Goal: Task Accomplishment & Management: Manage account settings

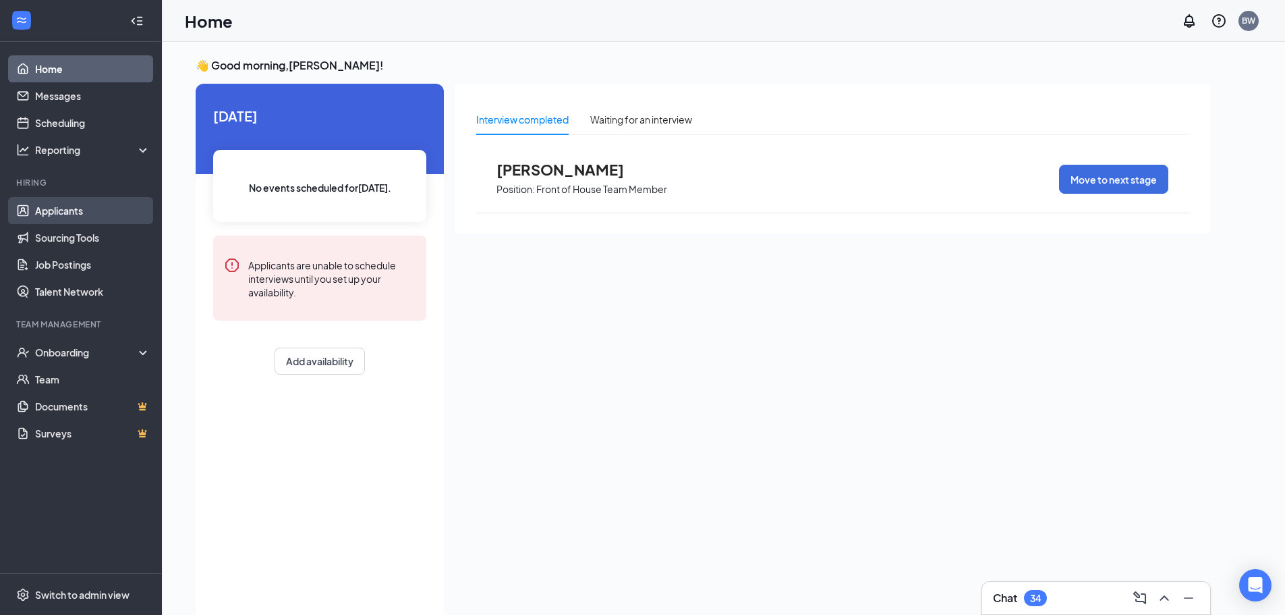
click at [99, 219] on link "Applicants" at bounding box center [92, 210] width 115 height 27
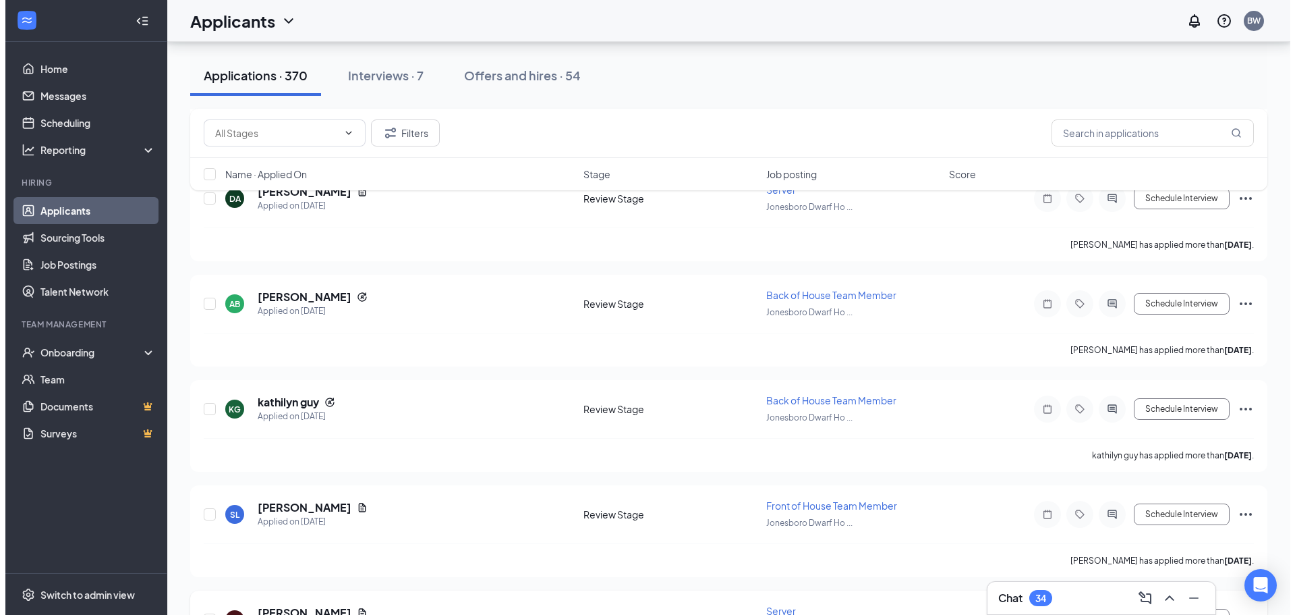
scroll to position [14309, 0]
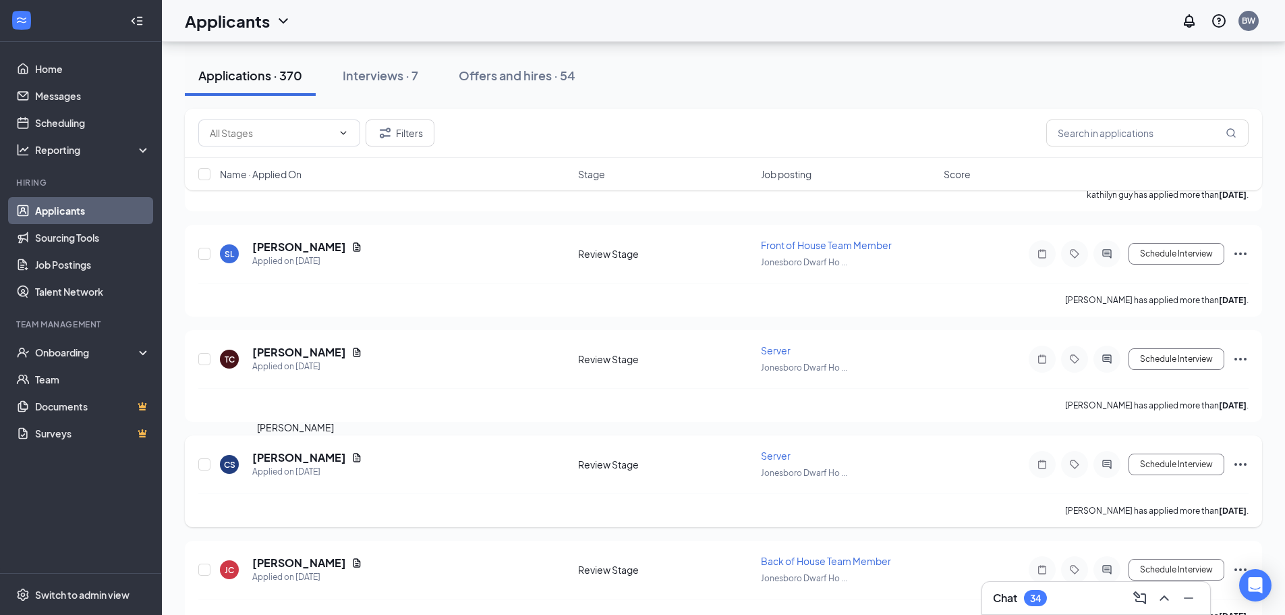
click at [305, 455] on h5 "[PERSON_NAME]" at bounding box center [299, 457] width 94 height 15
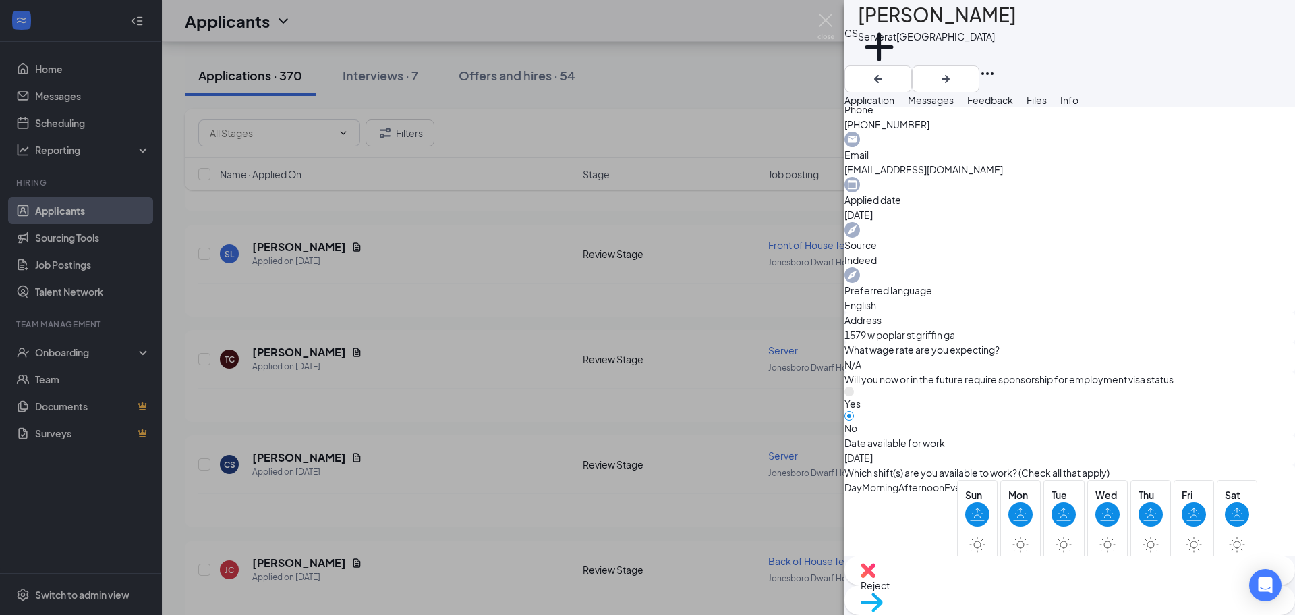
scroll to position [1008, 0]
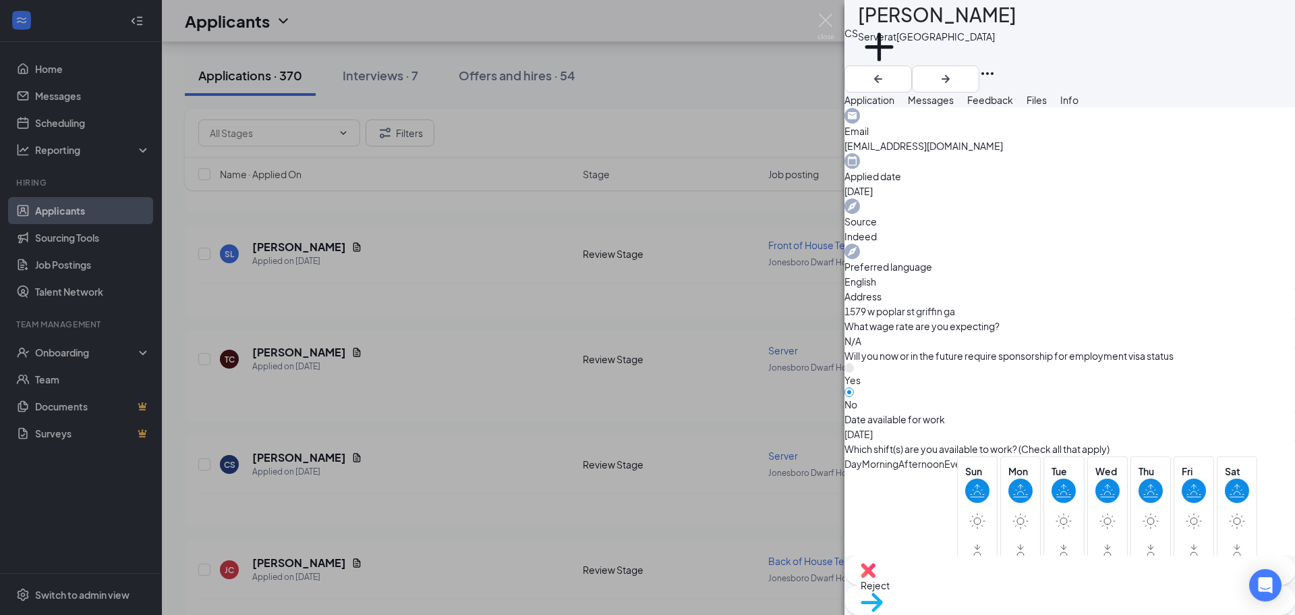
click at [996, 590] on span "Reject" at bounding box center [1070, 585] width 418 height 15
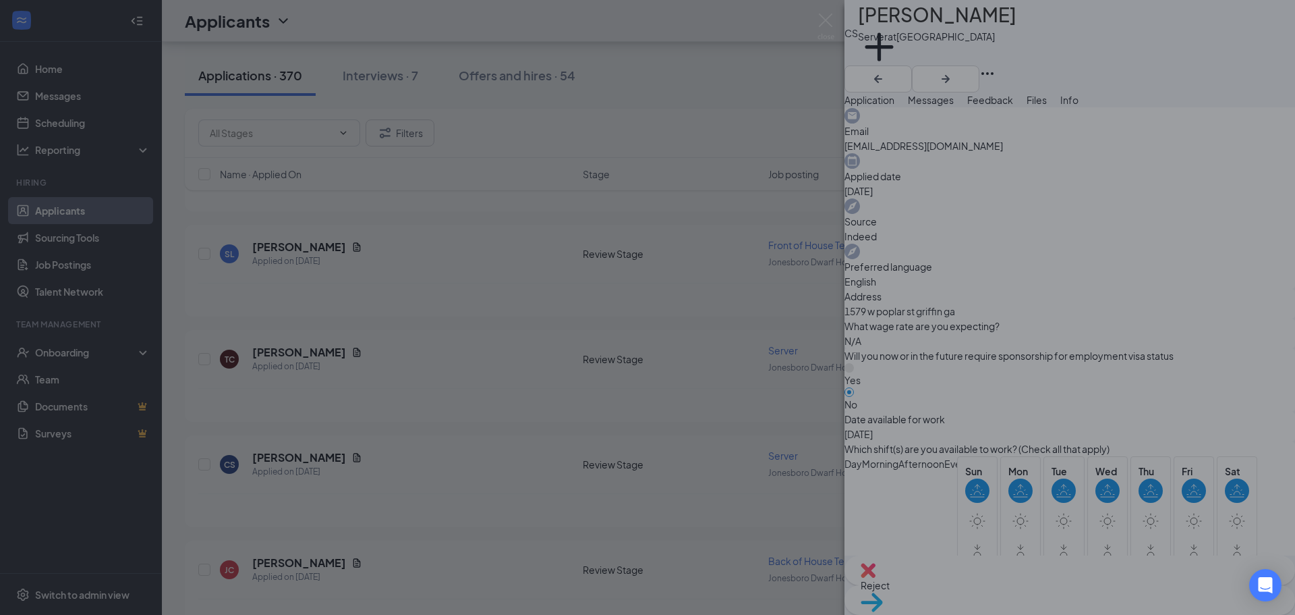
scroll to position [1003, 0]
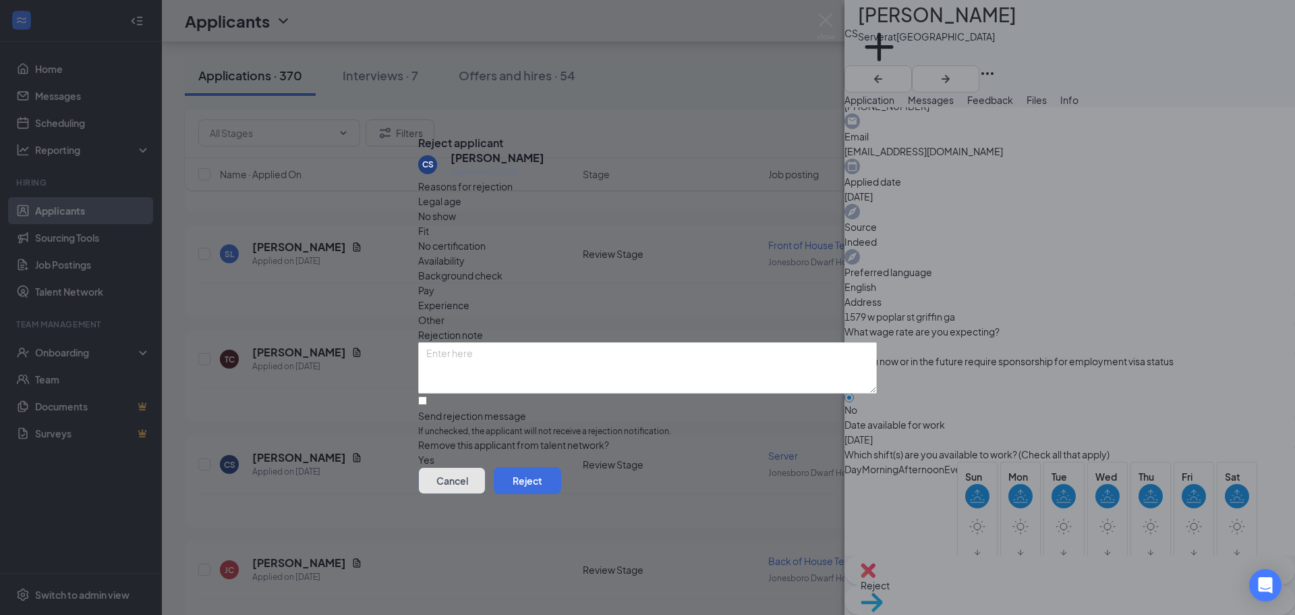
click at [486, 479] on button "Cancel" at bounding box center [451, 480] width 67 height 27
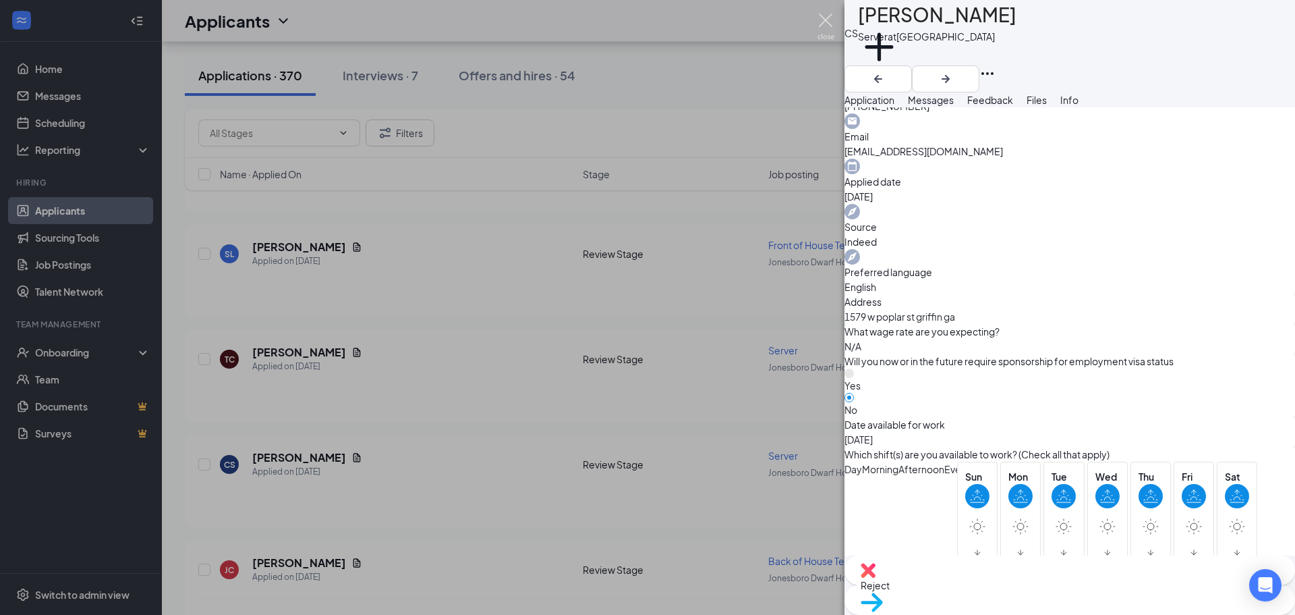
click at [825, 26] on img at bounding box center [826, 26] width 17 height 26
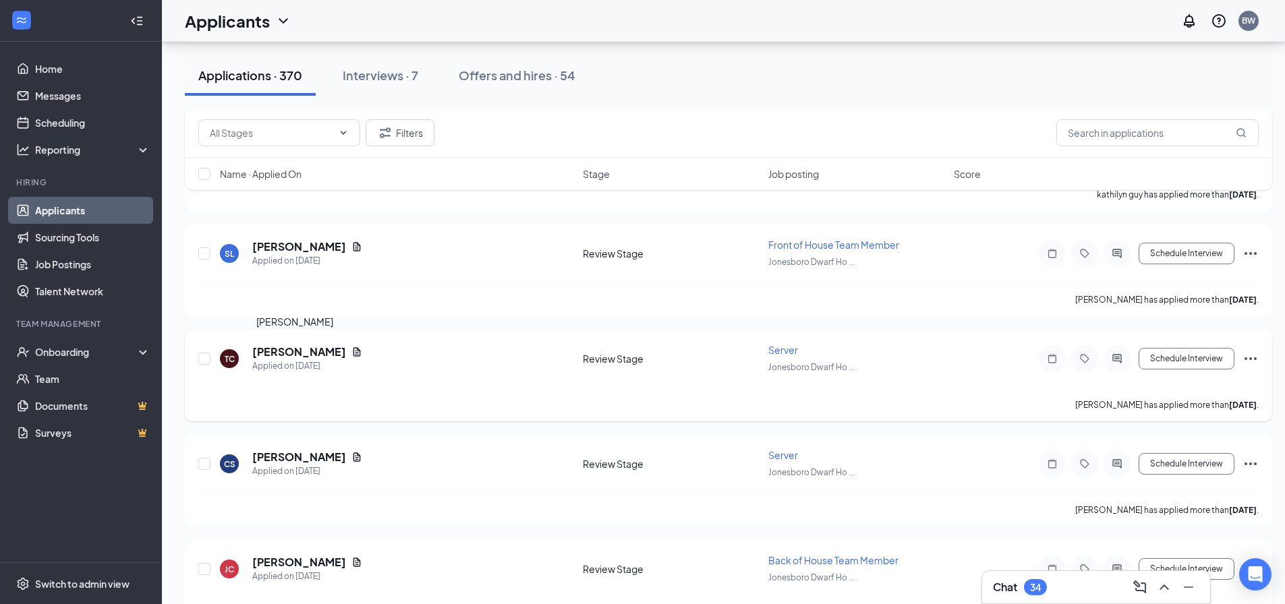
click at [295, 350] on h5 "[PERSON_NAME]" at bounding box center [299, 352] width 94 height 15
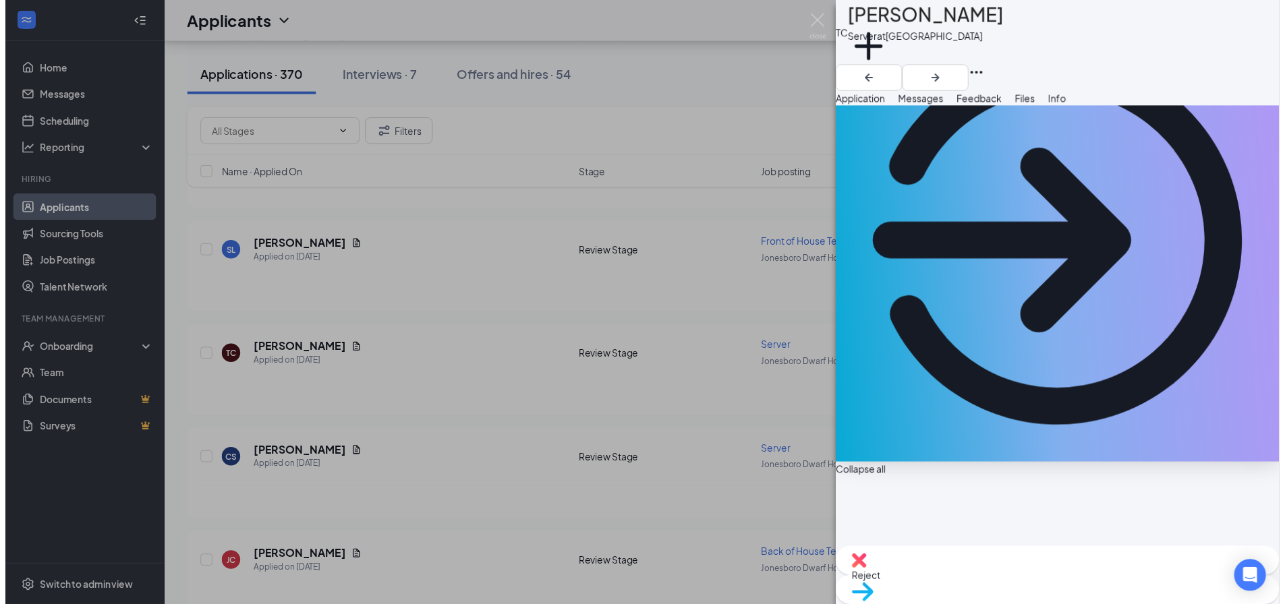
scroll to position [135, 0]
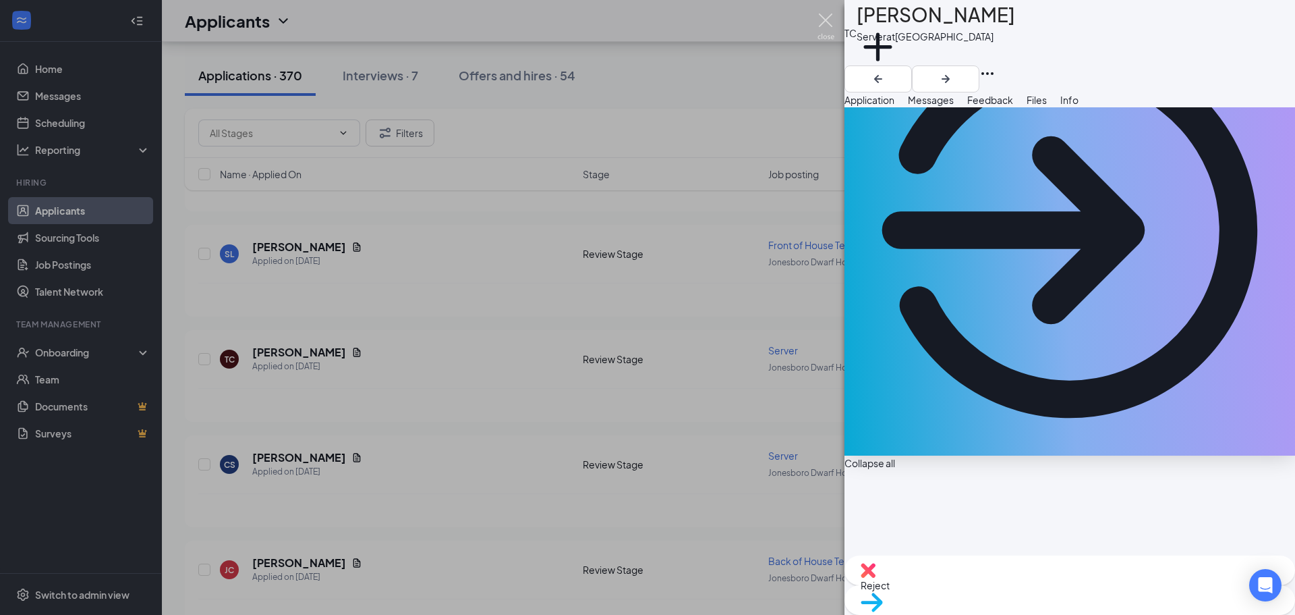
click at [825, 24] on img at bounding box center [826, 26] width 17 height 26
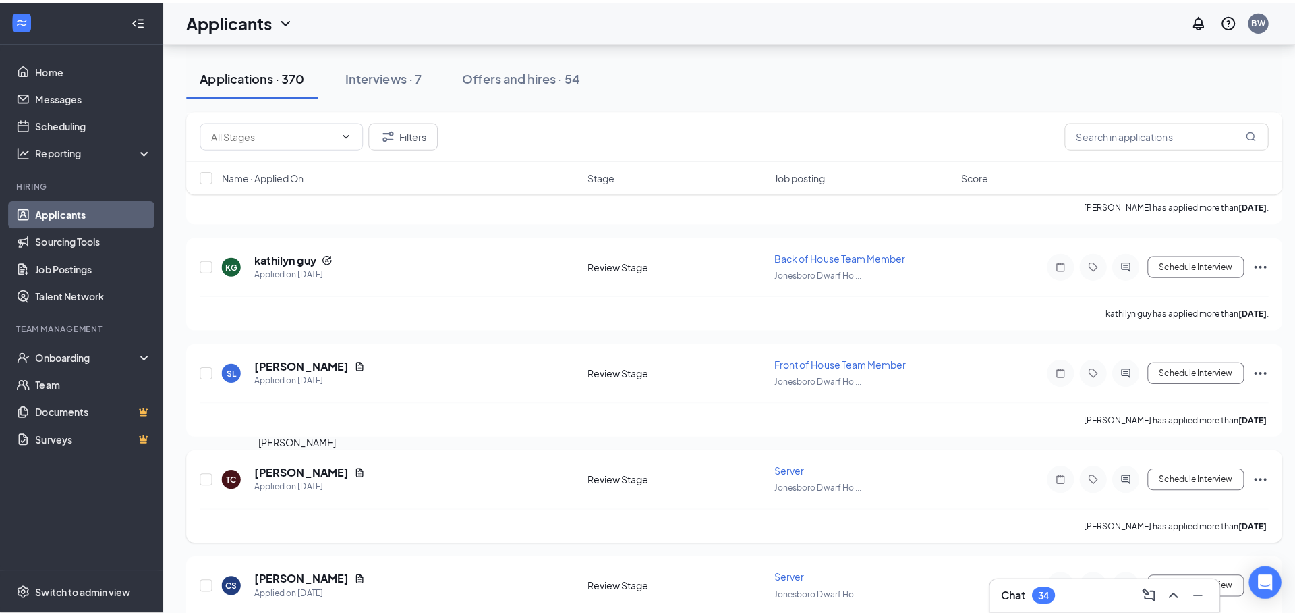
scroll to position [14174, 0]
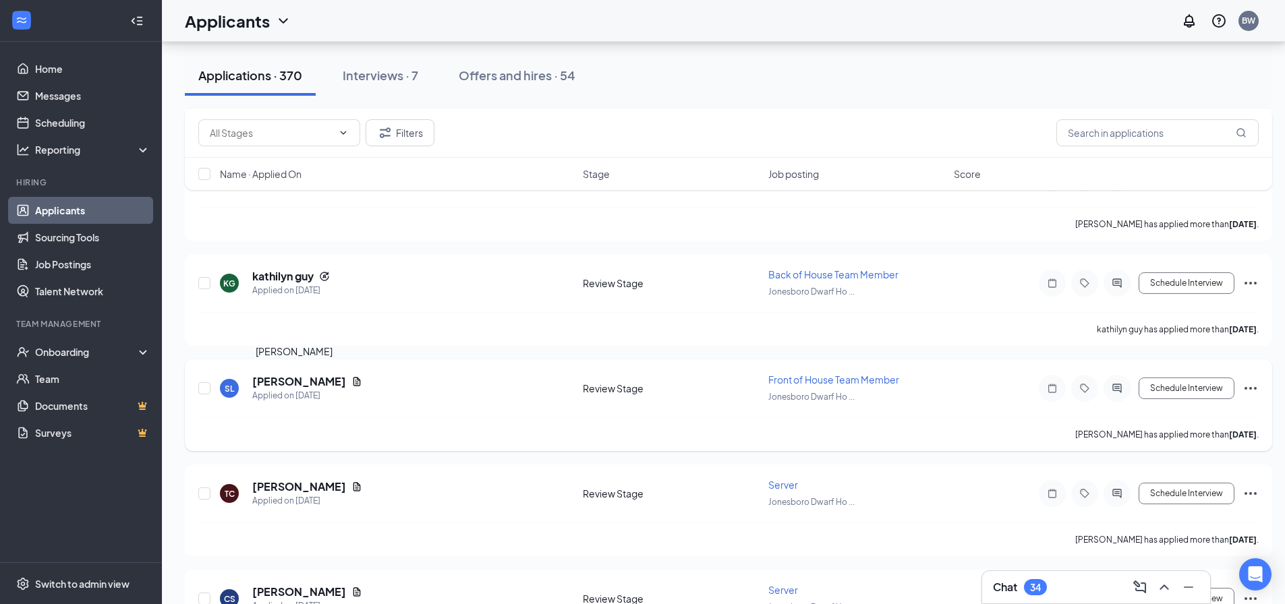
click at [288, 387] on h5 "[PERSON_NAME]" at bounding box center [299, 381] width 94 height 15
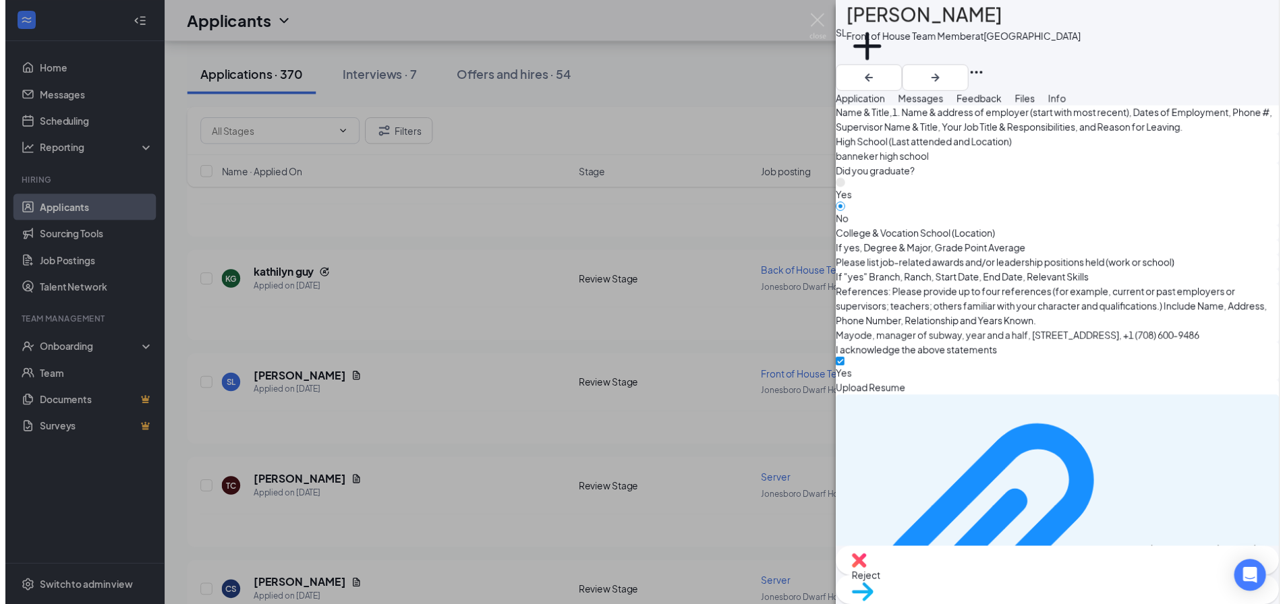
scroll to position [1382, 0]
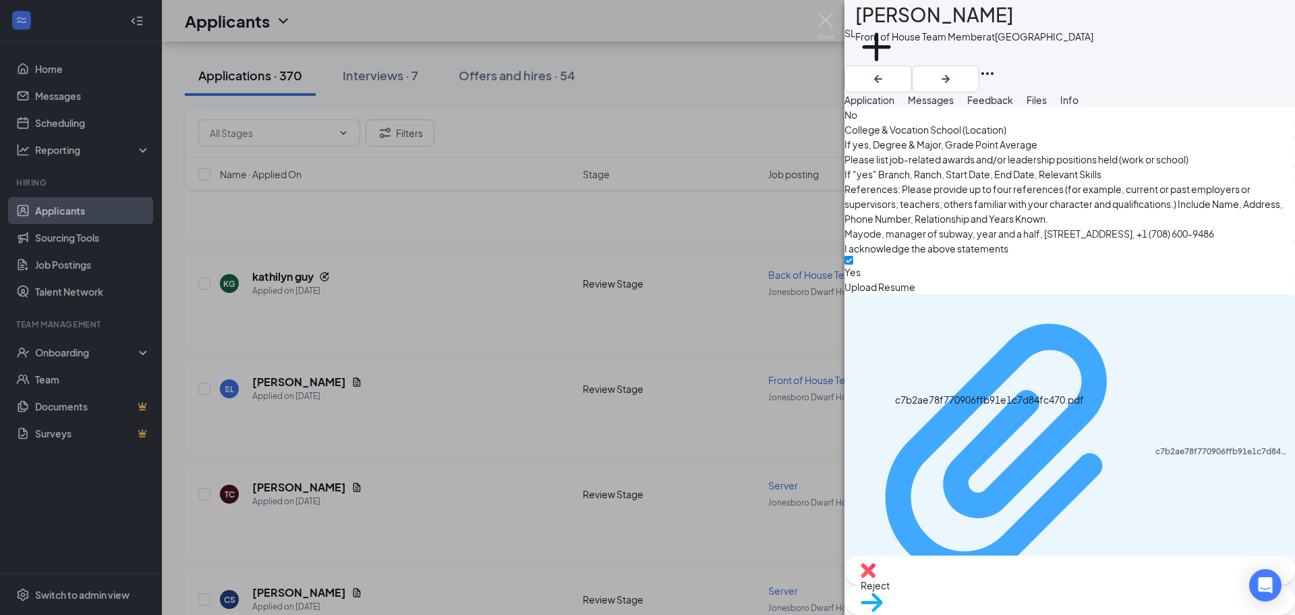
click at [1156, 446] on div "c7b2ae78f770906ffb91e1c7d84fc470.pdf" at bounding box center [1222, 451] width 132 height 11
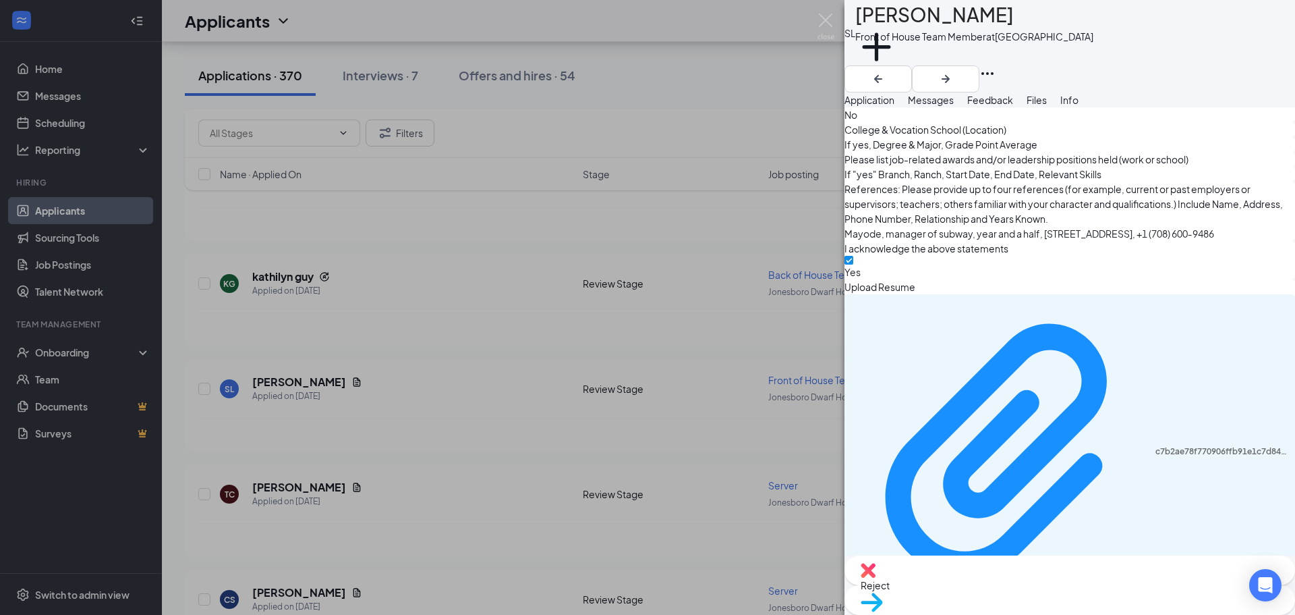
click at [697, 233] on div "SL [PERSON_NAME] Front of House Team Member at [GEOGRAPHIC_DATA] Add a tag Appl…" at bounding box center [647, 307] width 1295 height 615
click at [825, 29] on div "Applicants BW" at bounding box center [728, 21] width 1133 height 42
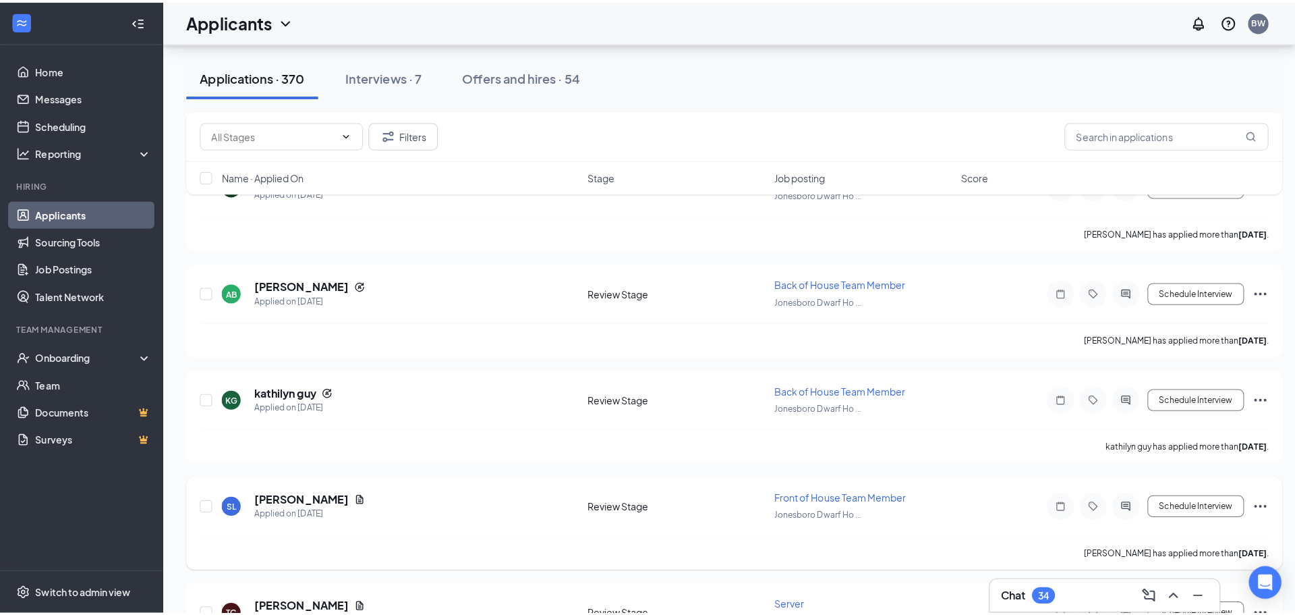
scroll to position [14040, 0]
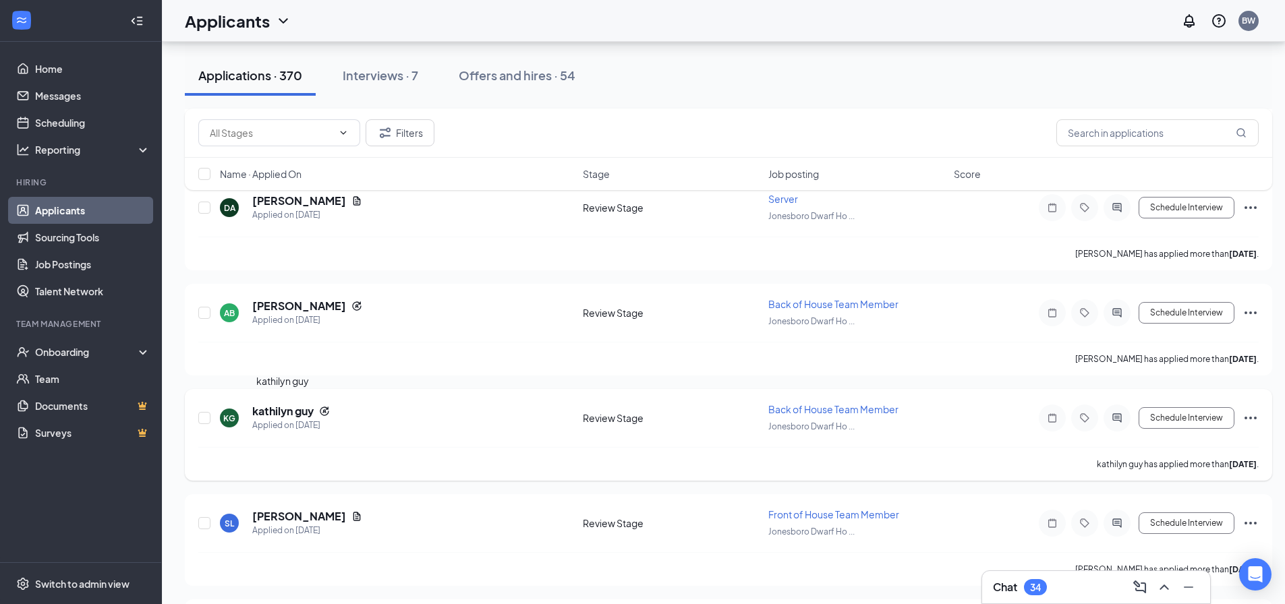
click at [289, 417] on h5 "kathilyn guy" at bounding box center [282, 411] width 61 height 15
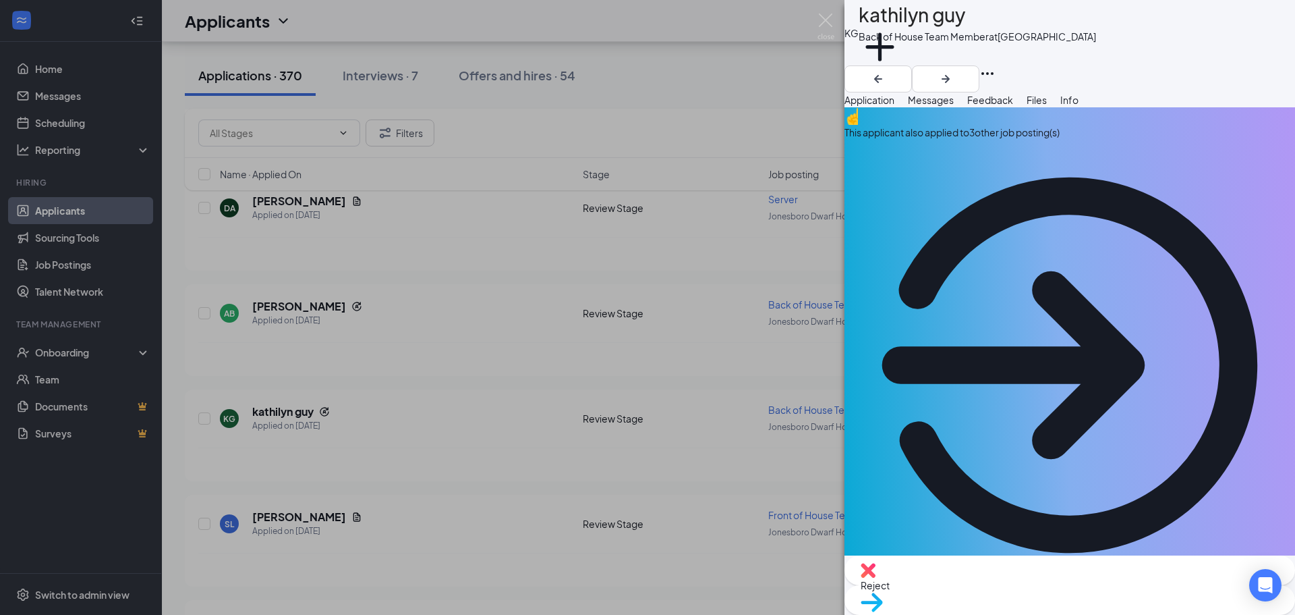
click at [954, 107] on button "Messages" at bounding box center [931, 99] width 46 height 15
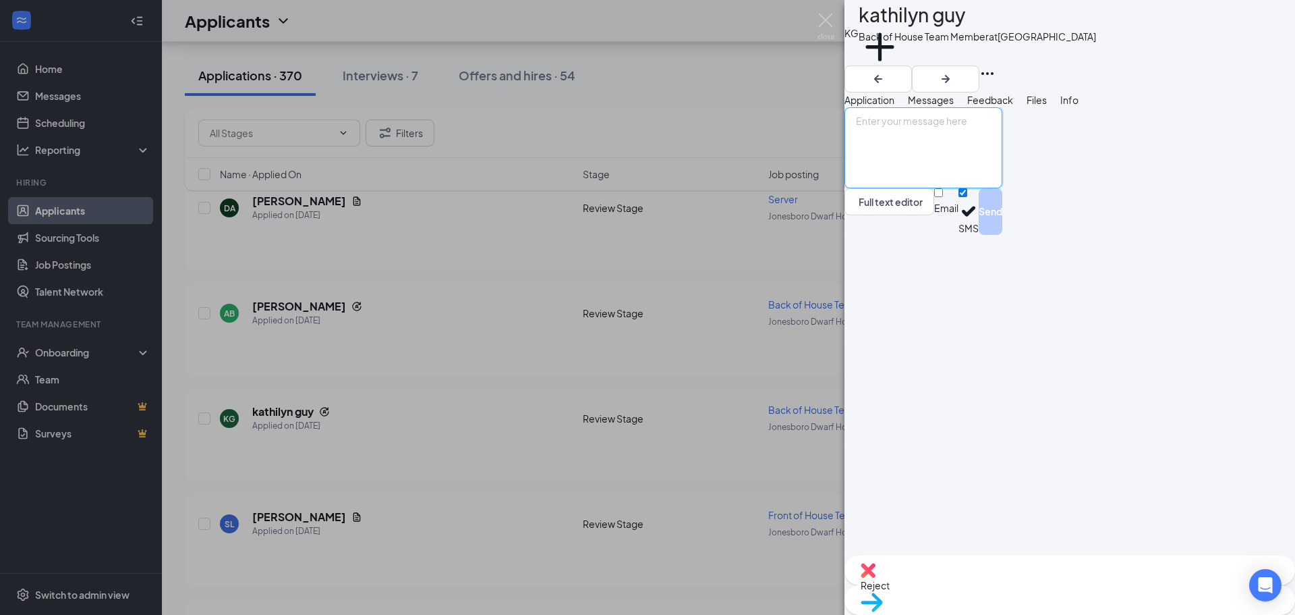
click at [992, 188] on textarea at bounding box center [924, 147] width 158 height 81
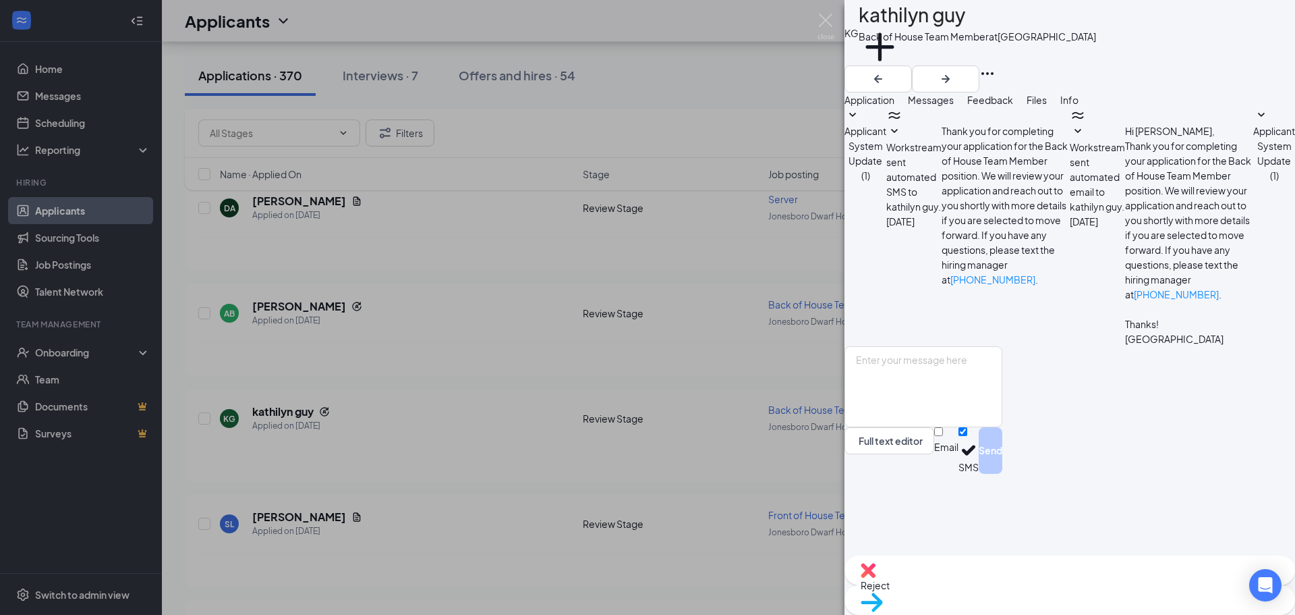
click at [942, 206] on span "Workstream sent automated SMS to kathilyn guy." at bounding box center [913, 177] width 55 height 72
click at [1070, 213] on span "Workstream sent automated email to kathilyn guy." at bounding box center [1097, 177] width 55 height 72
click at [1000, 427] on textarea at bounding box center [924, 386] width 158 height 81
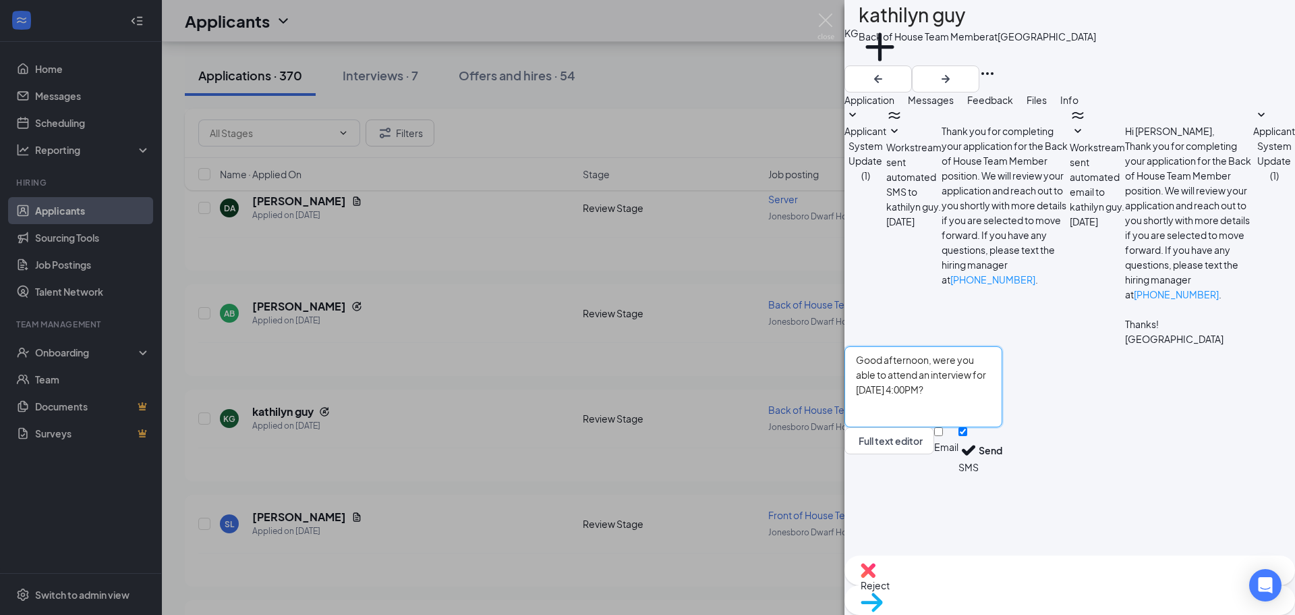
click at [988, 427] on textarea "Good afternoon, were you able to attend an interview for [DATE] 4:00PM?" at bounding box center [924, 386] width 158 height 81
type textarea "Good afternoon, are you able to attend an interview for [DATE] 4:00PM?"
click at [1003, 474] on button "Send" at bounding box center [991, 450] width 24 height 47
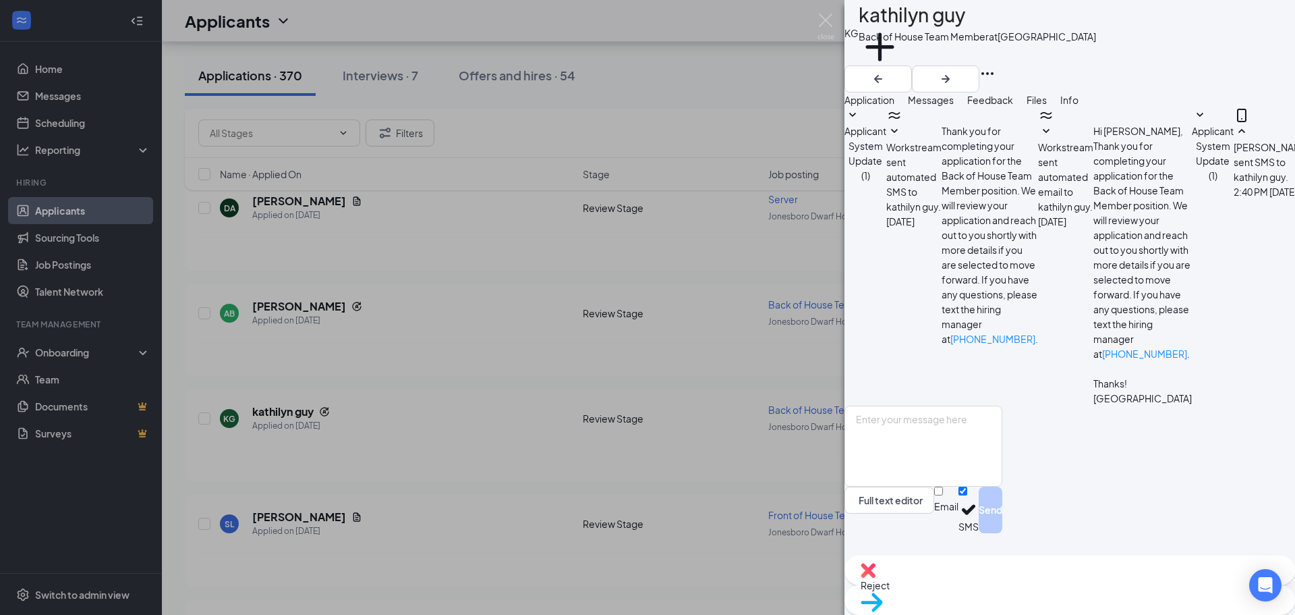
scroll to position [18, 0]
click at [829, 22] on img at bounding box center [826, 26] width 17 height 26
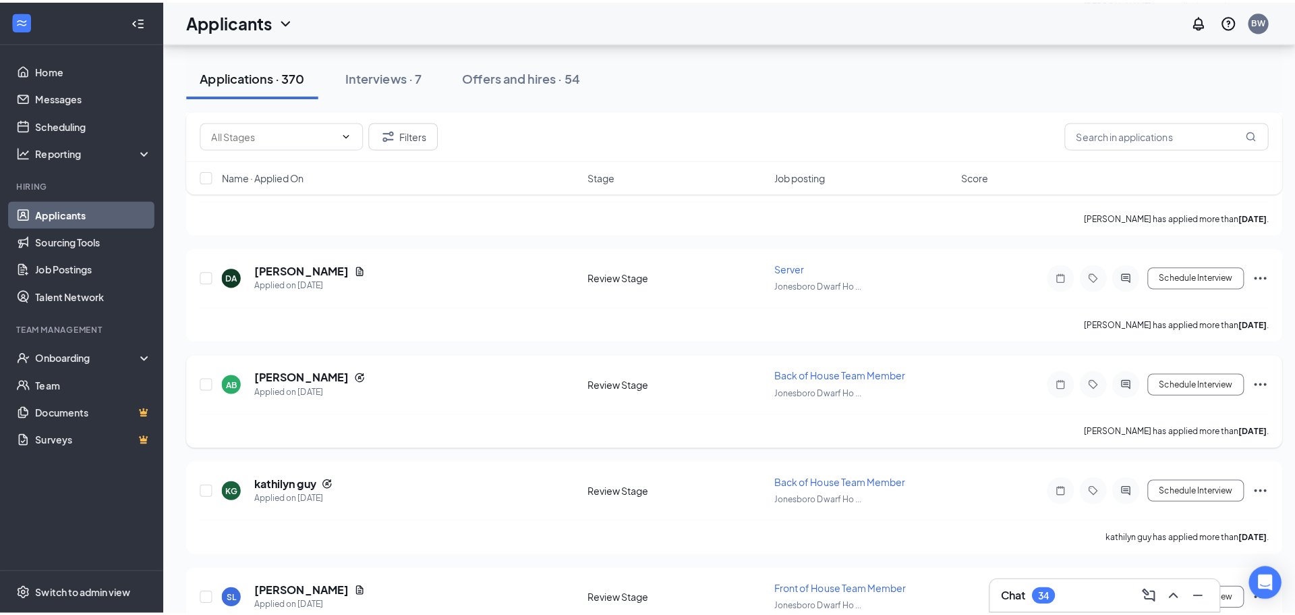
scroll to position [13905, 0]
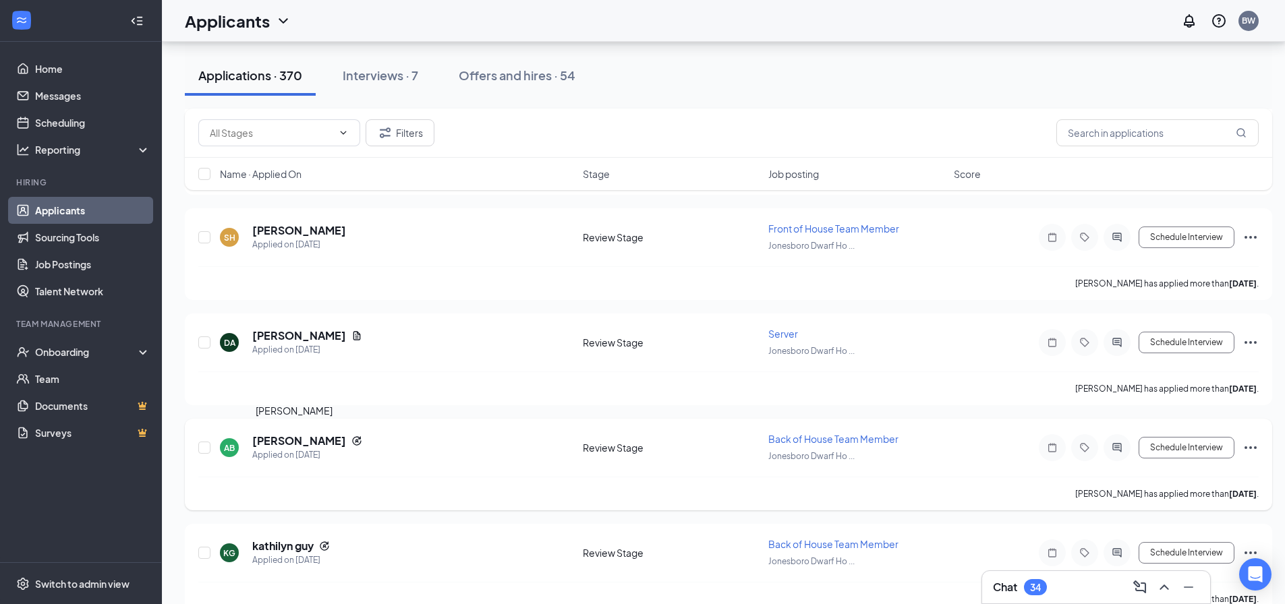
click at [298, 441] on h5 "[PERSON_NAME]" at bounding box center [299, 441] width 94 height 15
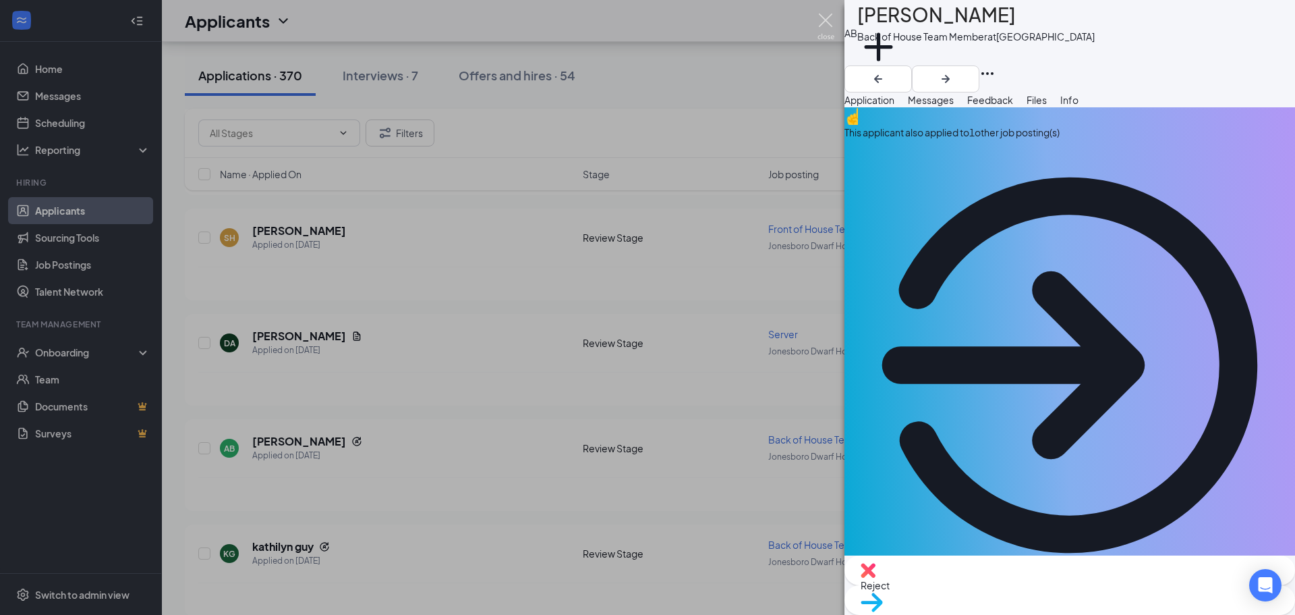
click at [830, 16] on img at bounding box center [826, 26] width 17 height 26
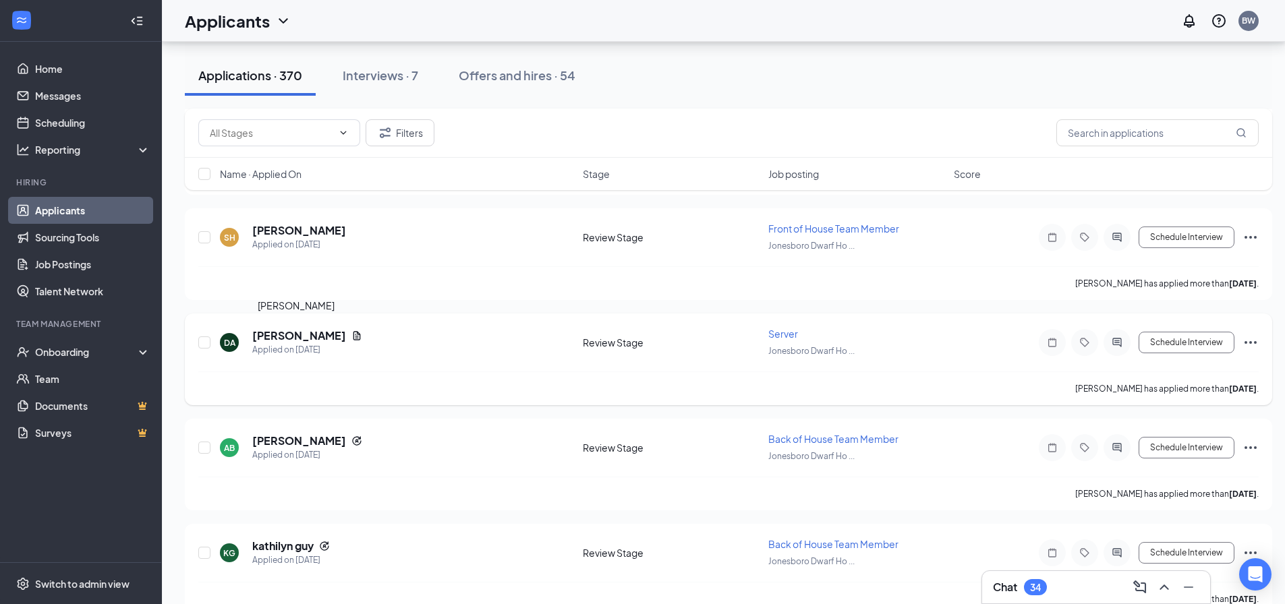
click at [310, 339] on h5 "[PERSON_NAME]" at bounding box center [299, 336] width 94 height 15
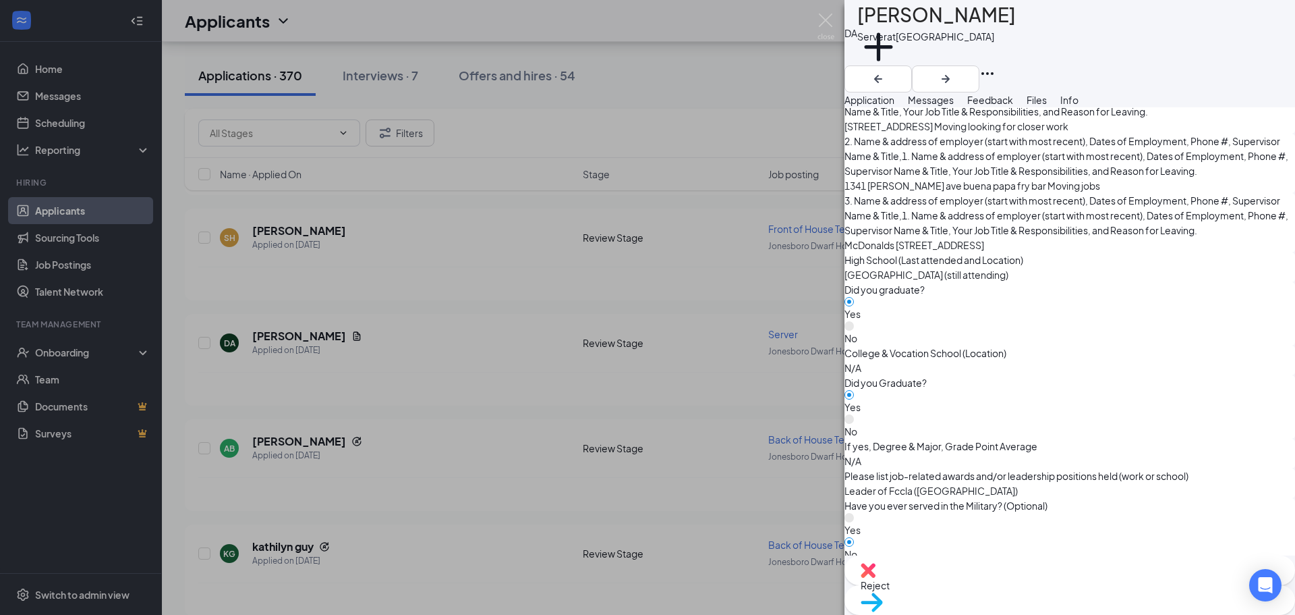
scroll to position [1735, 0]
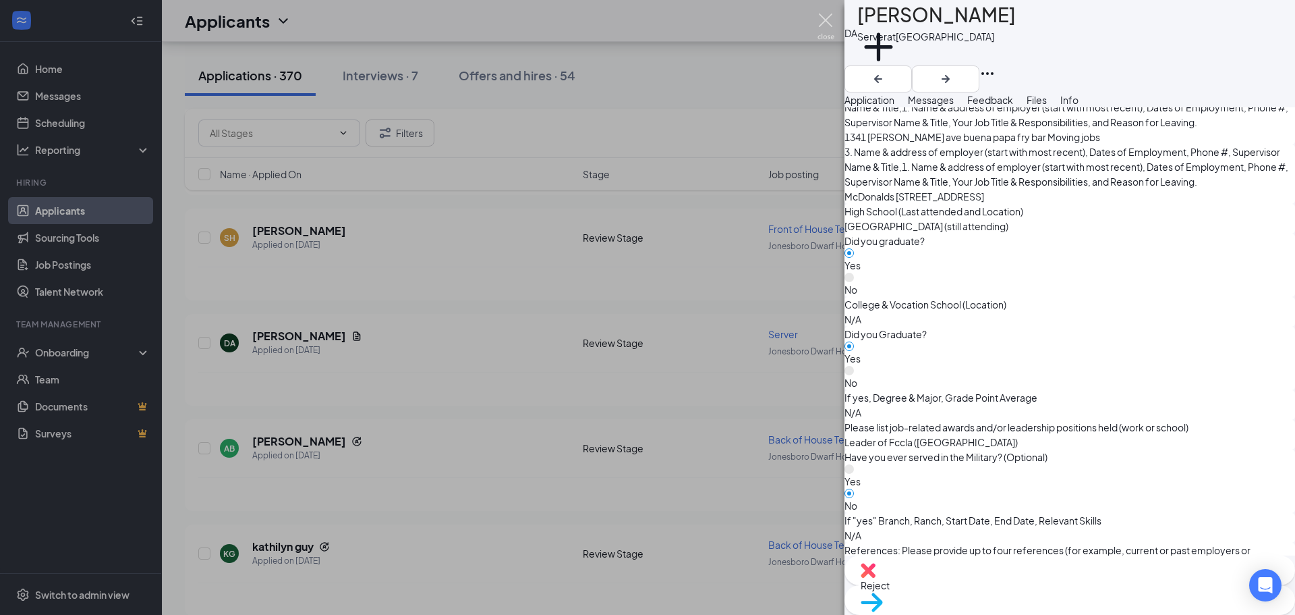
click at [820, 16] on img at bounding box center [826, 26] width 17 height 26
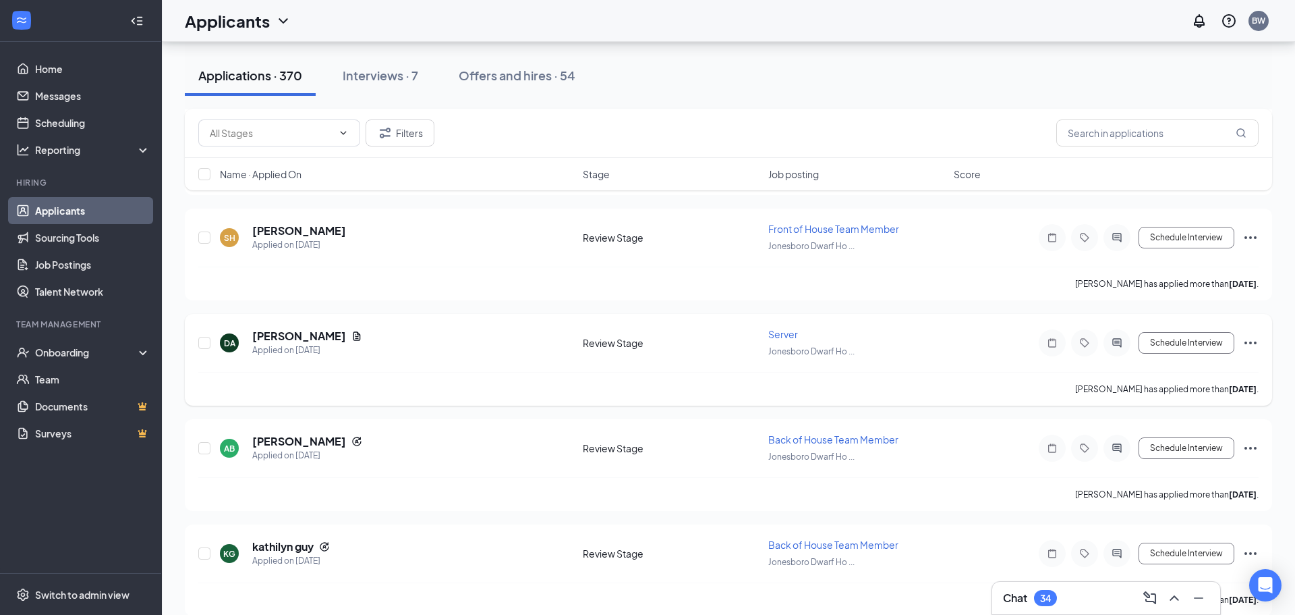
scroll to position [13702, 0]
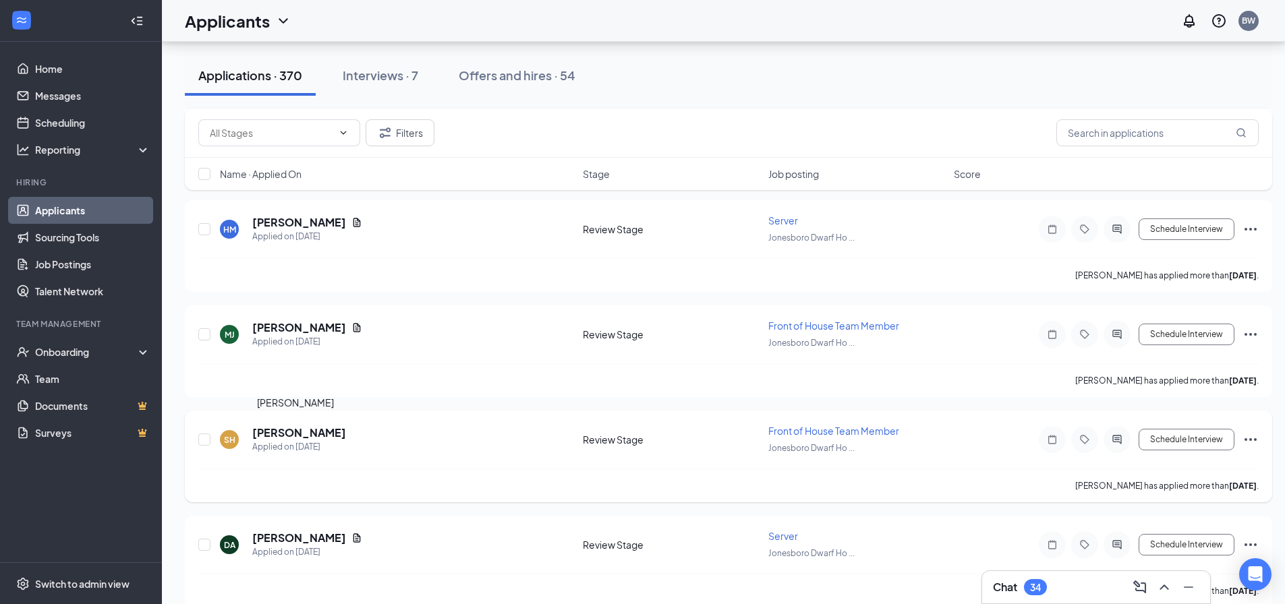
click at [266, 433] on h5 "[PERSON_NAME]" at bounding box center [299, 433] width 94 height 15
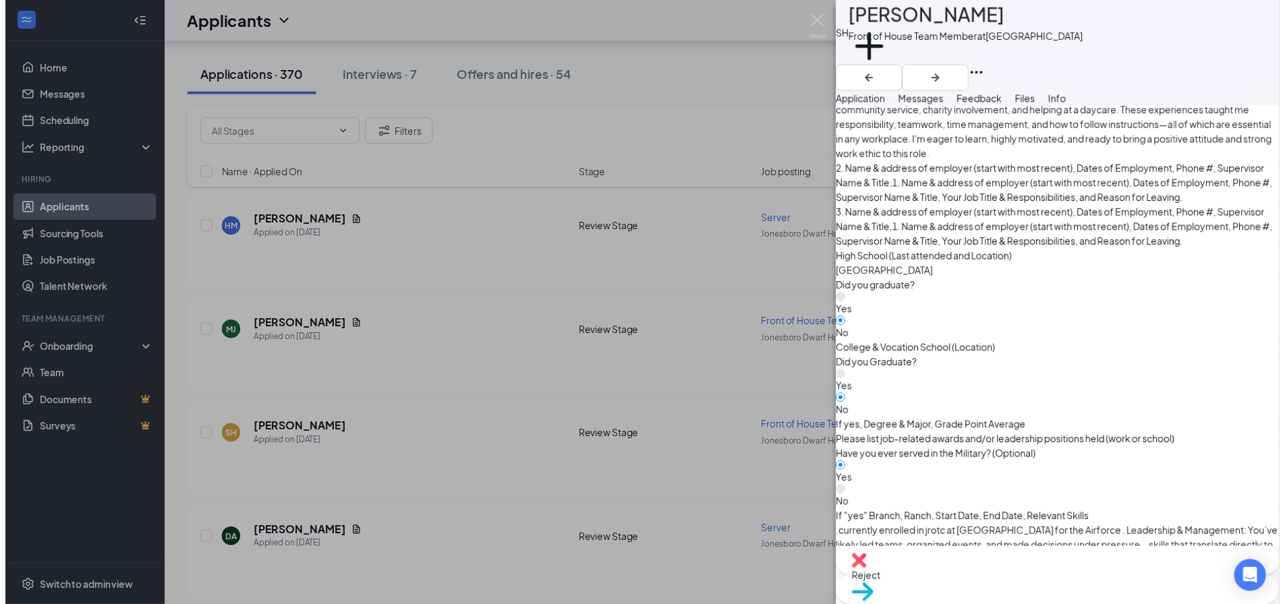
scroll to position [1706, 0]
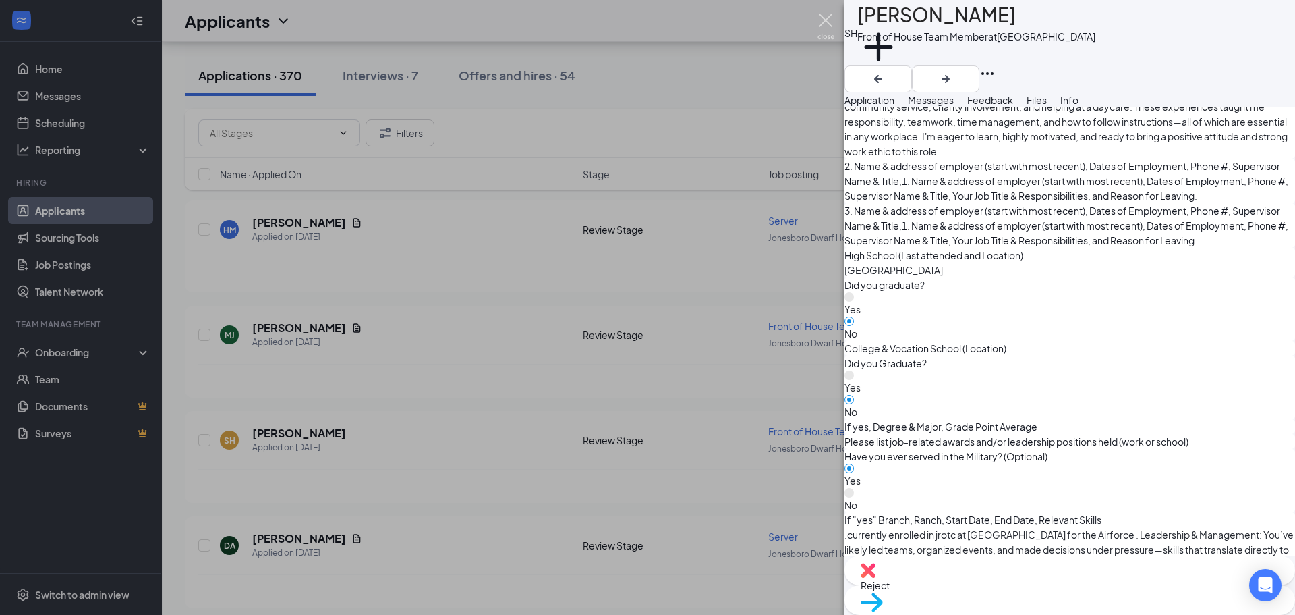
click at [824, 26] on img at bounding box center [826, 26] width 17 height 26
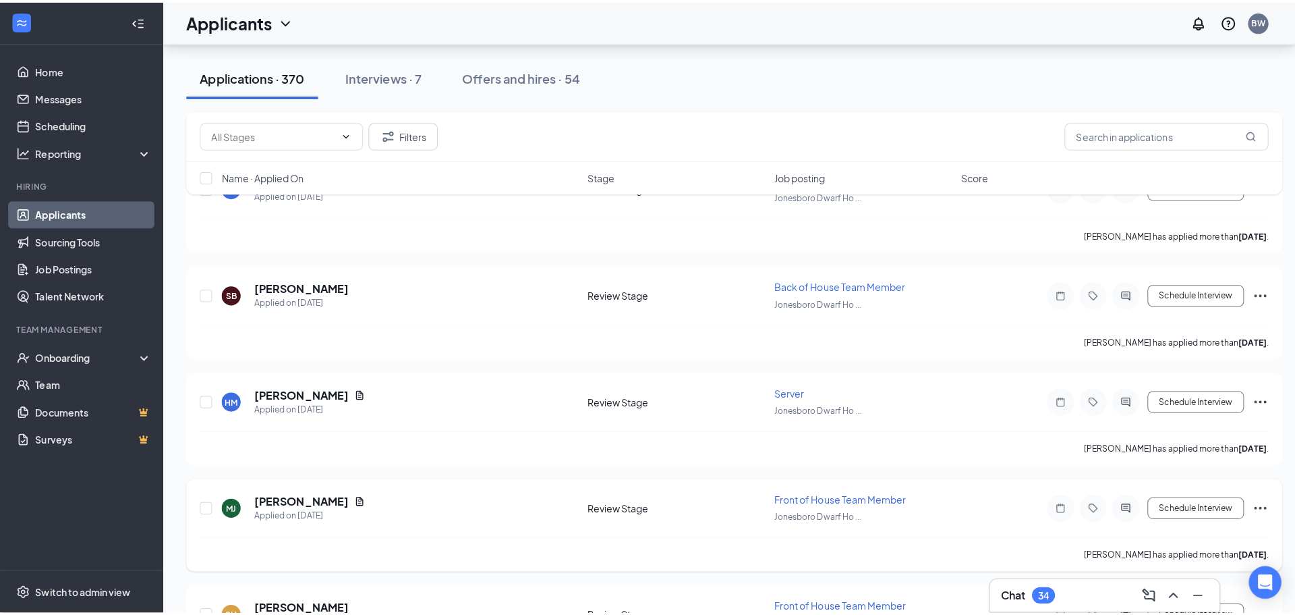
scroll to position [13500, 0]
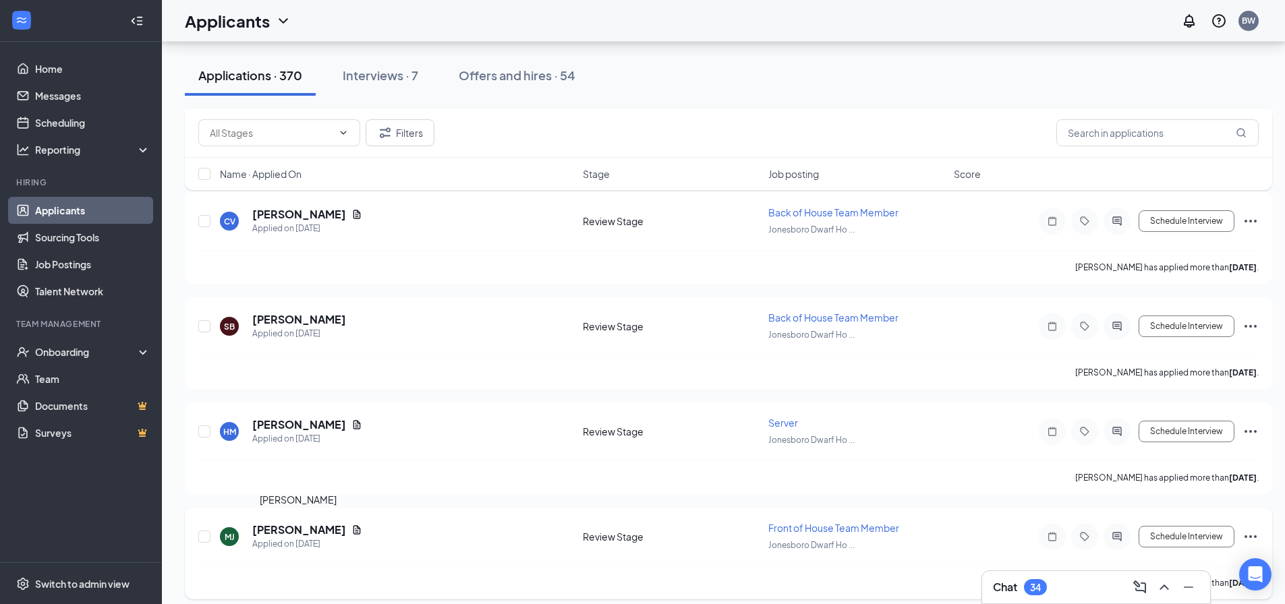
click at [308, 530] on h5 "[PERSON_NAME]" at bounding box center [299, 530] width 94 height 15
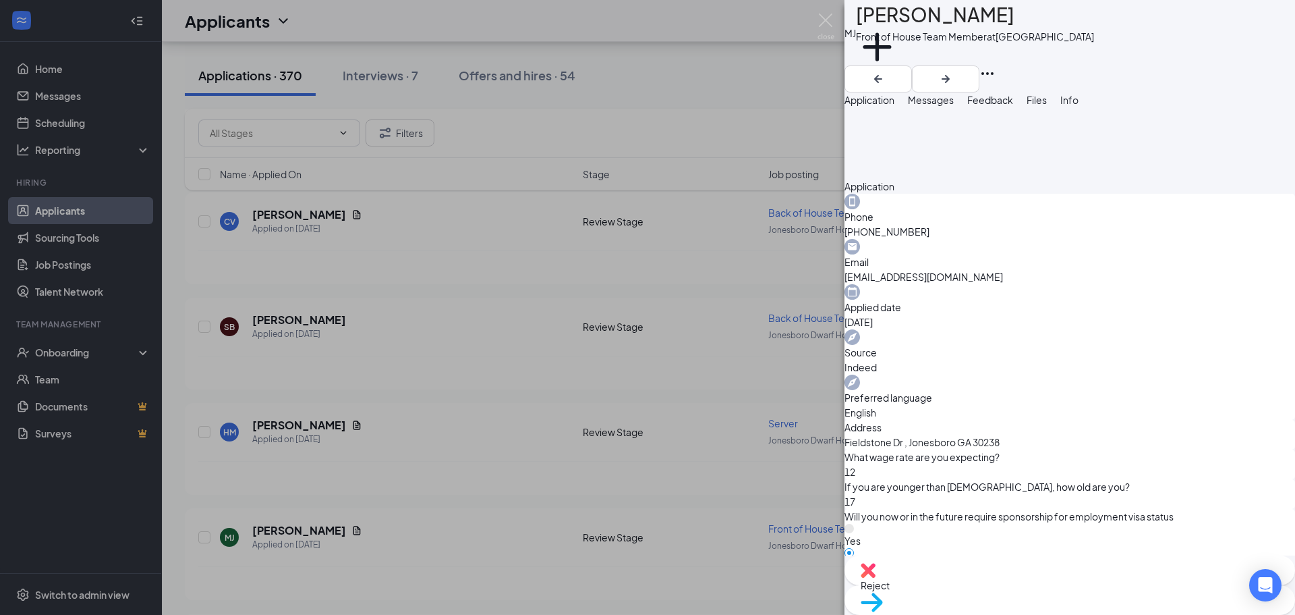
scroll to position [928, 0]
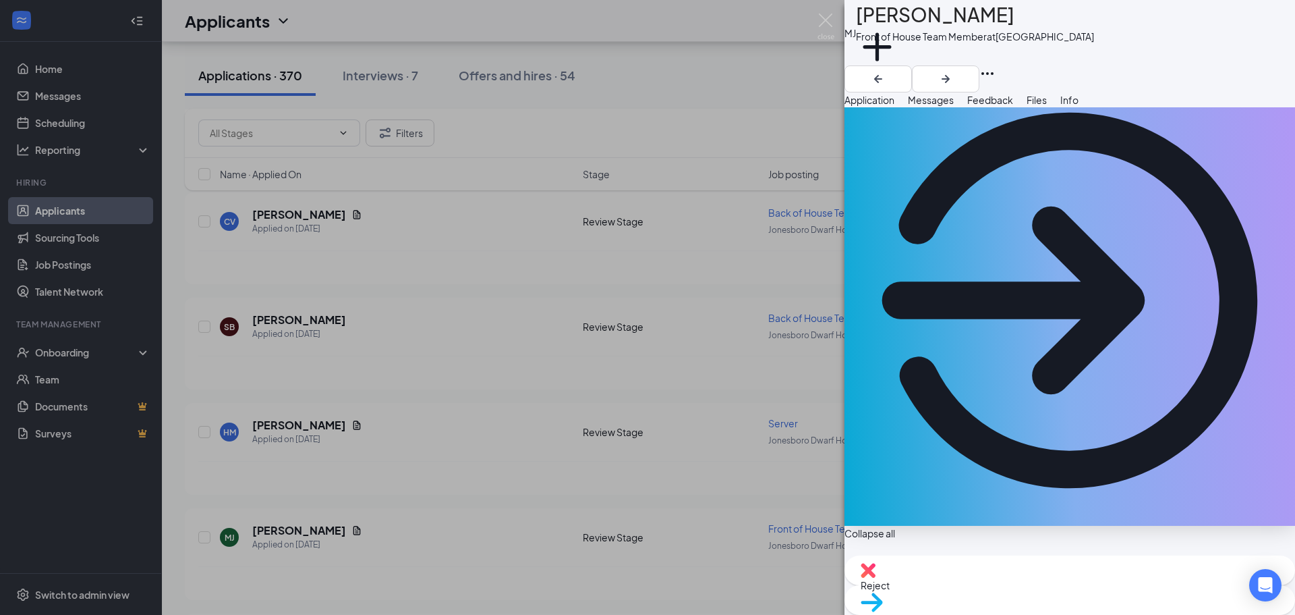
scroll to position [0, 0]
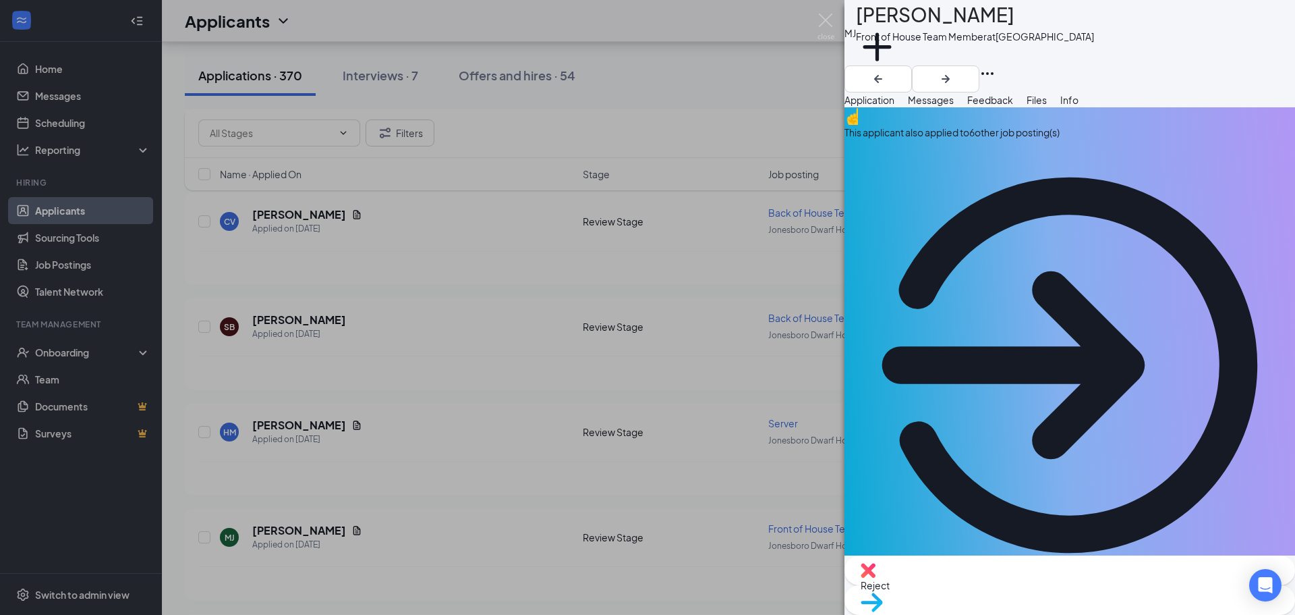
click at [954, 106] on span "Messages" at bounding box center [931, 100] width 46 height 12
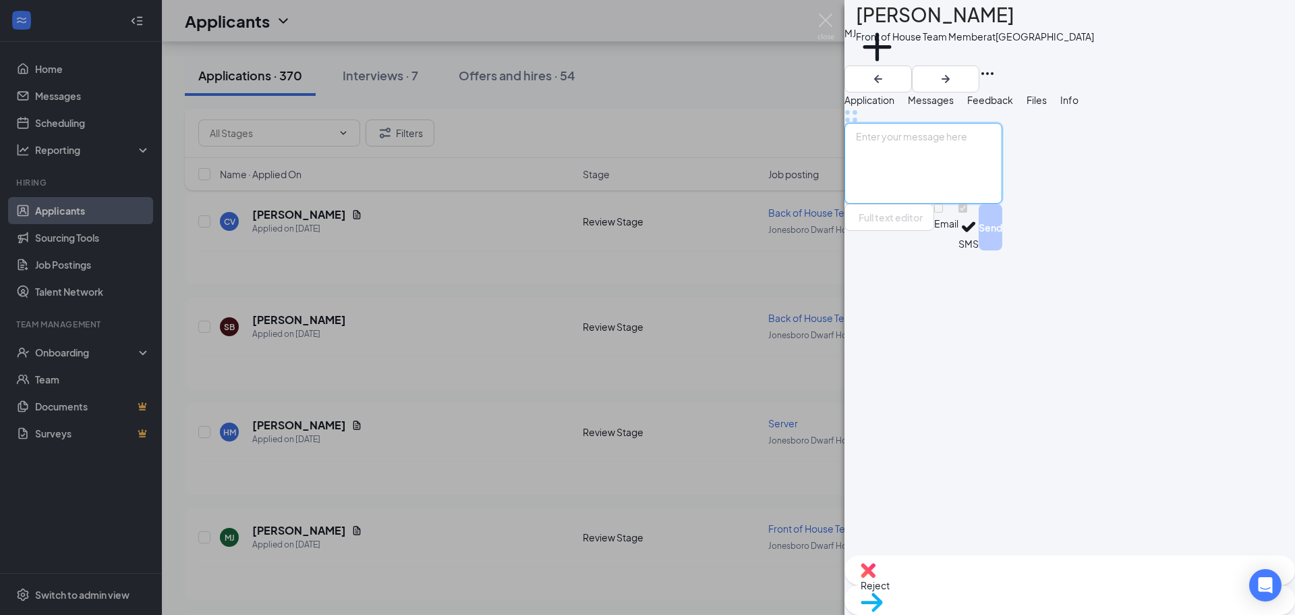
click at [949, 204] on textarea at bounding box center [924, 163] width 158 height 81
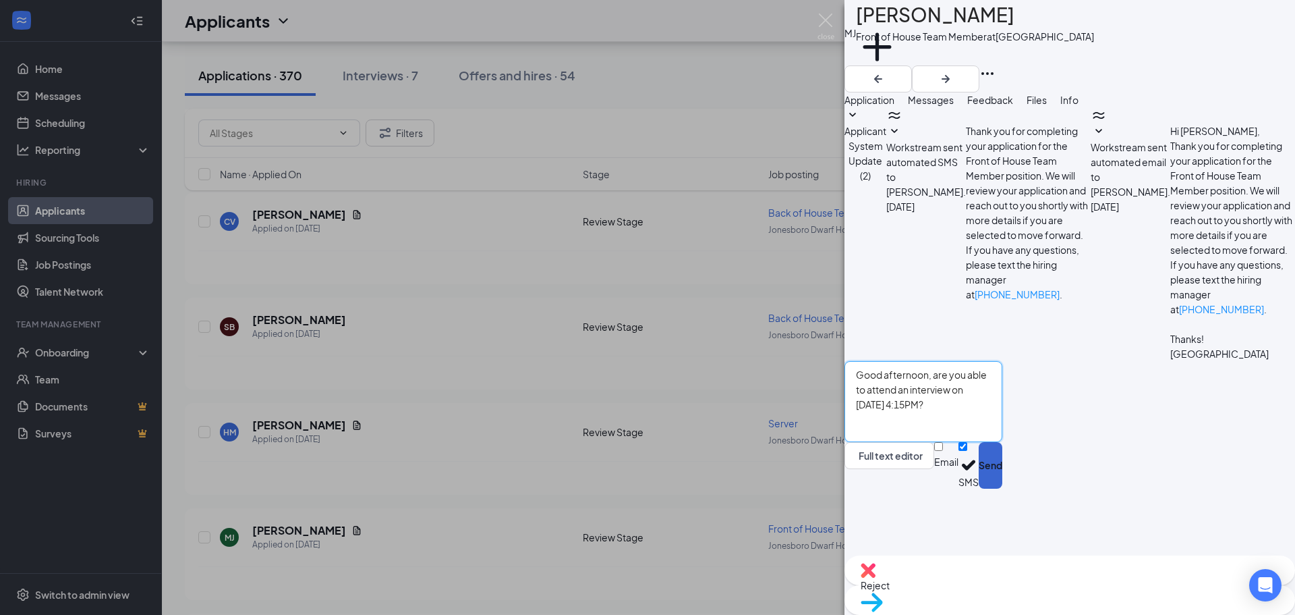
type textarea "Good afternoon, are you able to attend an interview on [DATE] 4:15PM?"
click at [1003, 488] on button "Send" at bounding box center [991, 465] width 24 height 47
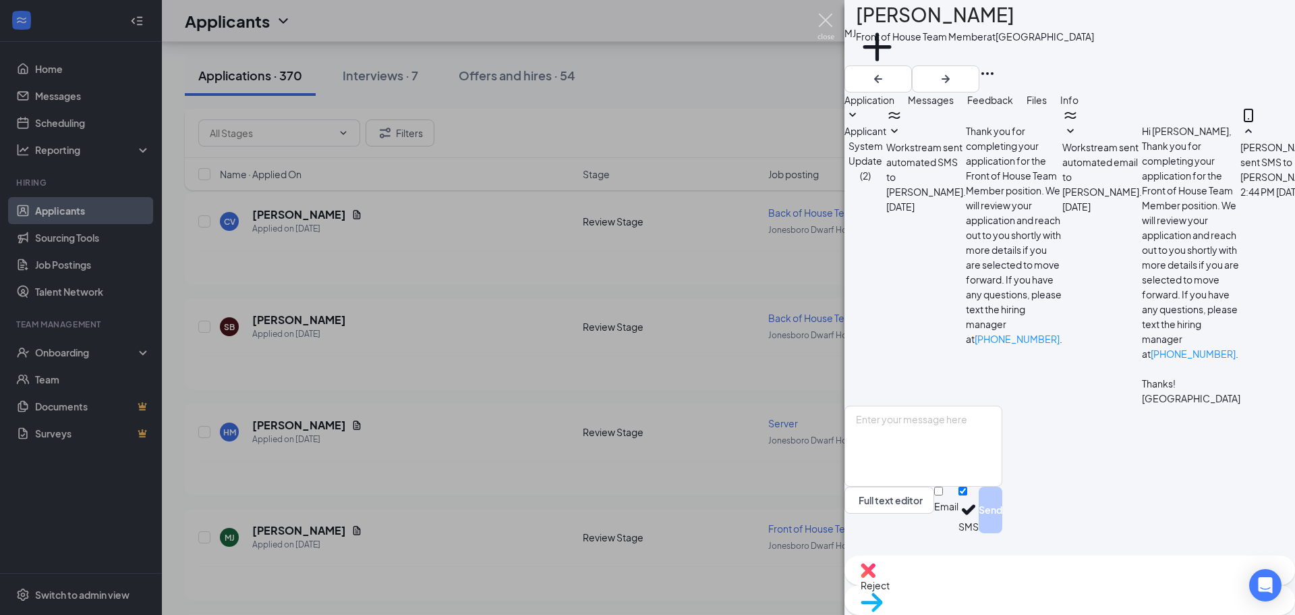
click at [824, 37] on img at bounding box center [826, 26] width 17 height 26
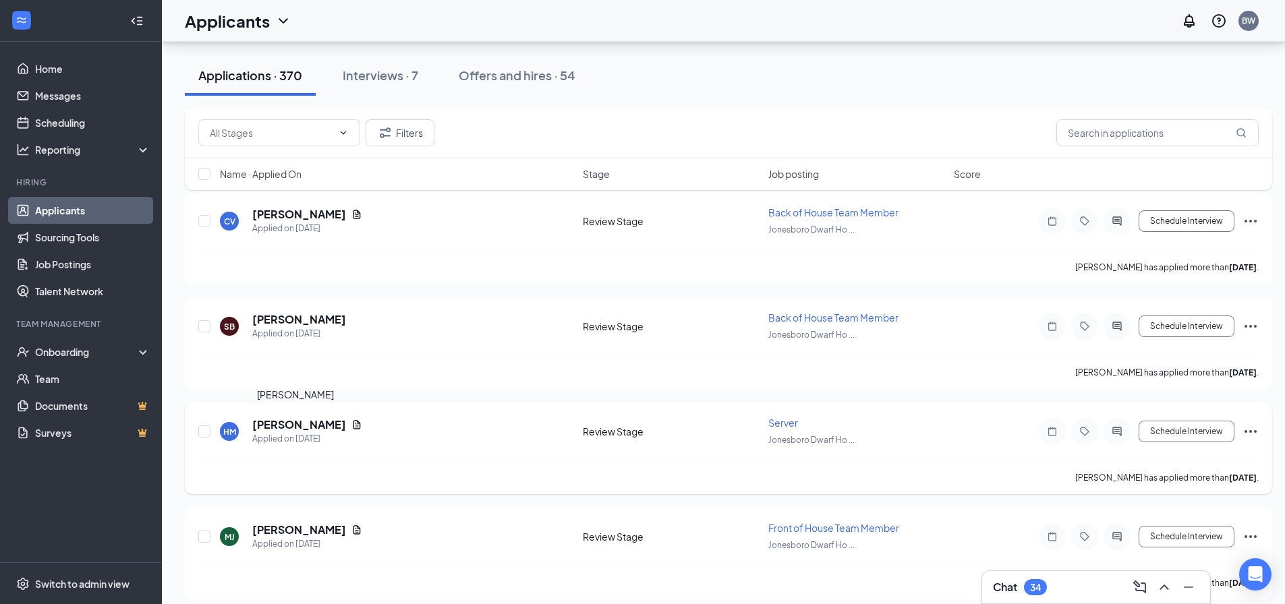
click at [286, 426] on h5 "[PERSON_NAME]" at bounding box center [299, 425] width 94 height 15
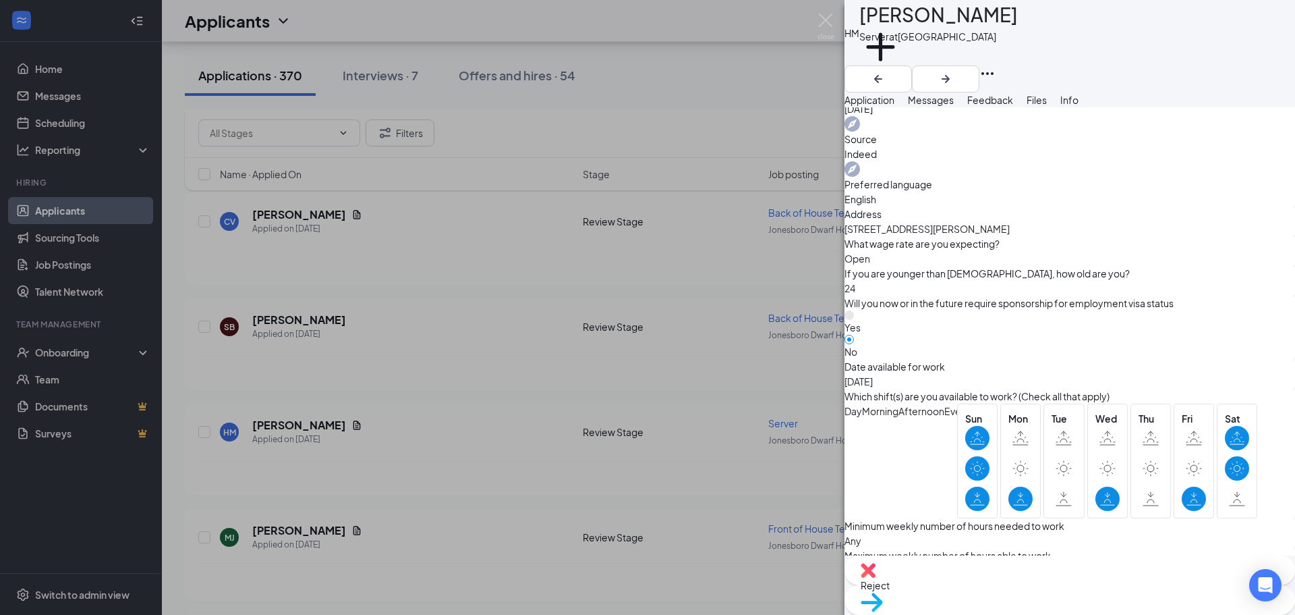
scroll to position [810, 0]
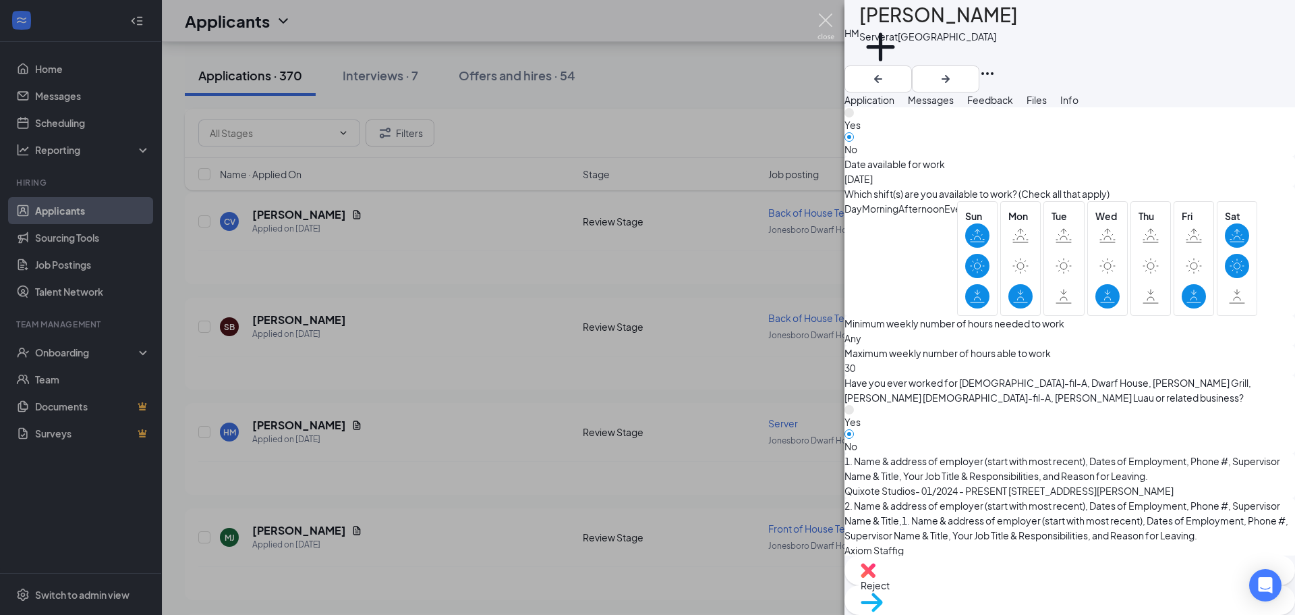
click at [833, 26] on img at bounding box center [826, 26] width 17 height 26
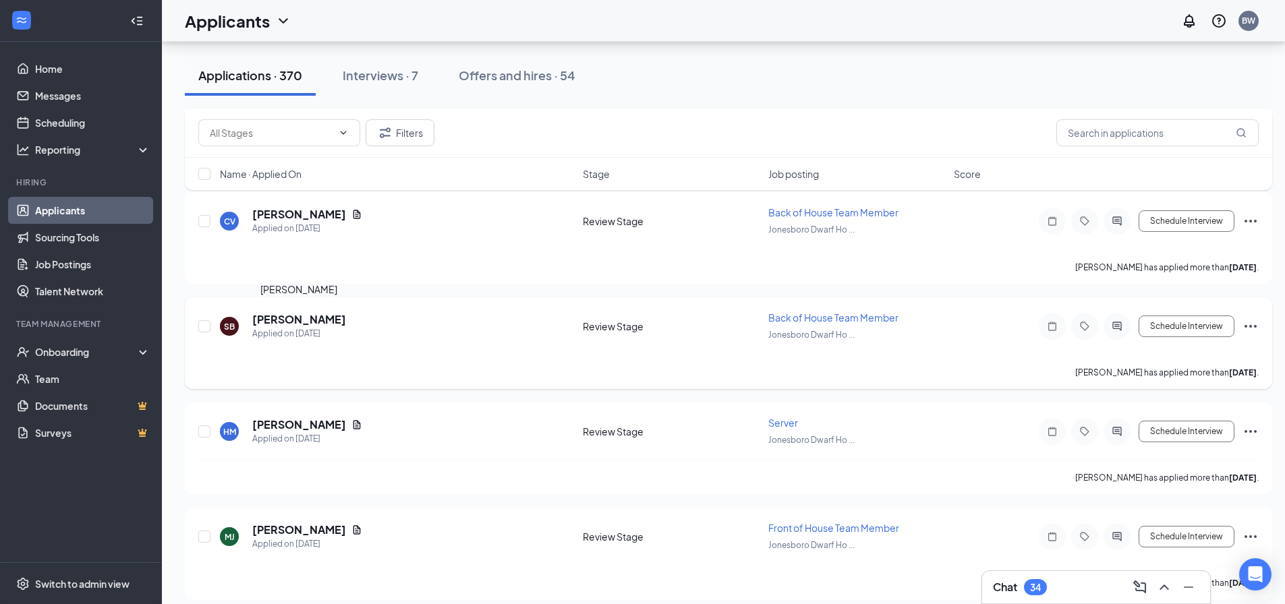
click at [332, 318] on h5 "[PERSON_NAME]" at bounding box center [299, 319] width 94 height 15
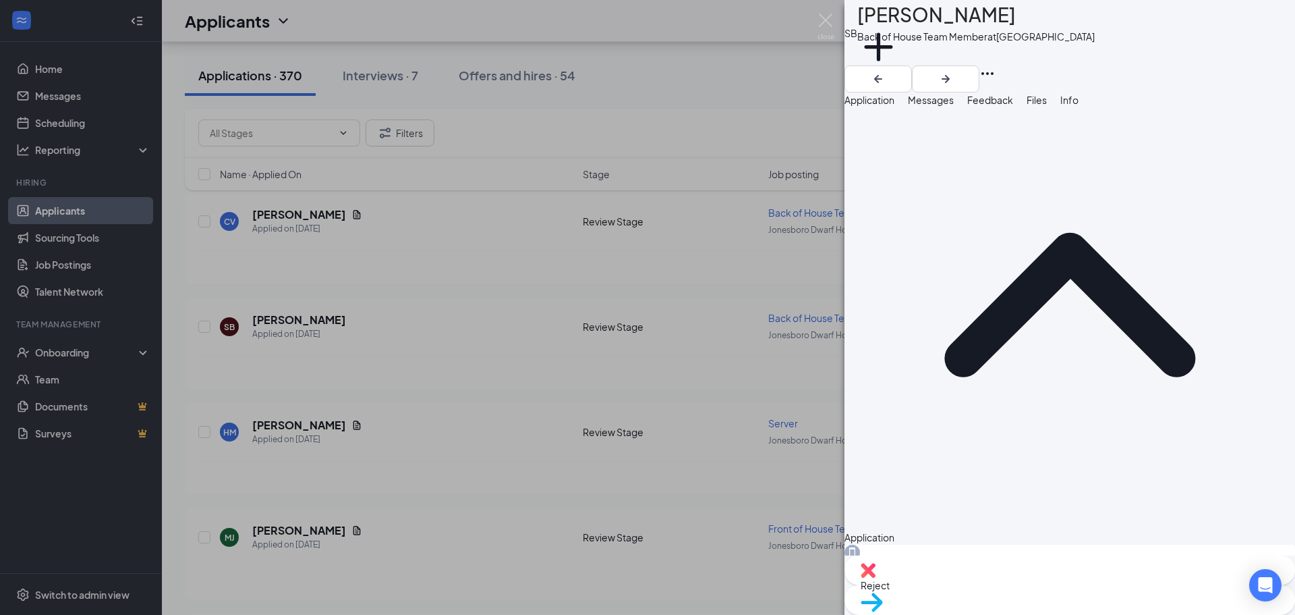
scroll to position [67, 0]
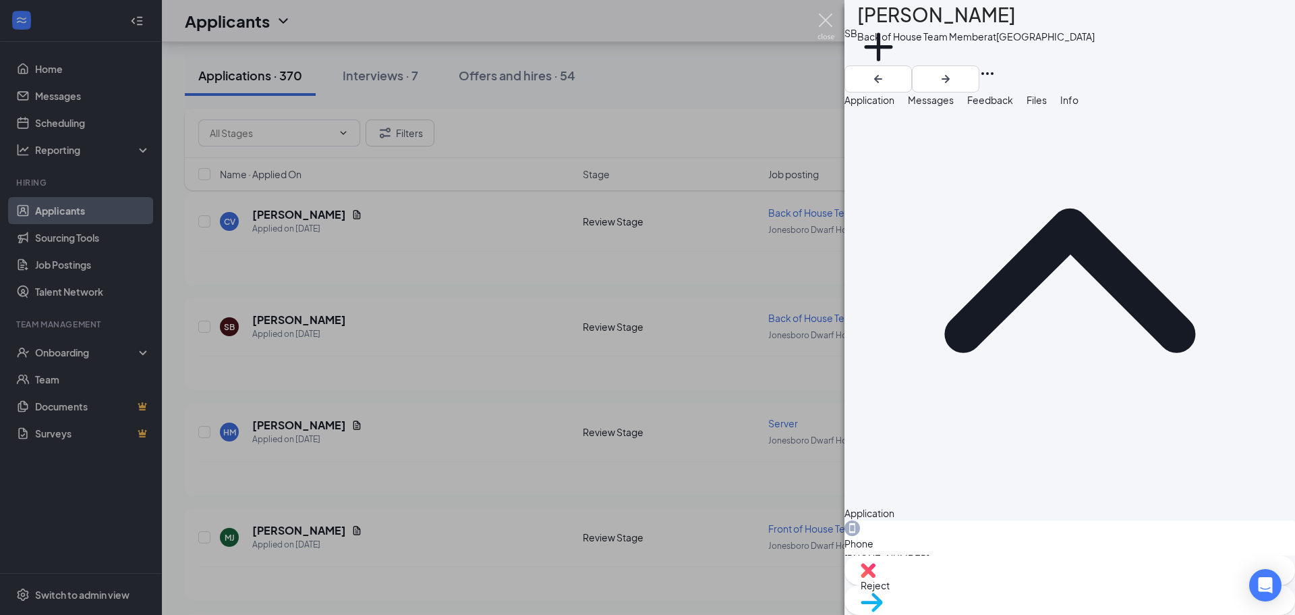
click at [831, 20] on img at bounding box center [826, 26] width 17 height 26
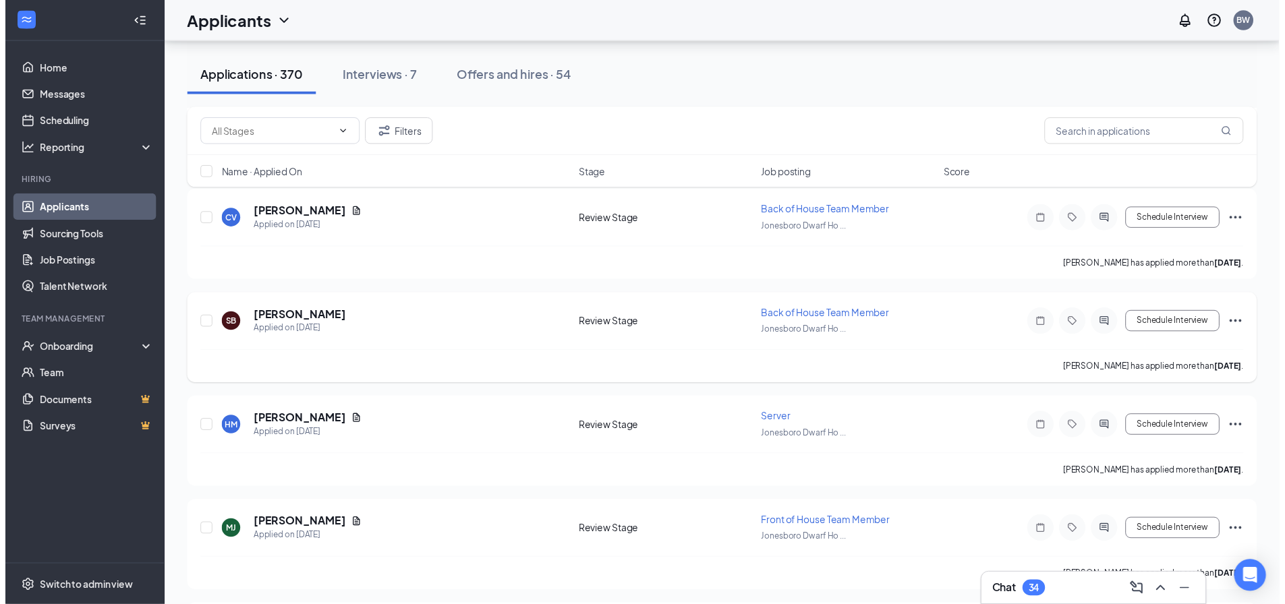
scroll to position [13491, 0]
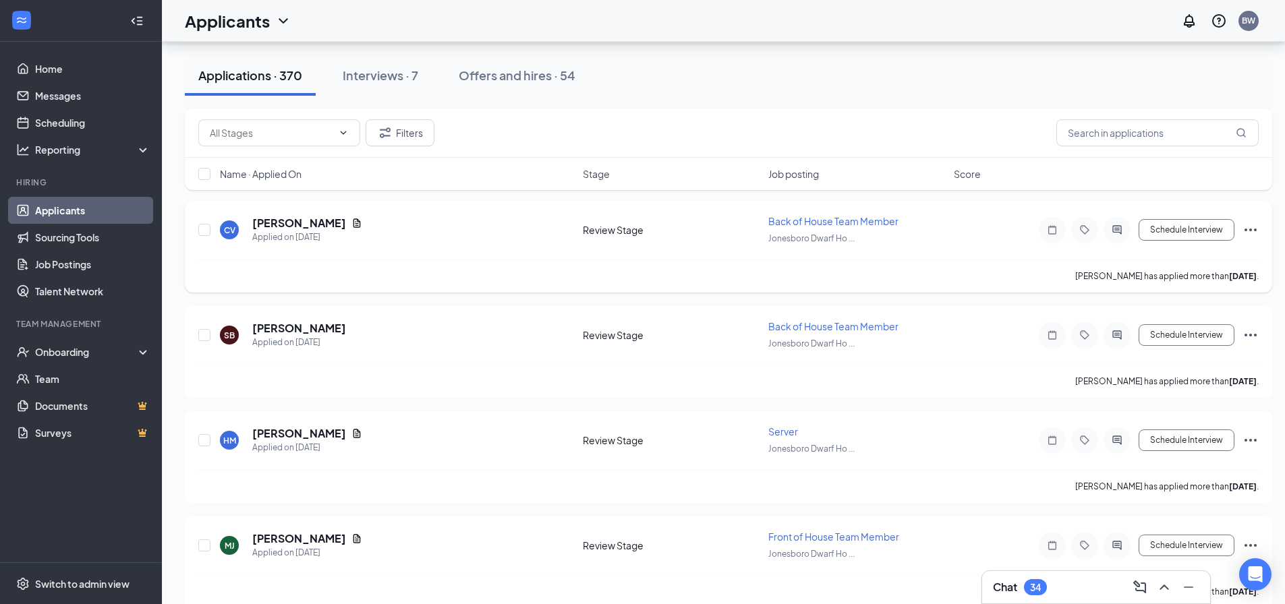
click at [275, 293] on div "CV [PERSON_NAME] Applied on [DATE] Review Stage Back of House Team Member Jones…" at bounding box center [729, 247] width 1088 height 92
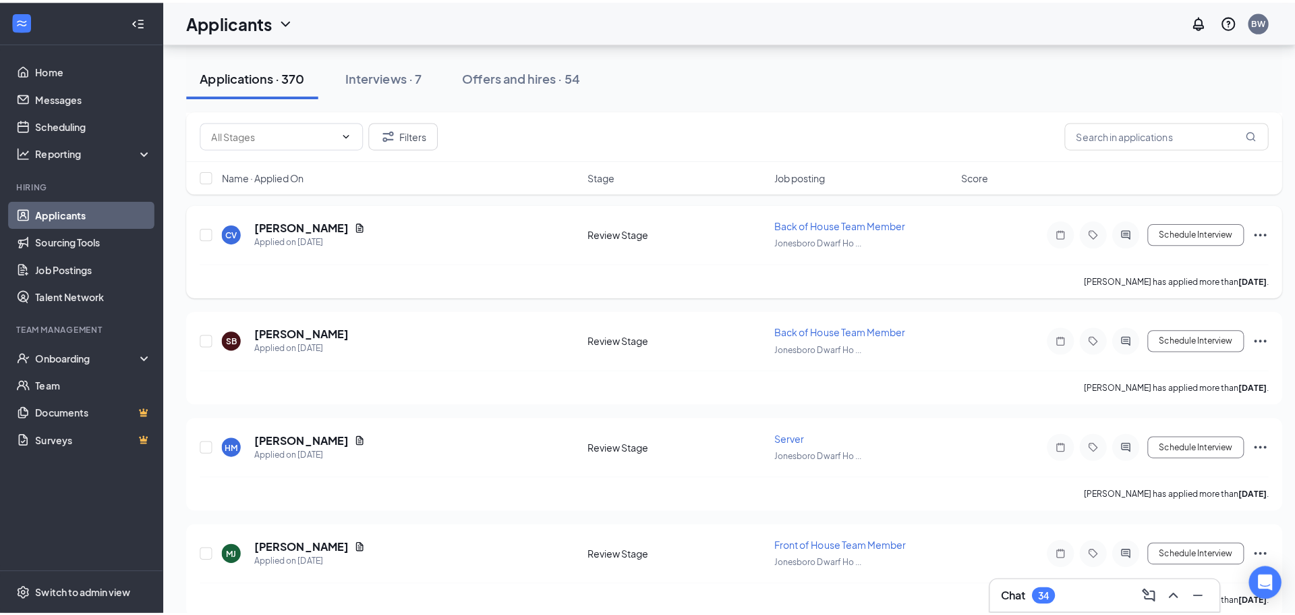
scroll to position [13297, 0]
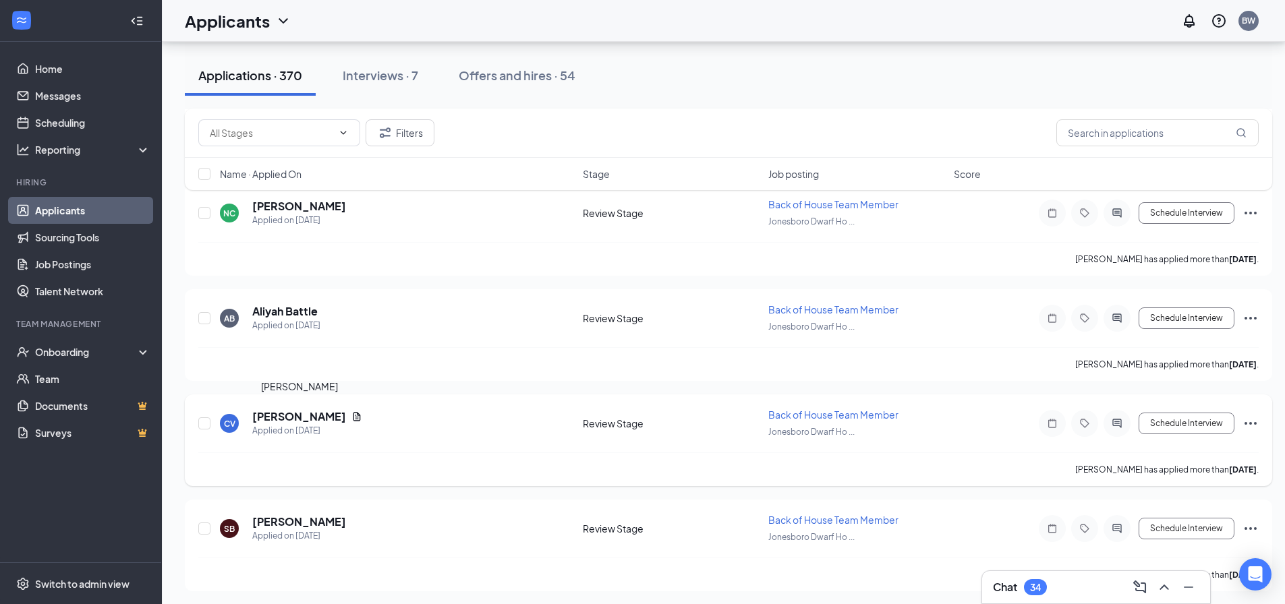
click at [269, 416] on h5 "[PERSON_NAME]" at bounding box center [299, 417] width 94 height 15
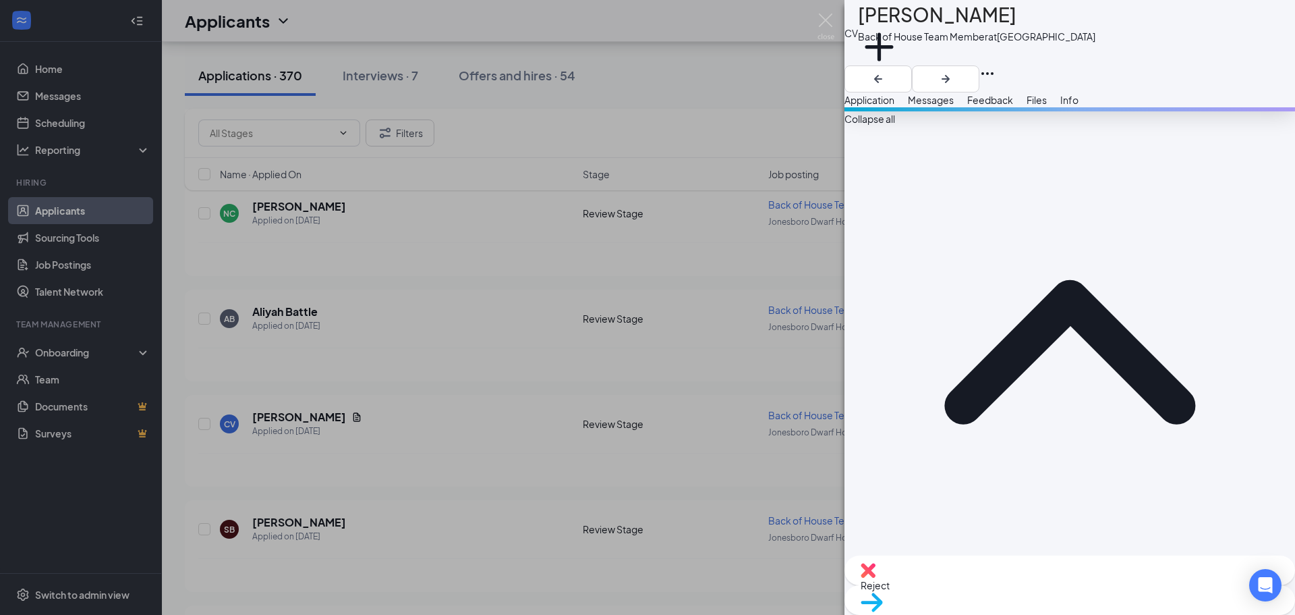
scroll to position [472, 0]
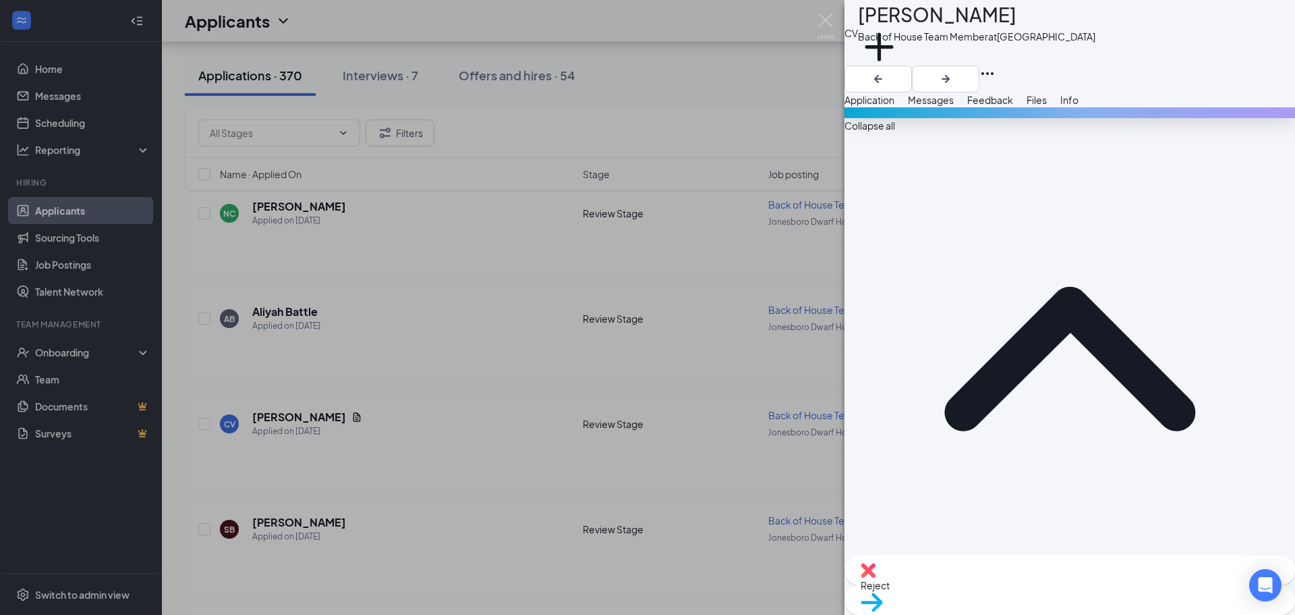
click at [954, 106] on span "Messages" at bounding box center [931, 100] width 46 height 12
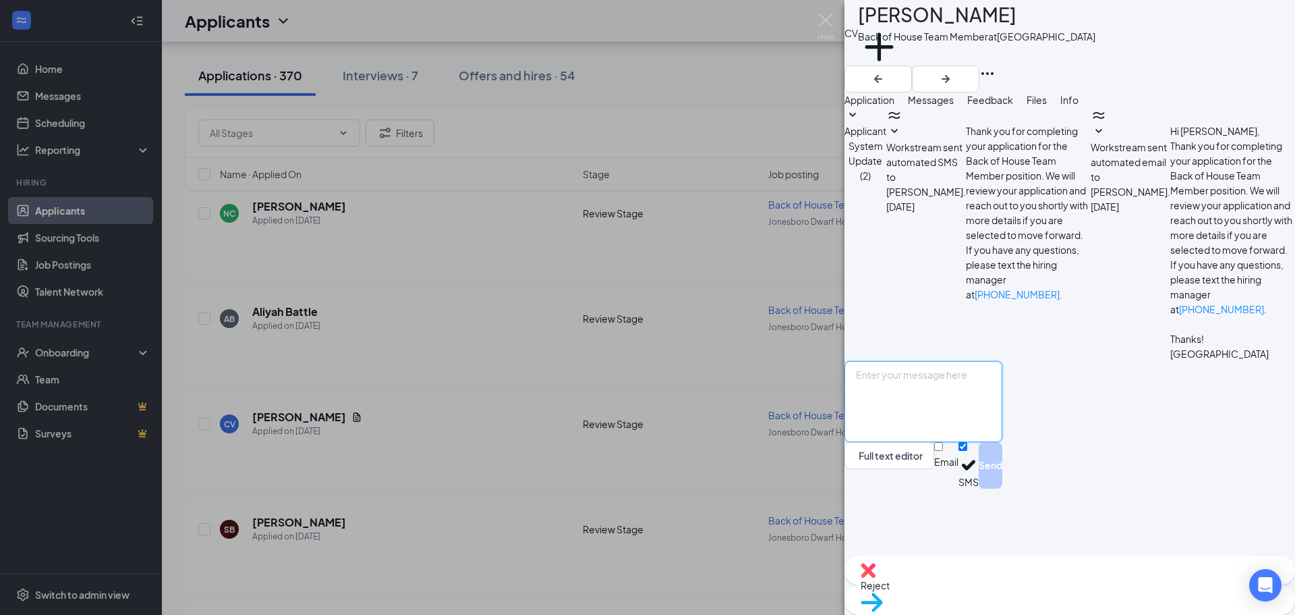
click at [964, 442] on textarea at bounding box center [924, 401] width 158 height 81
type textarea "Good afternoon, are you able to attend an interview [DATE][DATE]? The time woul…"
click at [1003, 488] on button "Send" at bounding box center [991, 465] width 24 height 47
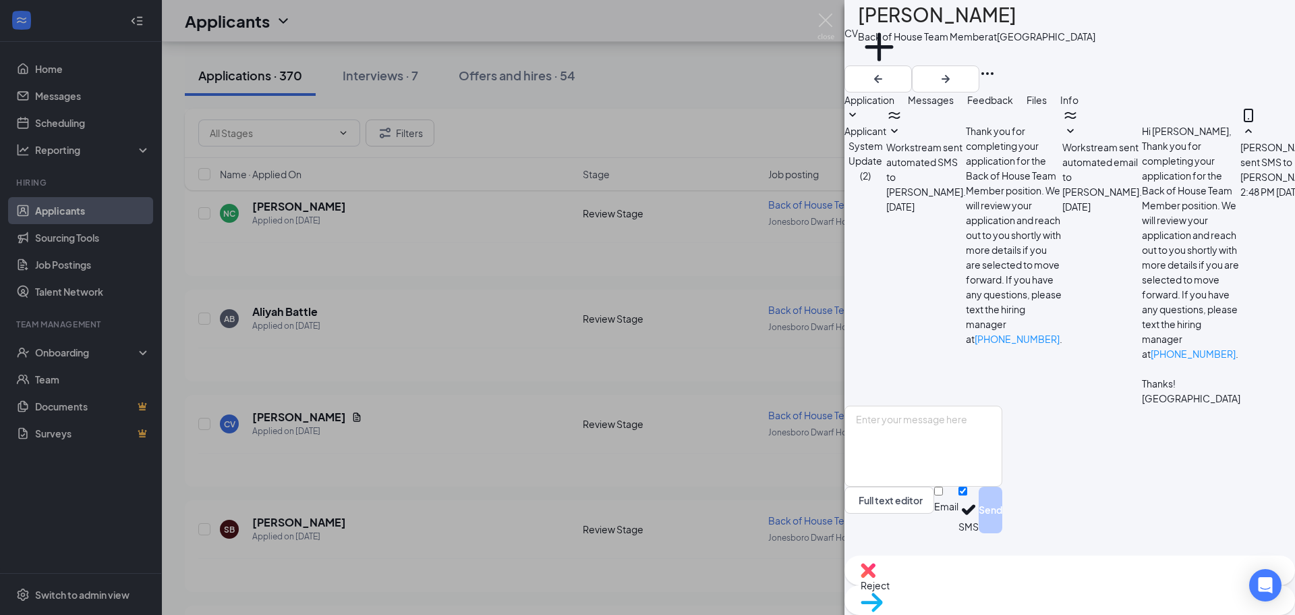
click at [836, 25] on div "CV [PERSON_NAME] Back of House Team Member at [GEOGRAPHIC_DATA] Add a tag Appli…" at bounding box center [647, 307] width 1295 height 615
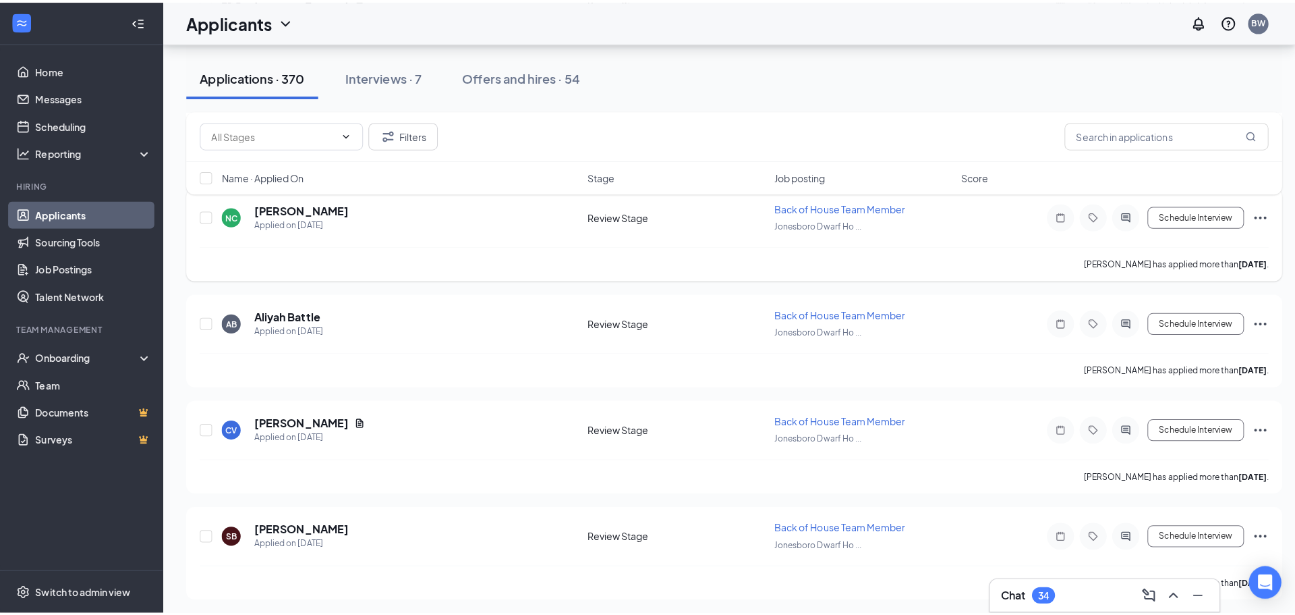
scroll to position [13162, 0]
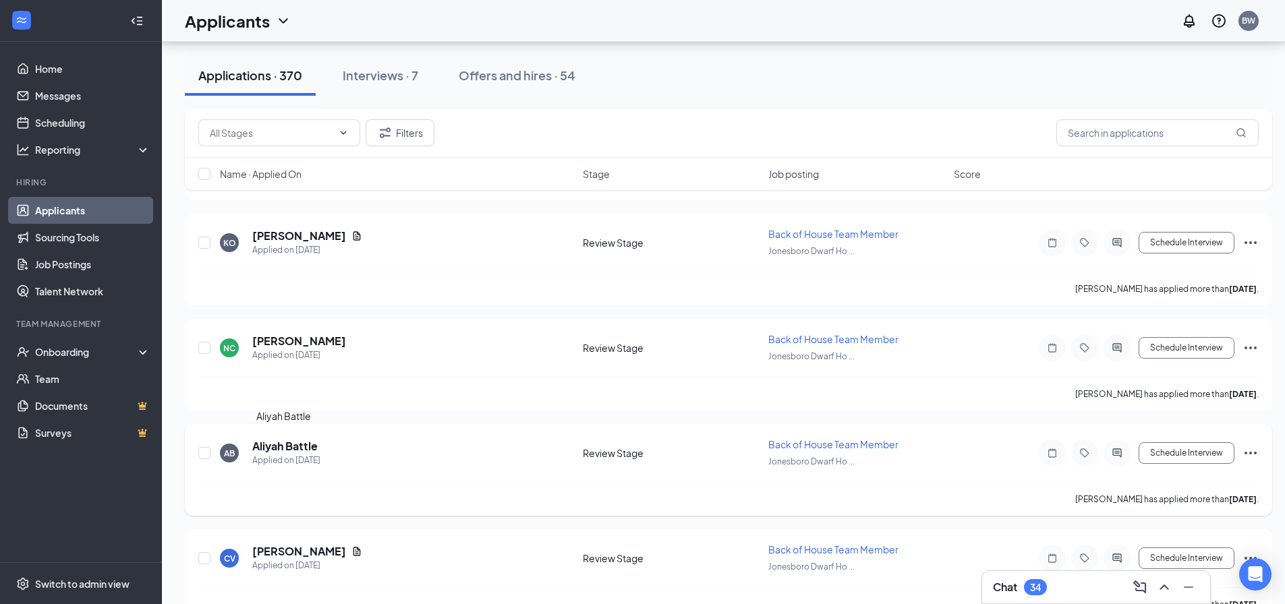
click at [286, 453] on h5 "Aliyah Battle" at bounding box center [284, 446] width 65 height 15
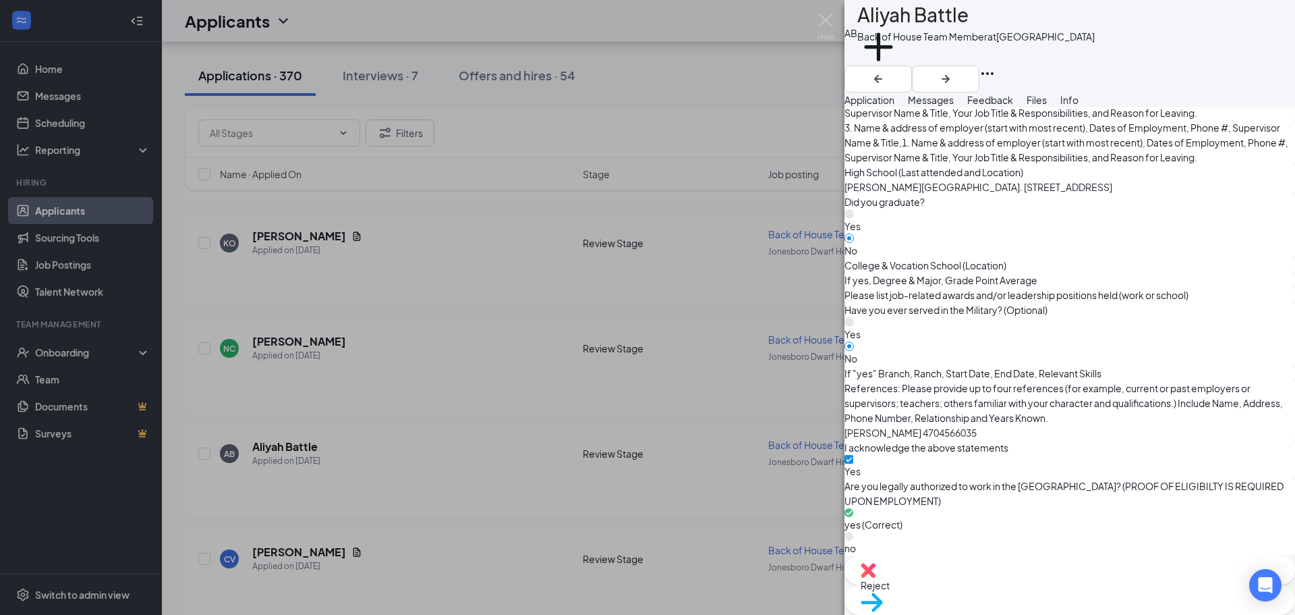
scroll to position [1348, 0]
click at [826, 28] on img at bounding box center [826, 26] width 17 height 26
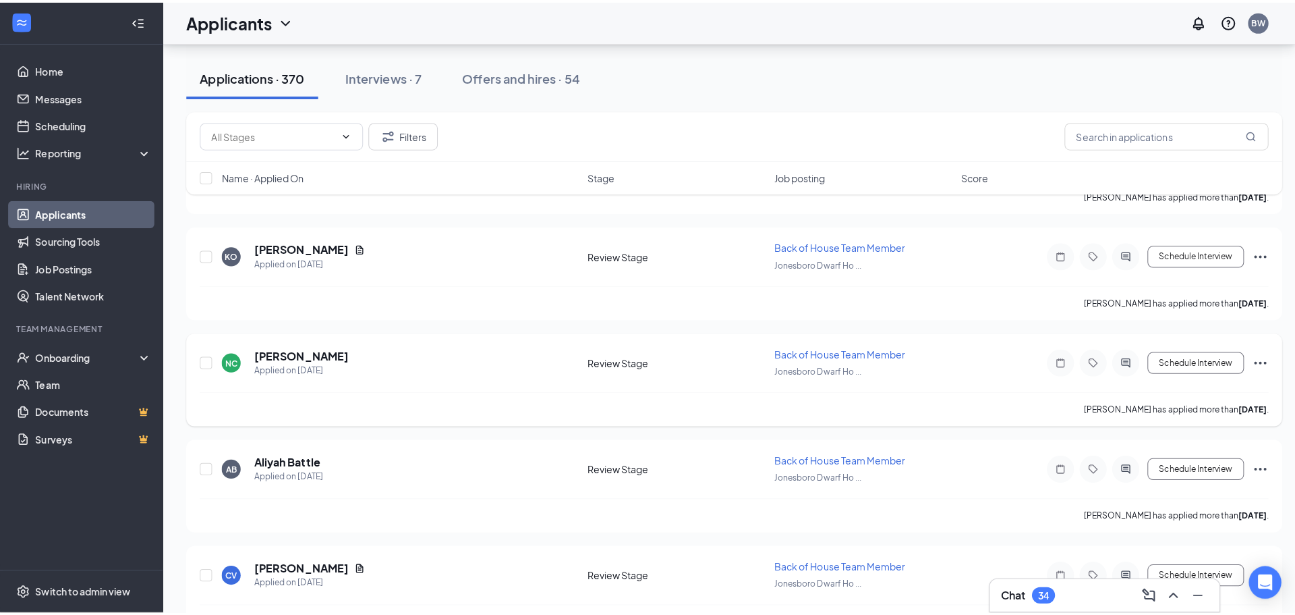
scroll to position [13028, 0]
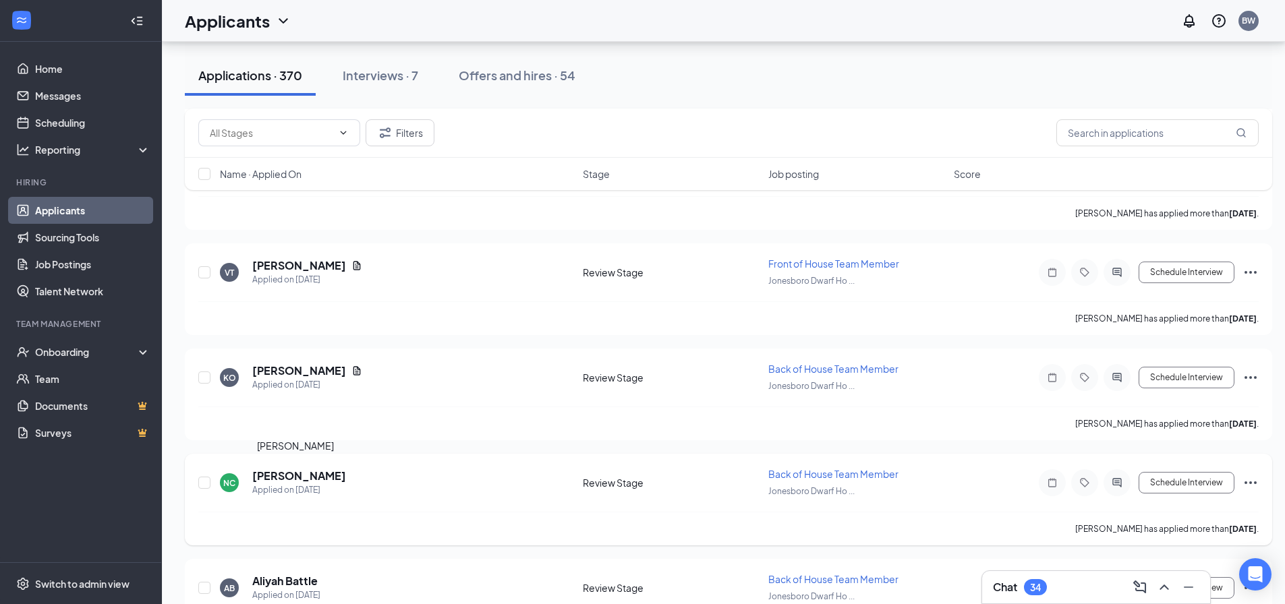
click at [282, 479] on h5 "[PERSON_NAME]" at bounding box center [299, 476] width 94 height 15
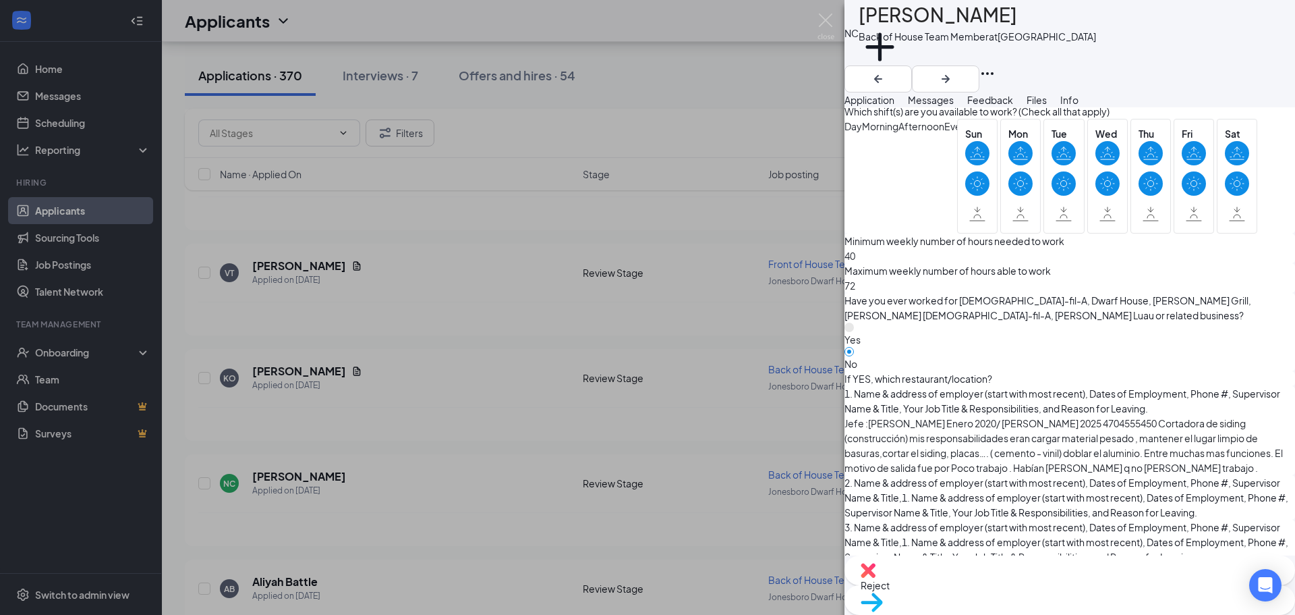
scroll to position [1079, 0]
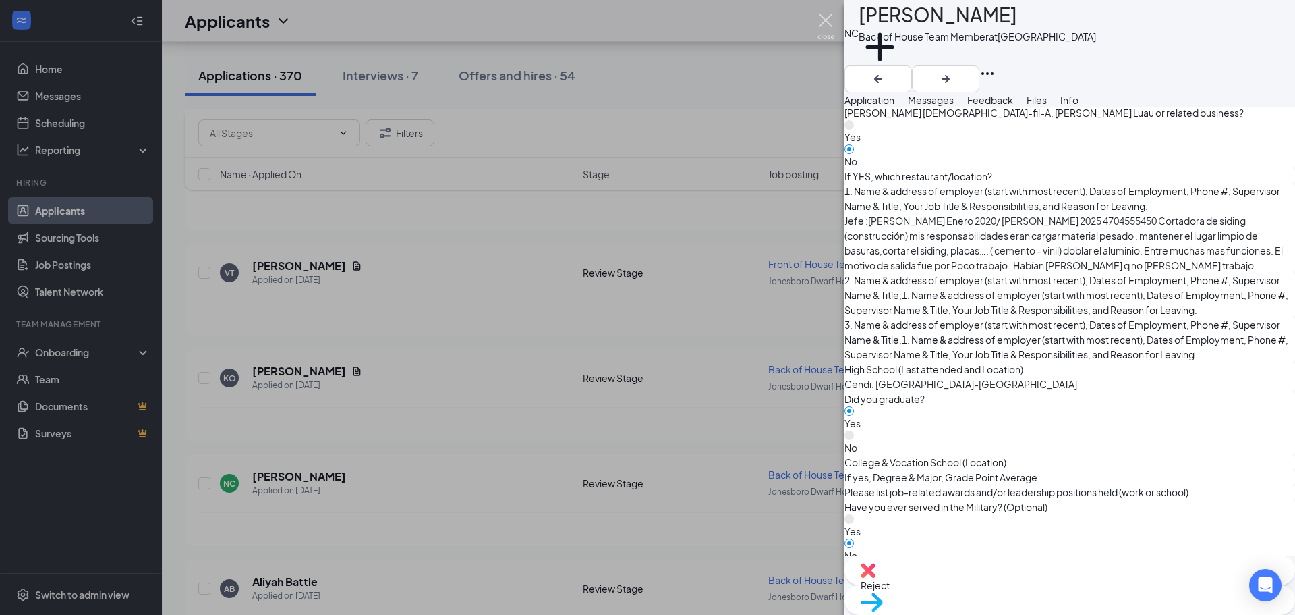
click at [829, 20] on img at bounding box center [826, 26] width 17 height 26
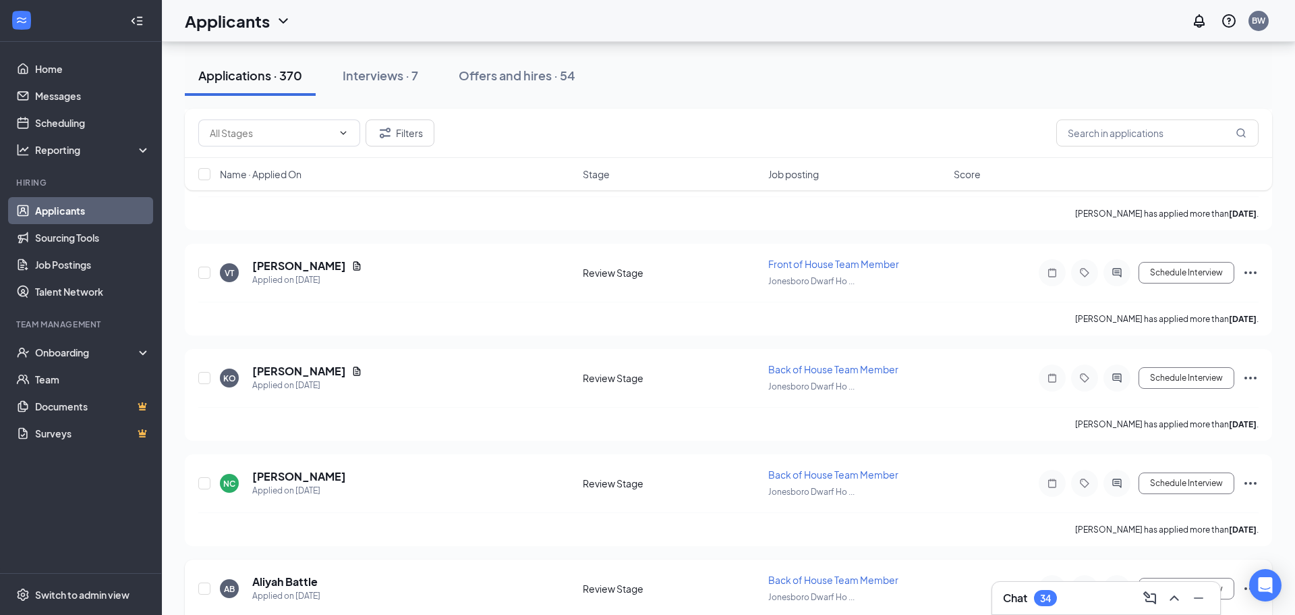
scroll to position [13095, 0]
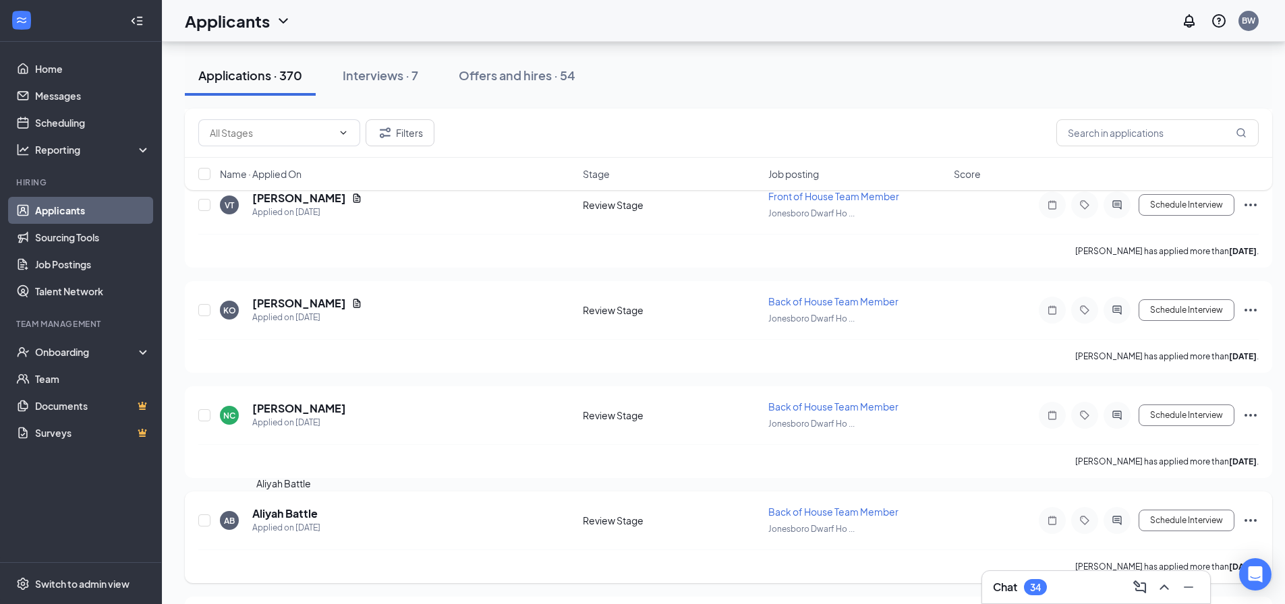
click at [285, 517] on h5 "Aliyah Battle" at bounding box center [284, 514] width 65 height 15
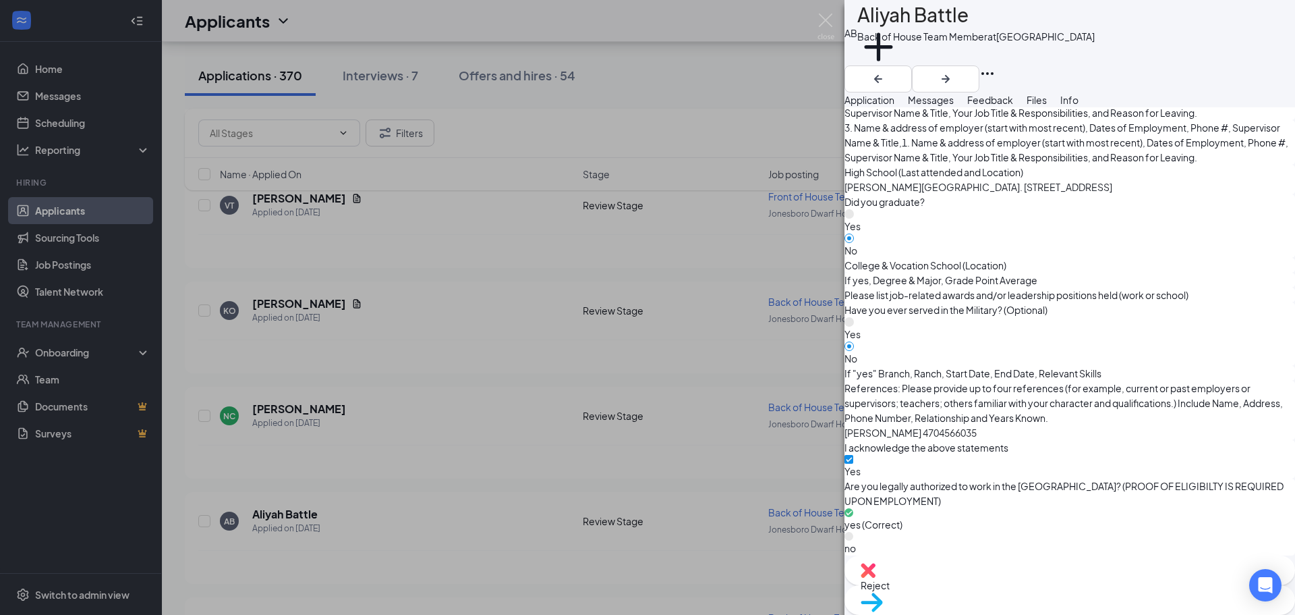
scroll to position [1078, 0]
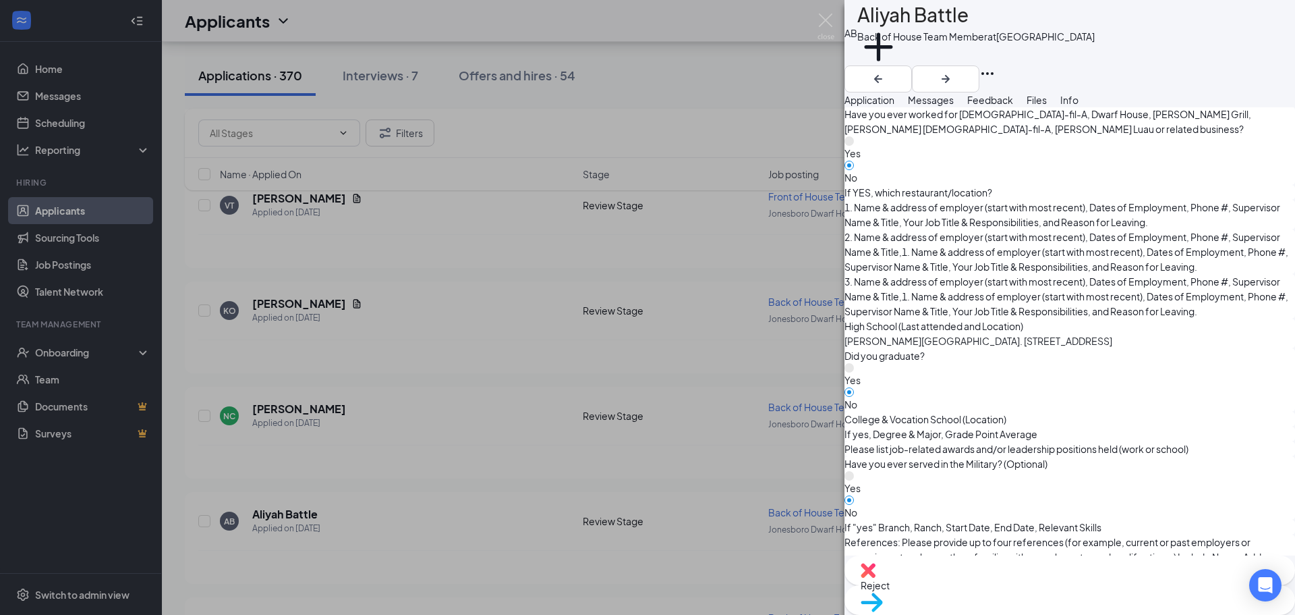
click at [954, 105] on span "Messages" at bounding box center [931, 100] width 46 height 12
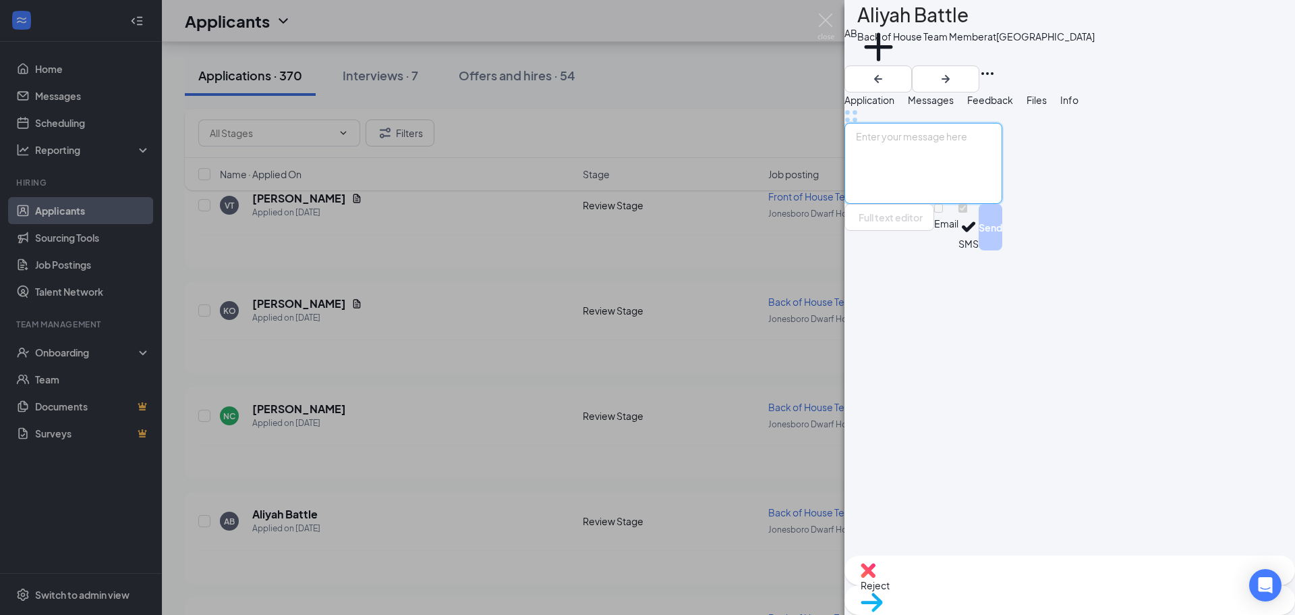
click at [970, 204] on textarea at bounding box center [924, 163] width 158 height 81
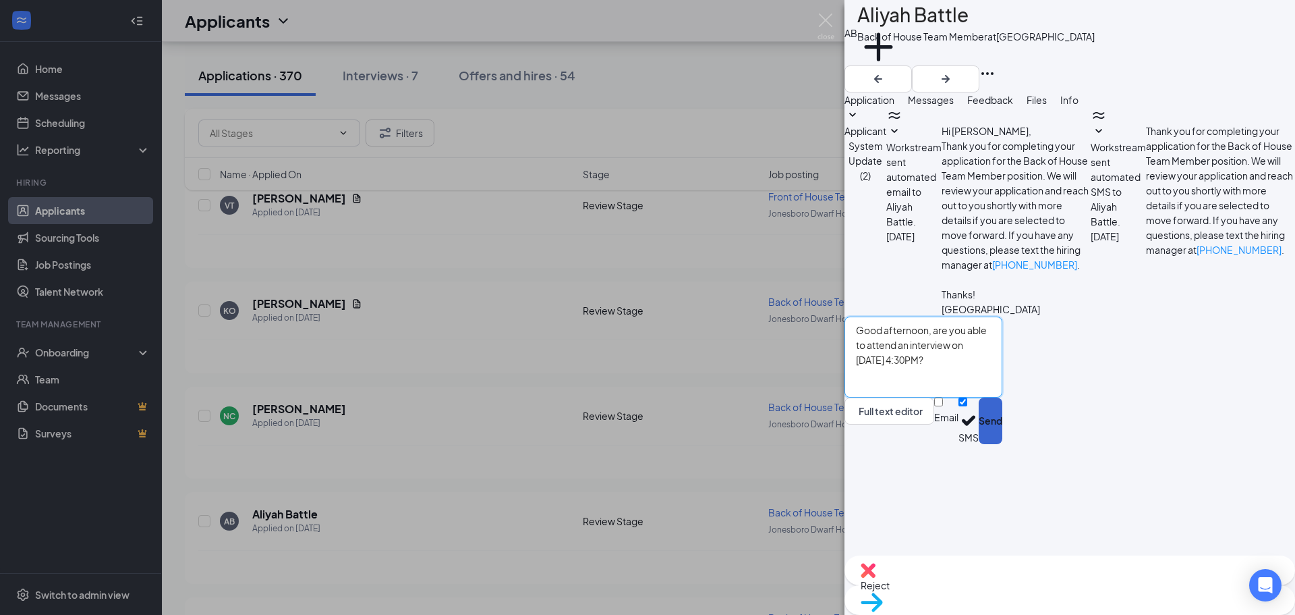
type textarea "Good afternoon, are you able to attend an interview on [DATE] 4:30PM?"
click at [1003, 444] on button "Send" at bounding box center [991, 420] width 24 height 47
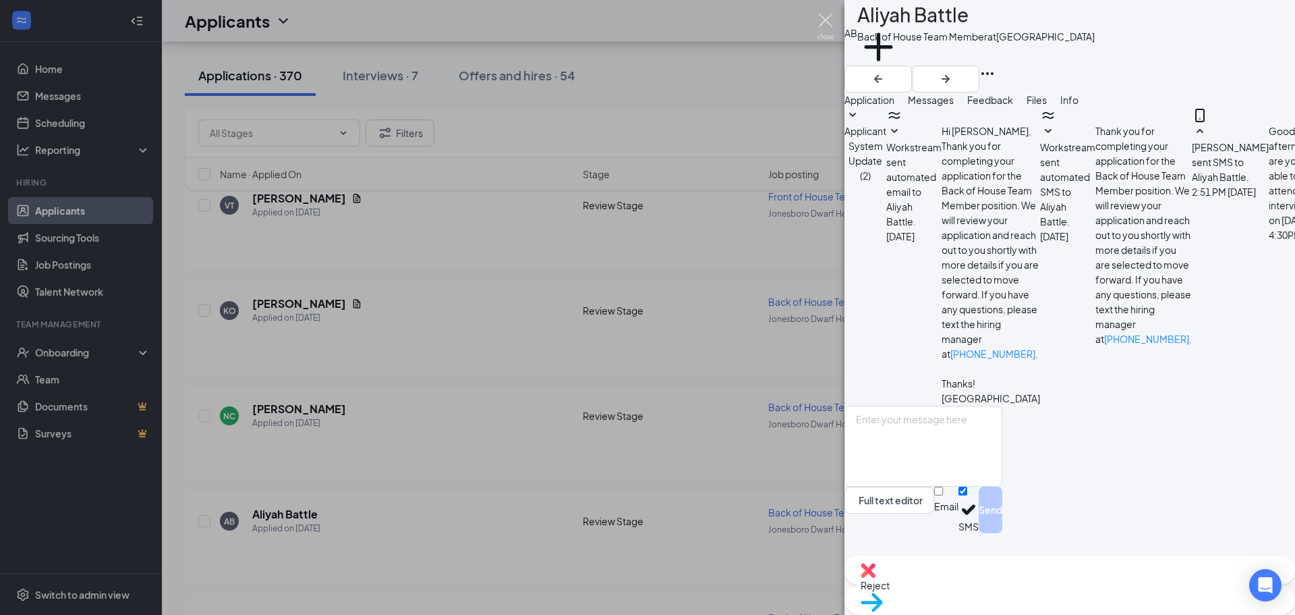
click at [825, 21] on img at bounding box center [826, 26] width 17 height 26
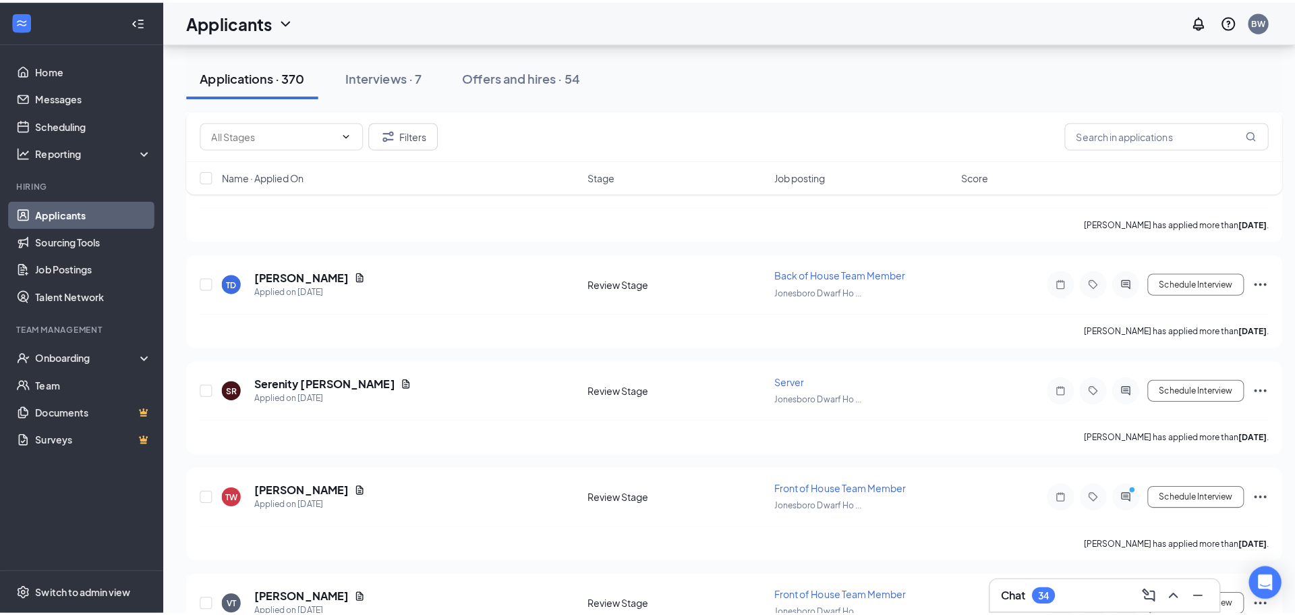
scroll to position [12690, 0]
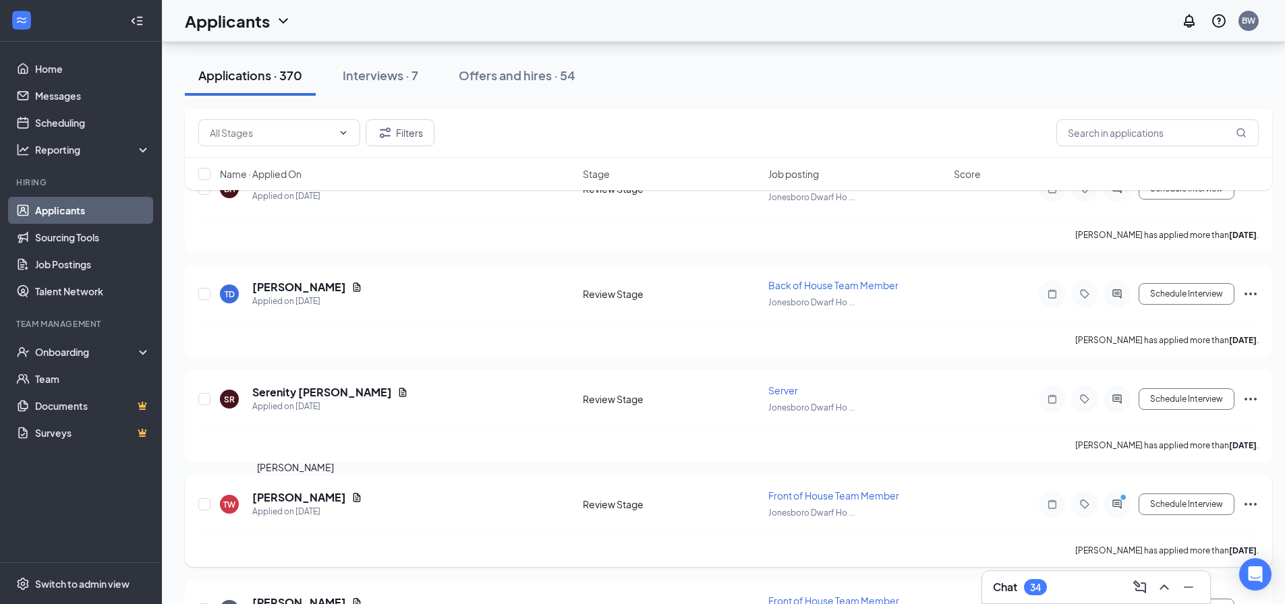
click at [315, 501] on h5 "[PERSON_NAME]" at bounding box center [299, 497] width 94 height 15
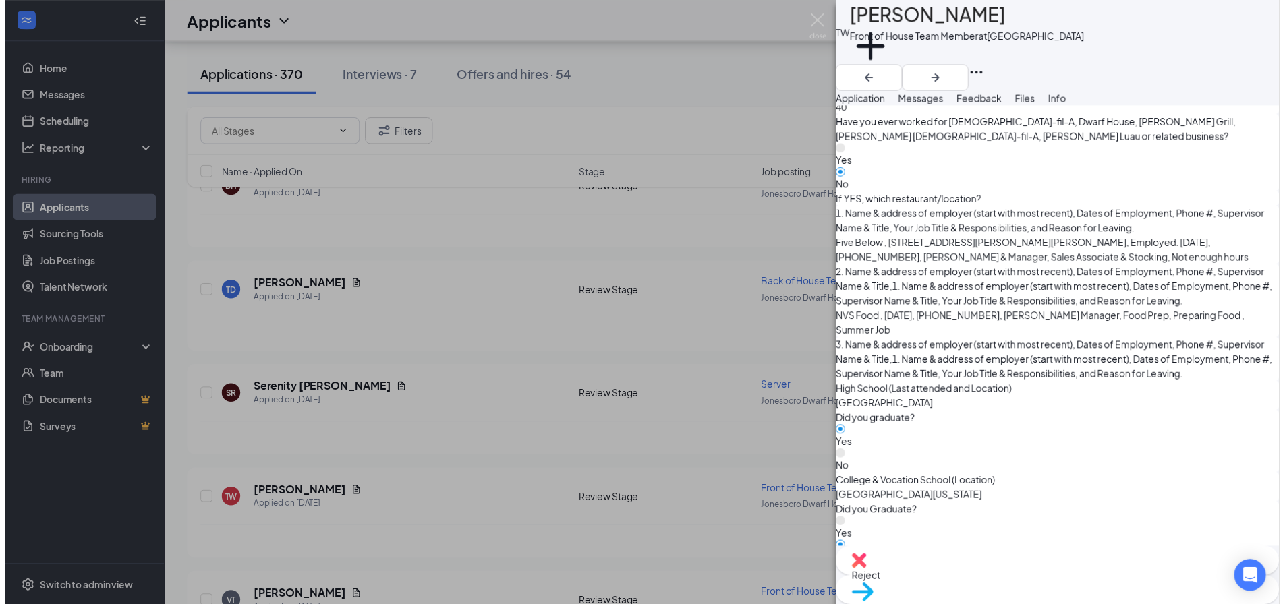
scroll to position [1616, 0]
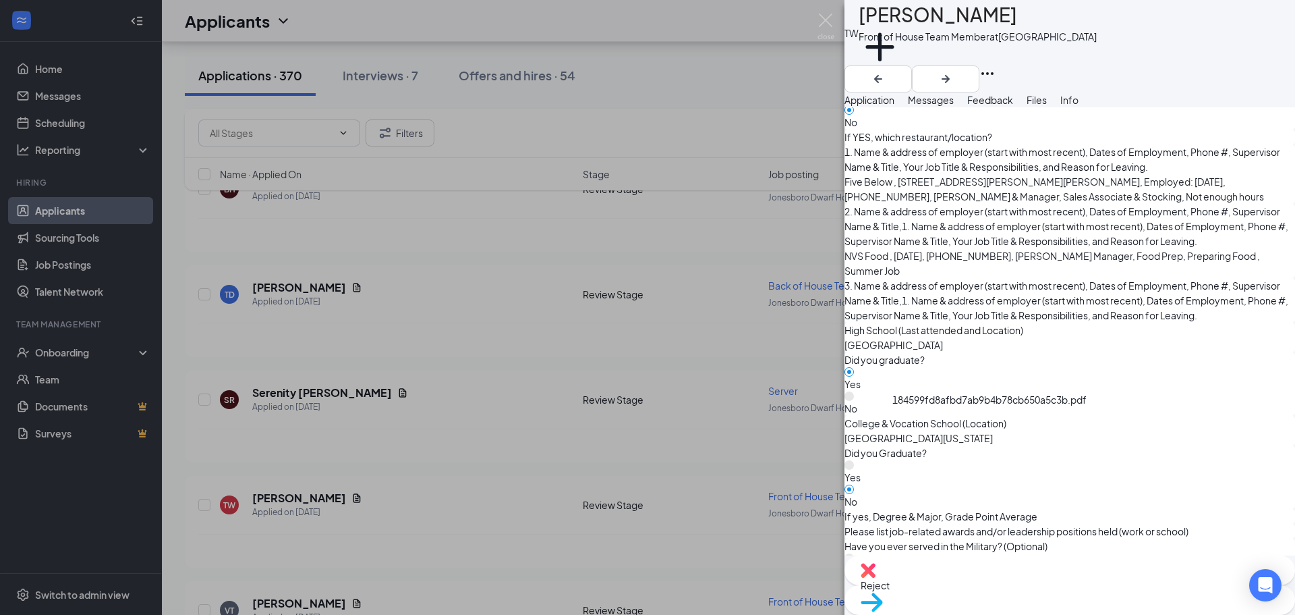
click at [824, 38] on img at bounding box center [826, 26] width 17 height 26
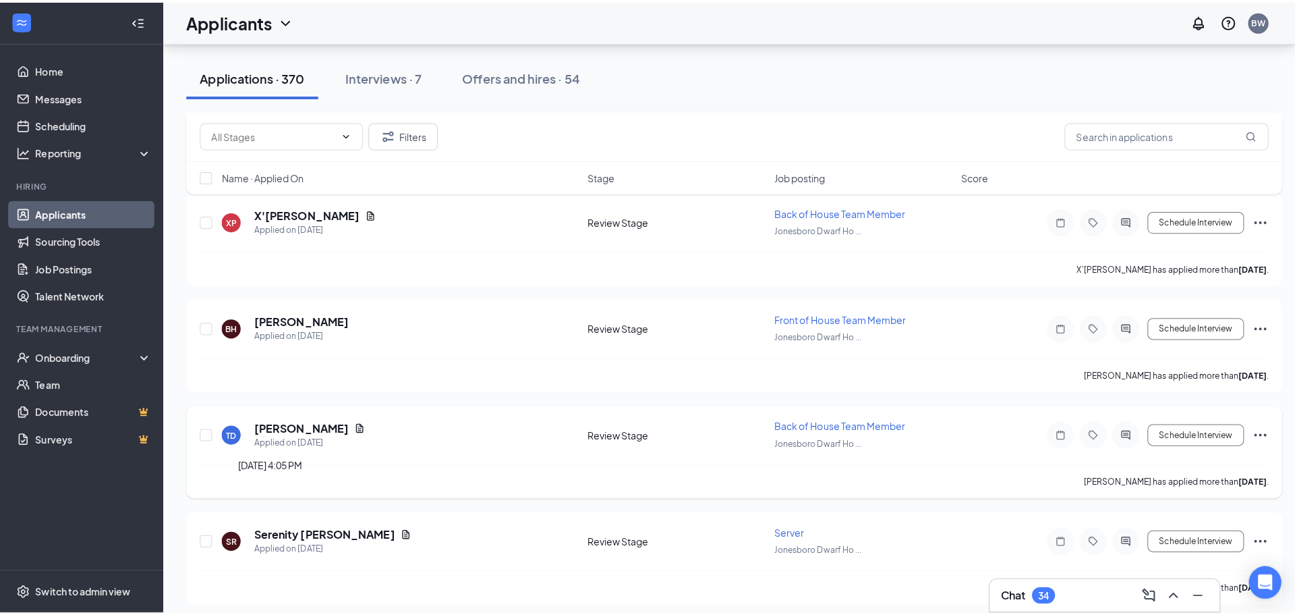
scroll to position [12488, 0]
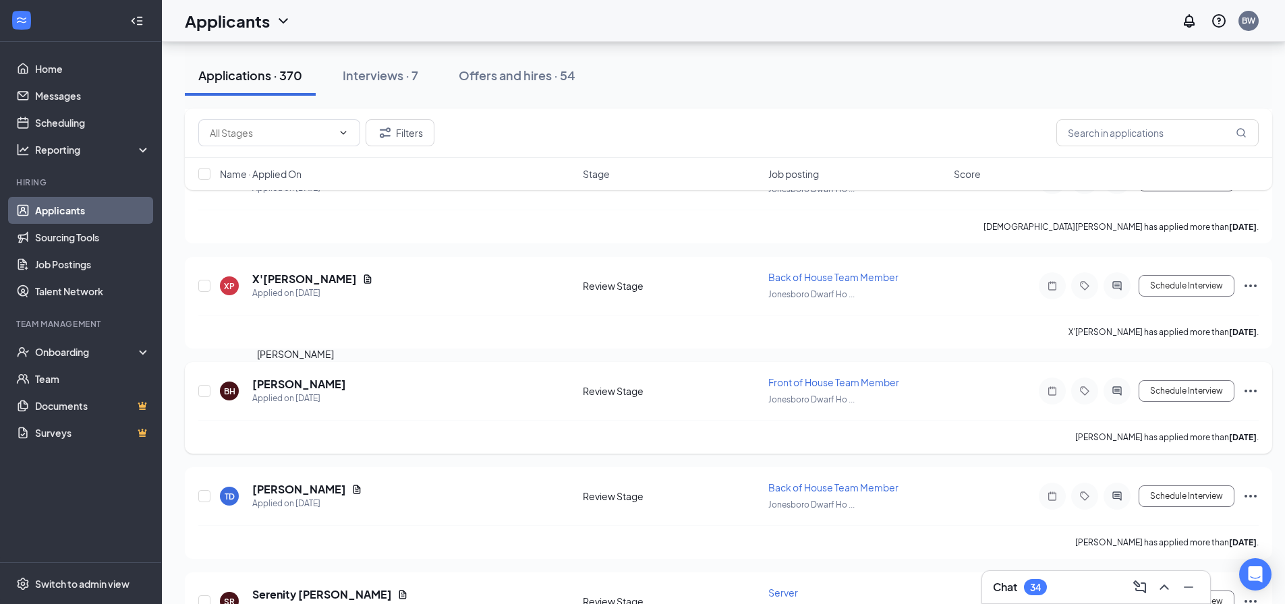
click at [268, 387] on h5 "[PERSON_NAME]" at bounding box center [299, 384] width 94 height 15
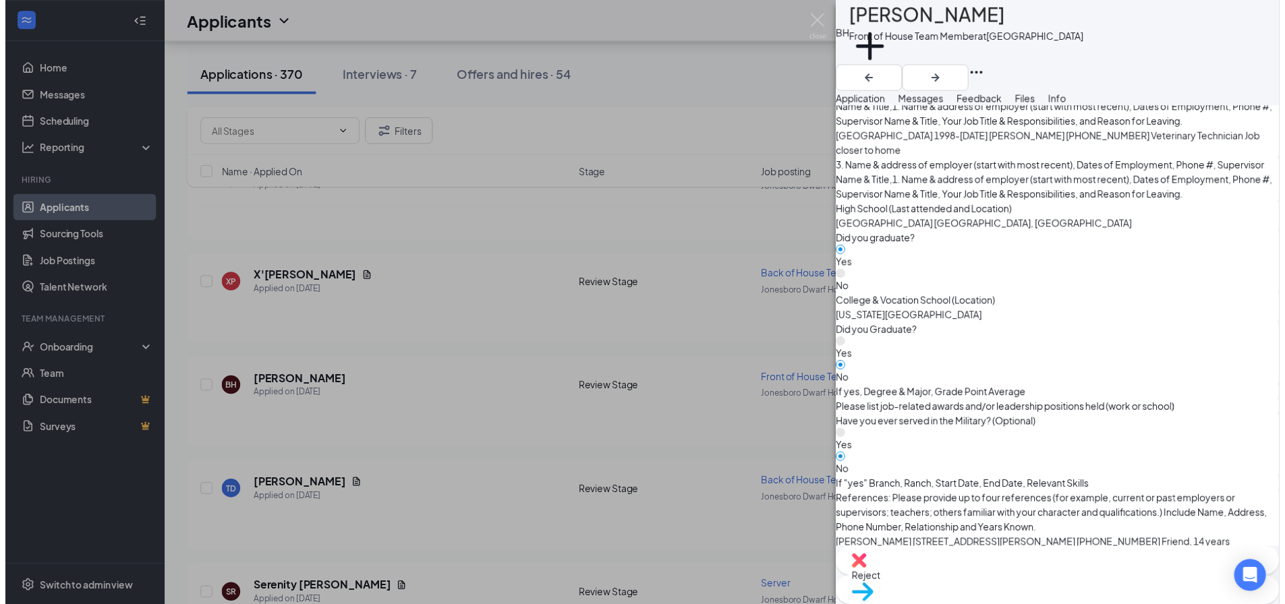
scroll to position [1282, 0]
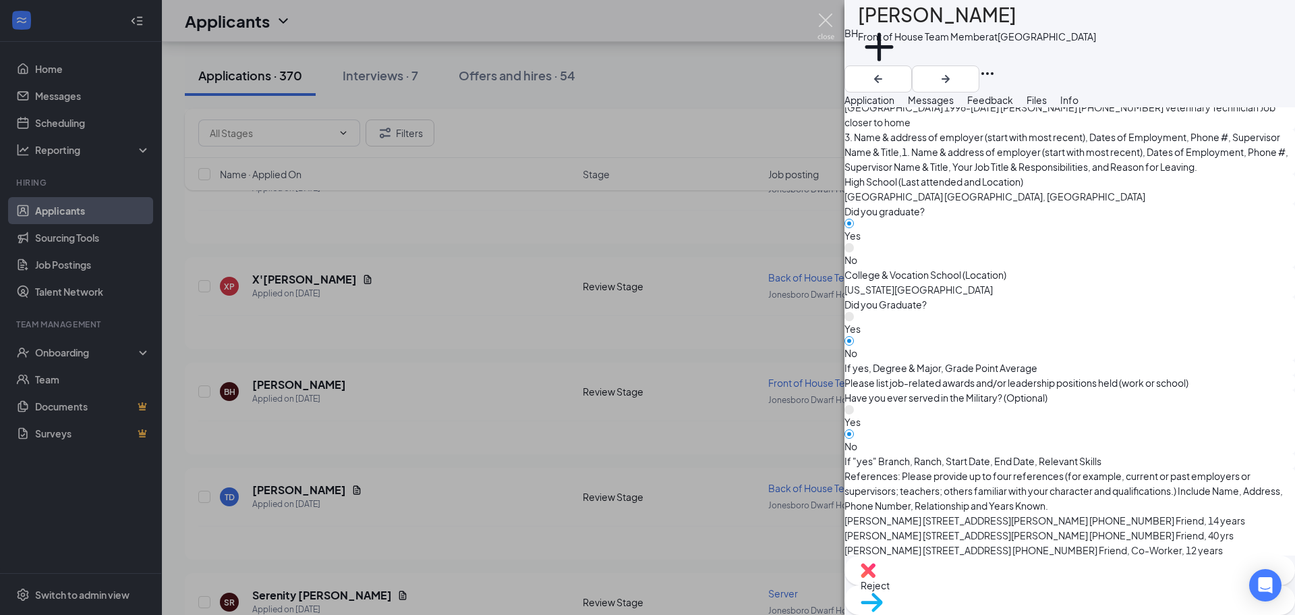
click at [819, 25] on img at bounding box center [826, 26] width 17 height 26
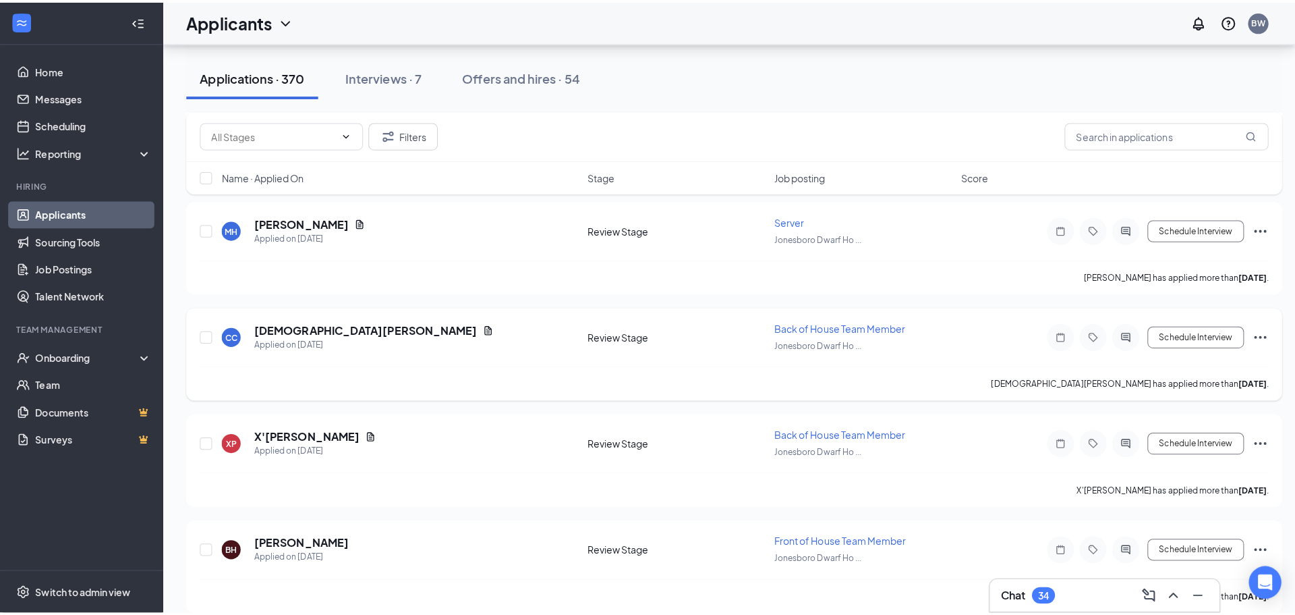
scroll to position [12353, 0]
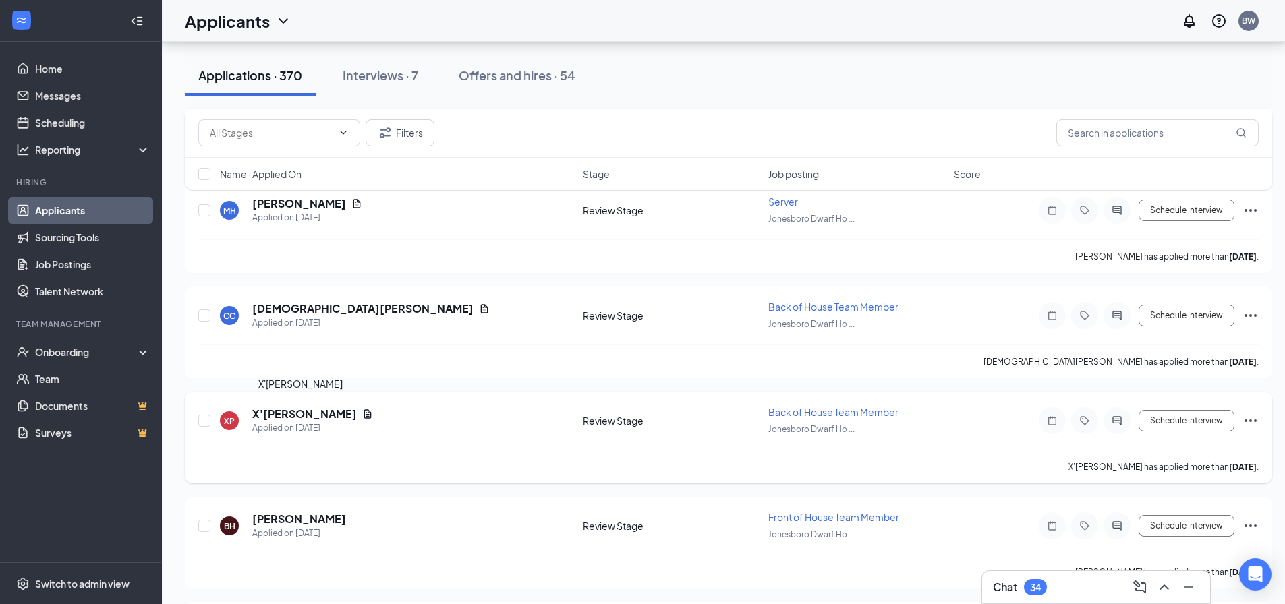
click at [280, 409] on h5 "X'[PERSON_NAME]" at bounding box center [304, 414] width 105 height 15
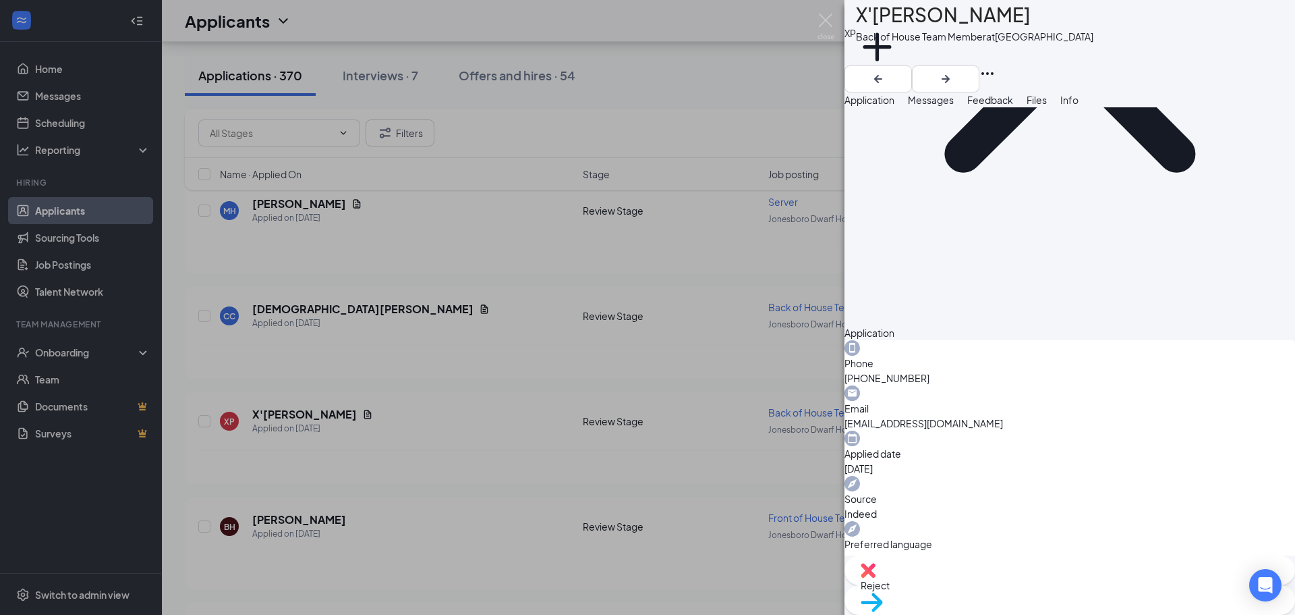
scroll to position [742, 0]
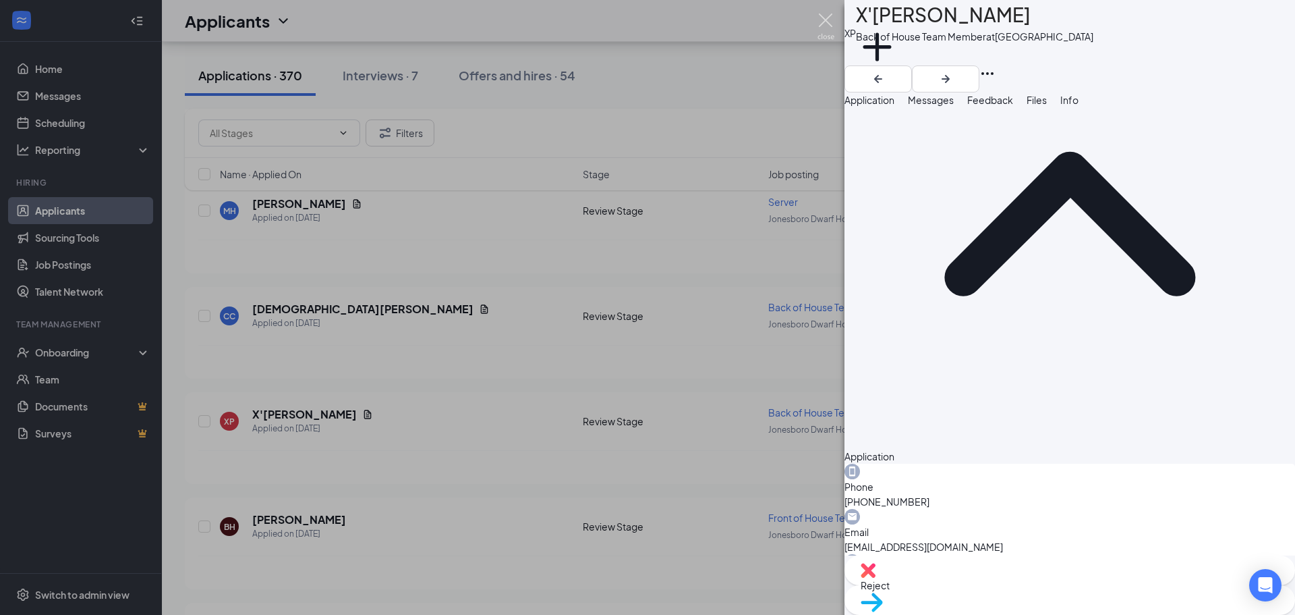
click at [830, 20] on img at bounding box center [826, 26] width 17 height 26
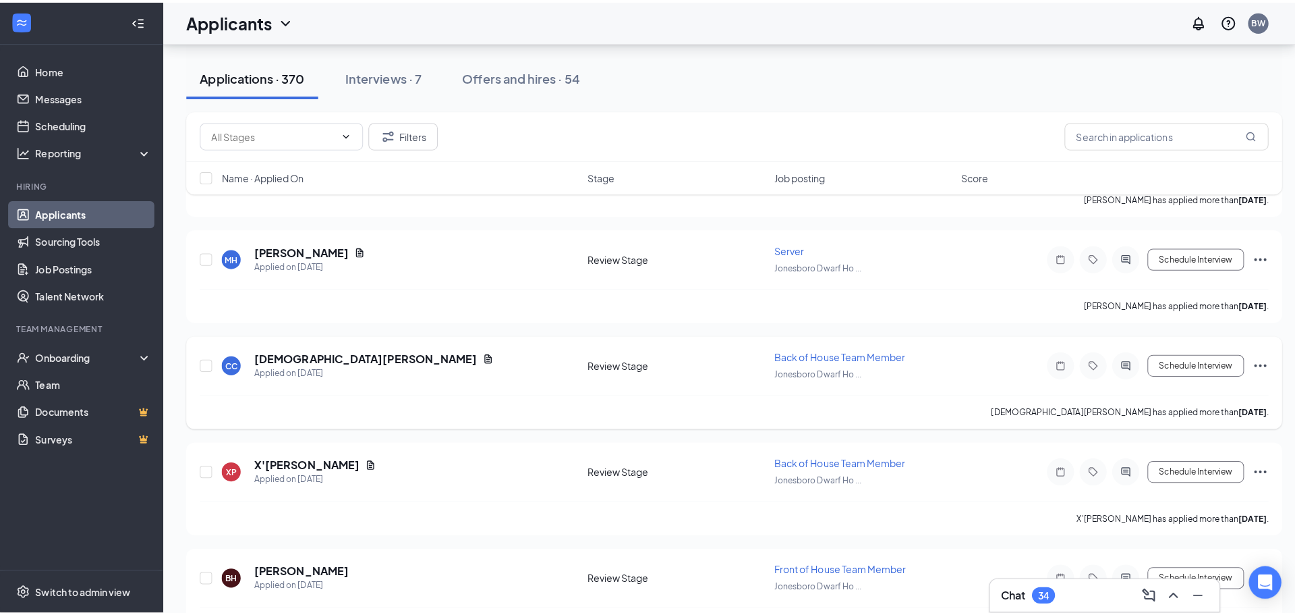
scroll to position [12285, 0]
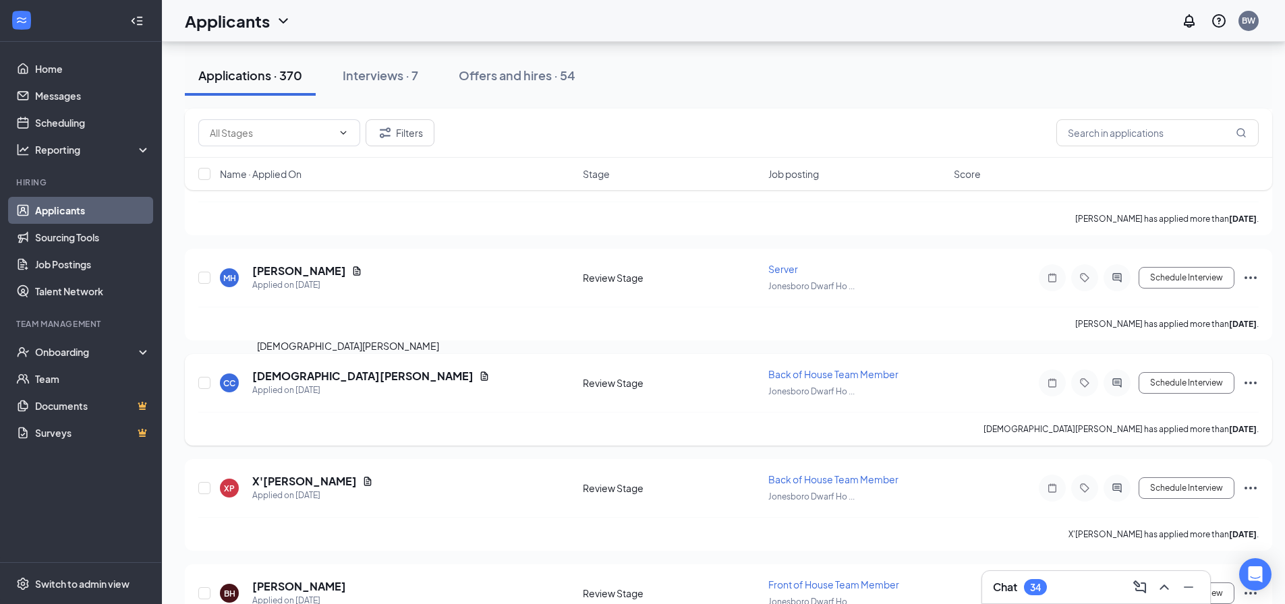
click at [314, 372] on h5 "[DEMOGRAPHIC_DATA][PERSON_NAME]" at bounding box center [362, 376] width 221 height 15
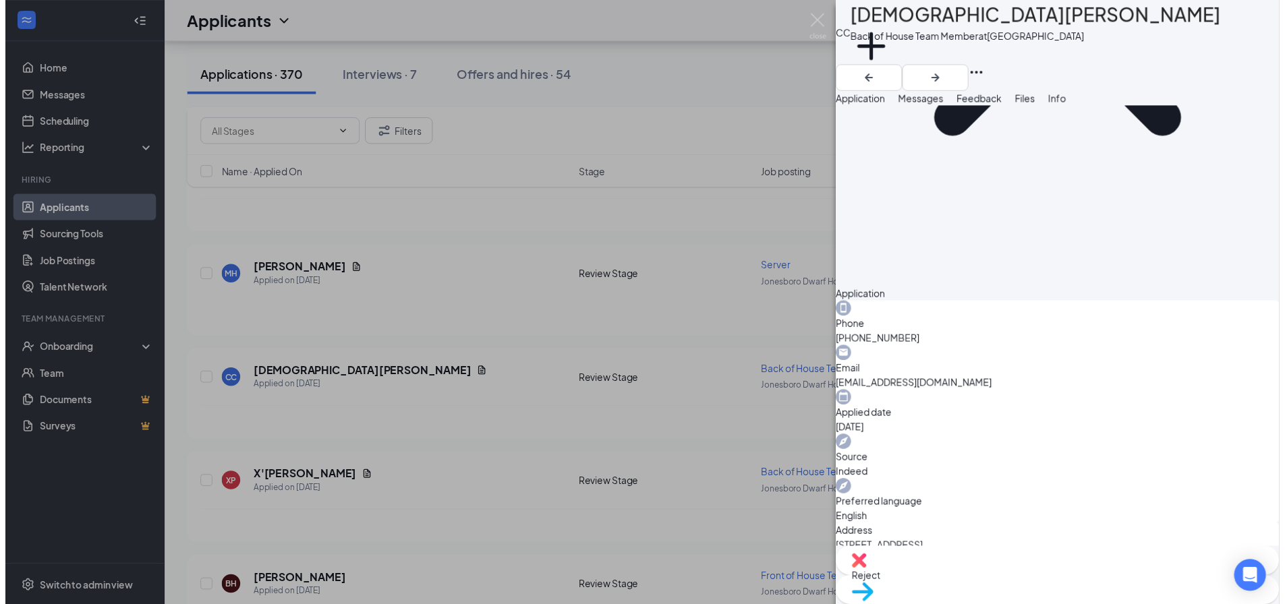
scroll to position [768, 0]
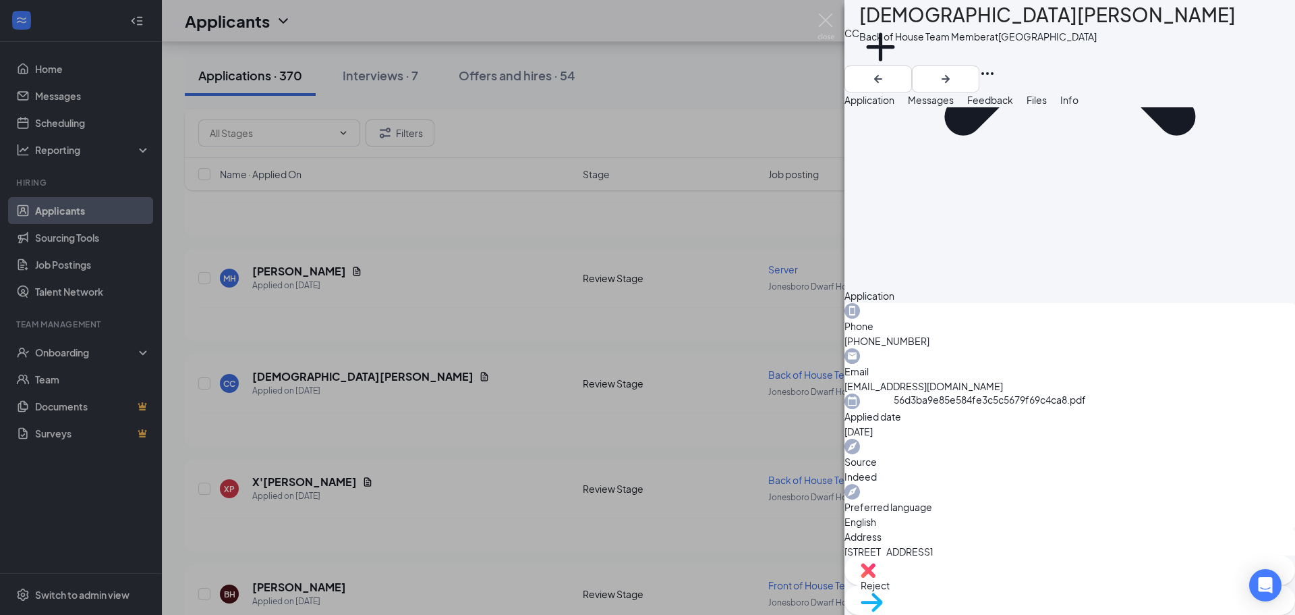
click at [824, 31] on img at bounding box center [826, 26] width 17 height 26
click at [824, 26] on img at bounding box center [826, 26] width 17 height 26
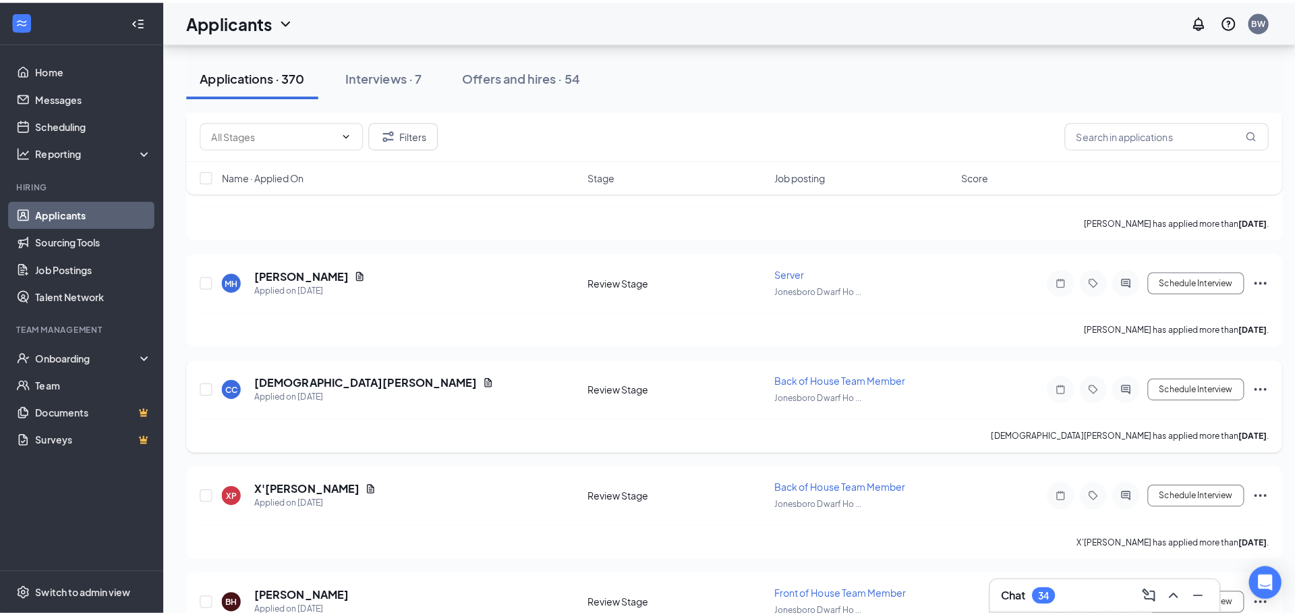
scroll to position [12218, 0]
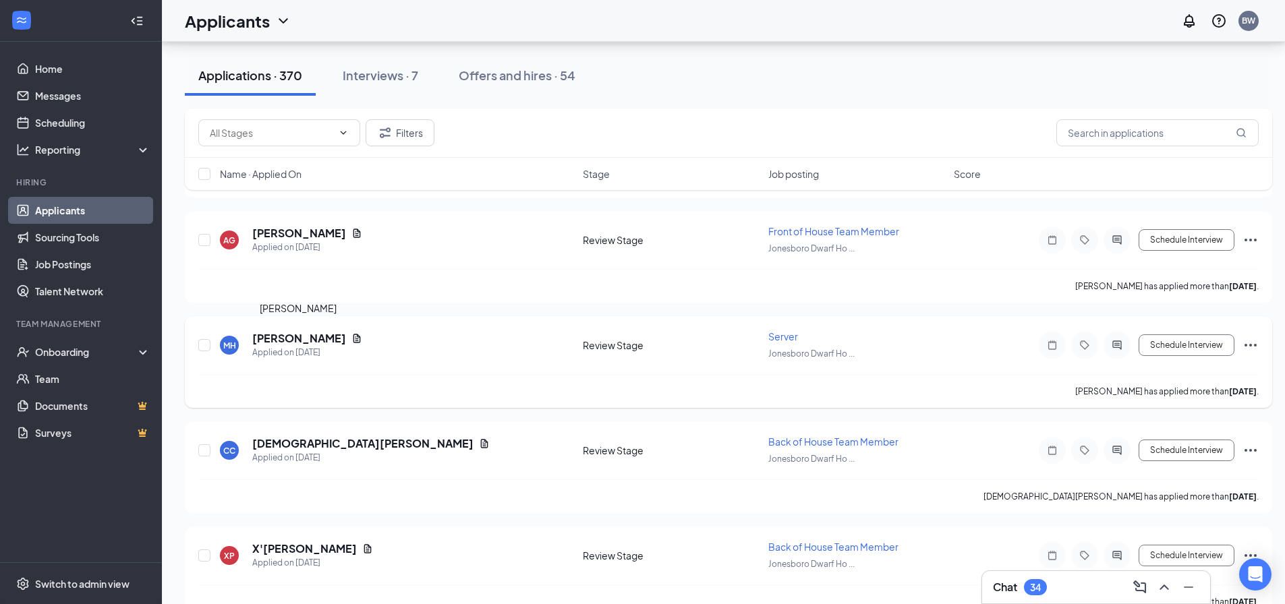
click at [293, 337] on h5 "[PERSON_NAME]" at bounding box center [299, 338] width 94 height 15
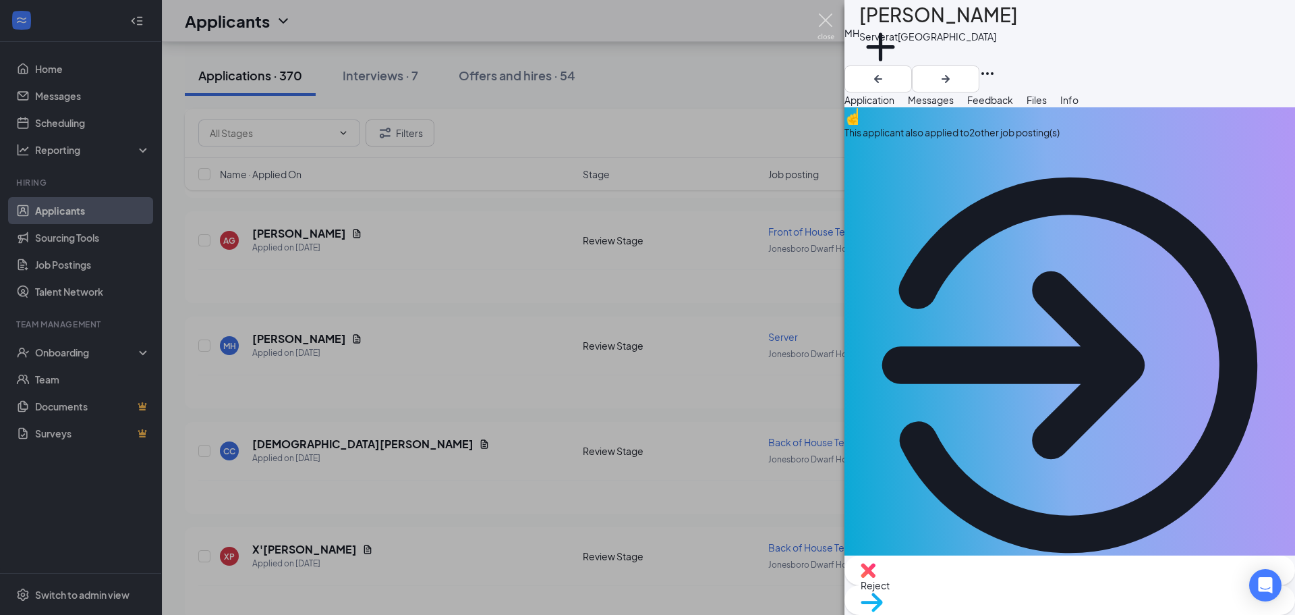
click at [818, 28] on img at bounding box center [826, 26] width 17 height 26
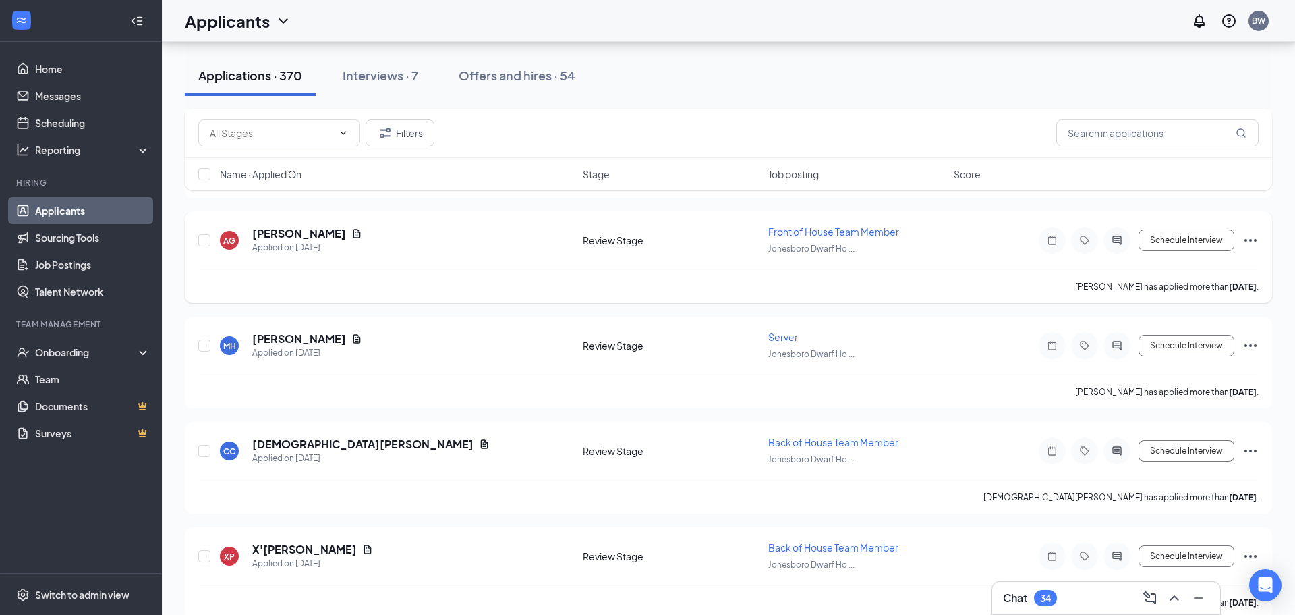
scroll to position [12083, 0]
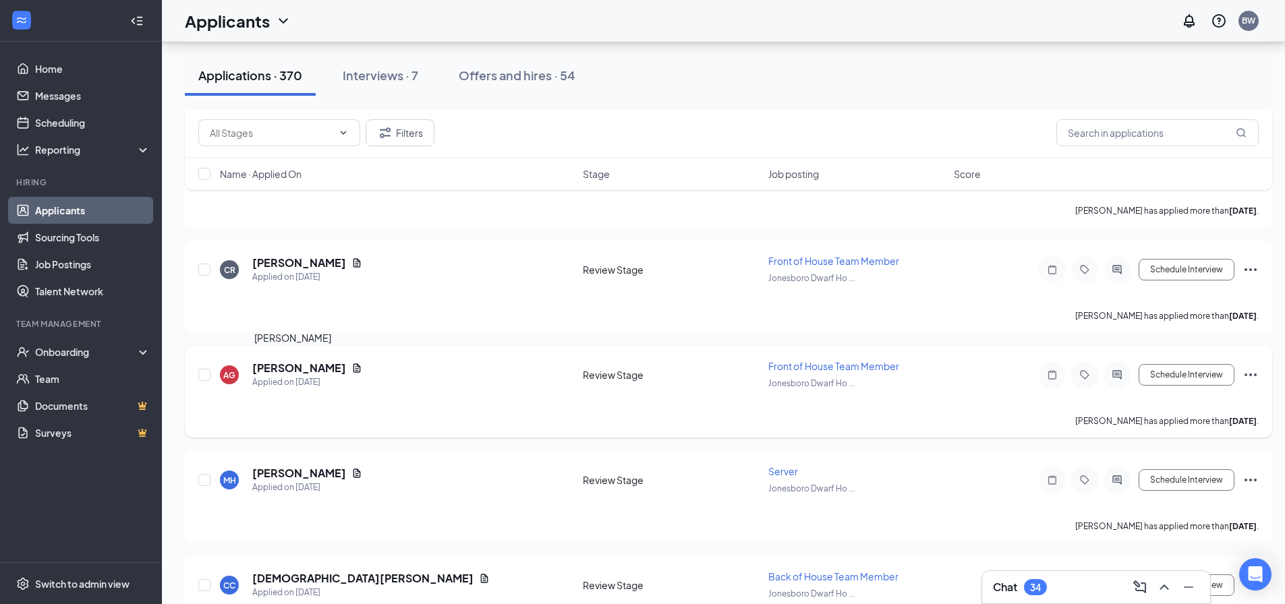
click at [289, 367] on h5 "[PERSON_NAME]" at bounding box center [299, 368] width 94 height 15
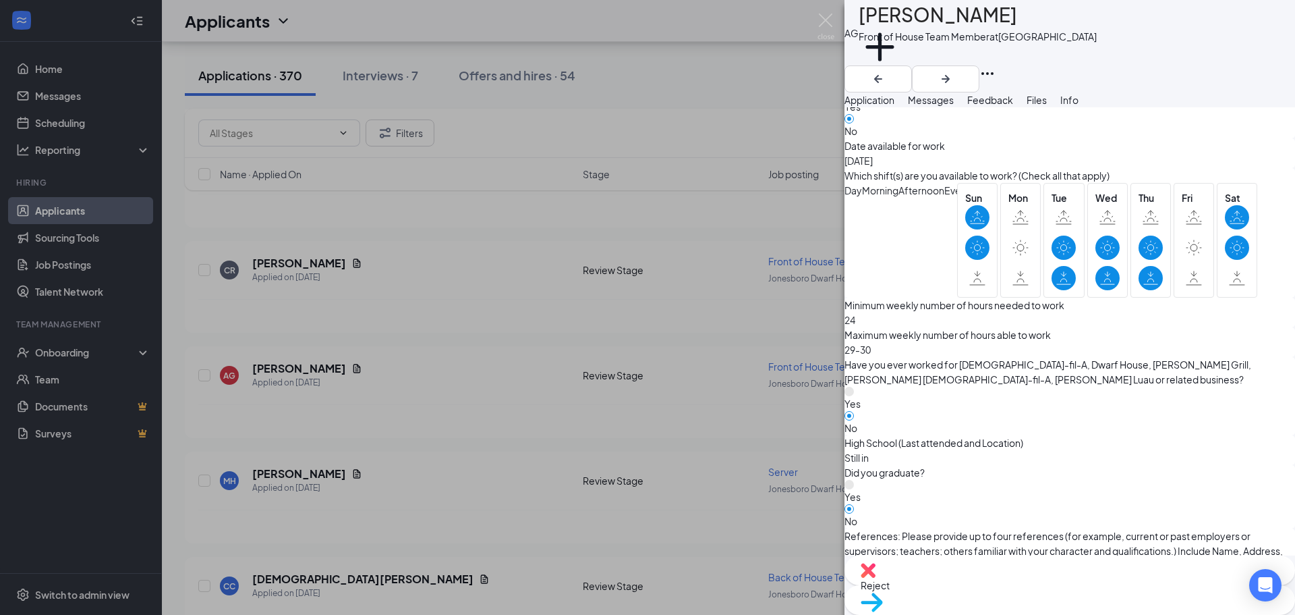
scroll to position [877, 0]
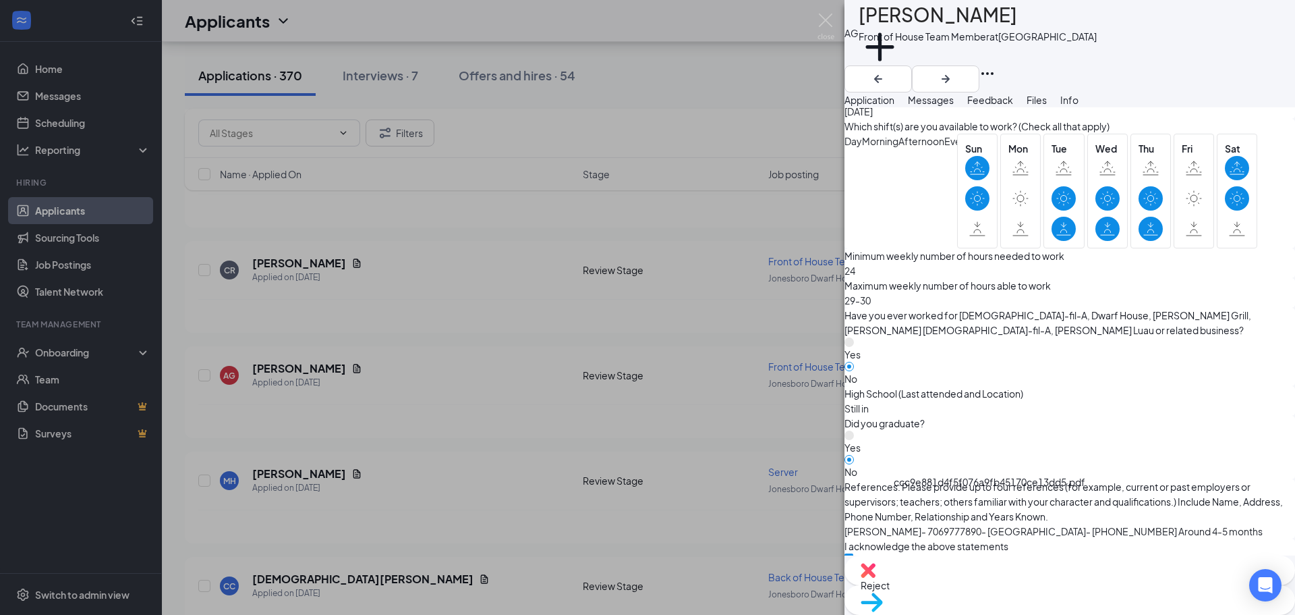
click at [828, 19] on img at bounding box center [826, 26] width 17 height 26
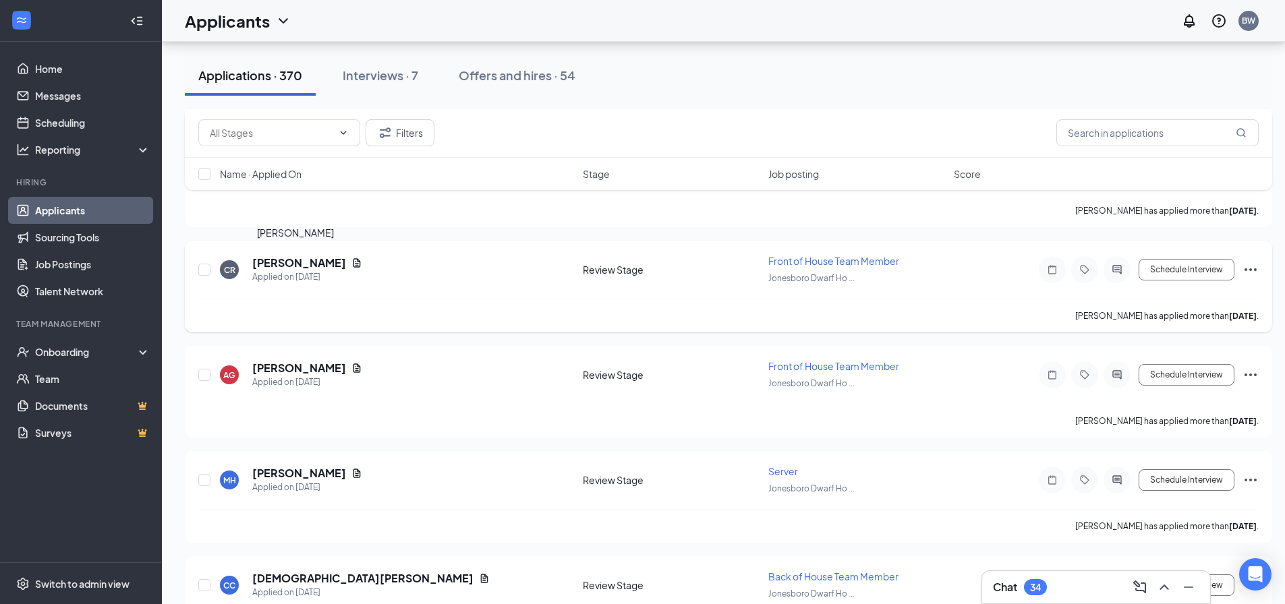
click at [283, 258] on h5 "[PERSON_NAME]" at bounding box center [299, 263] width 94 height 15
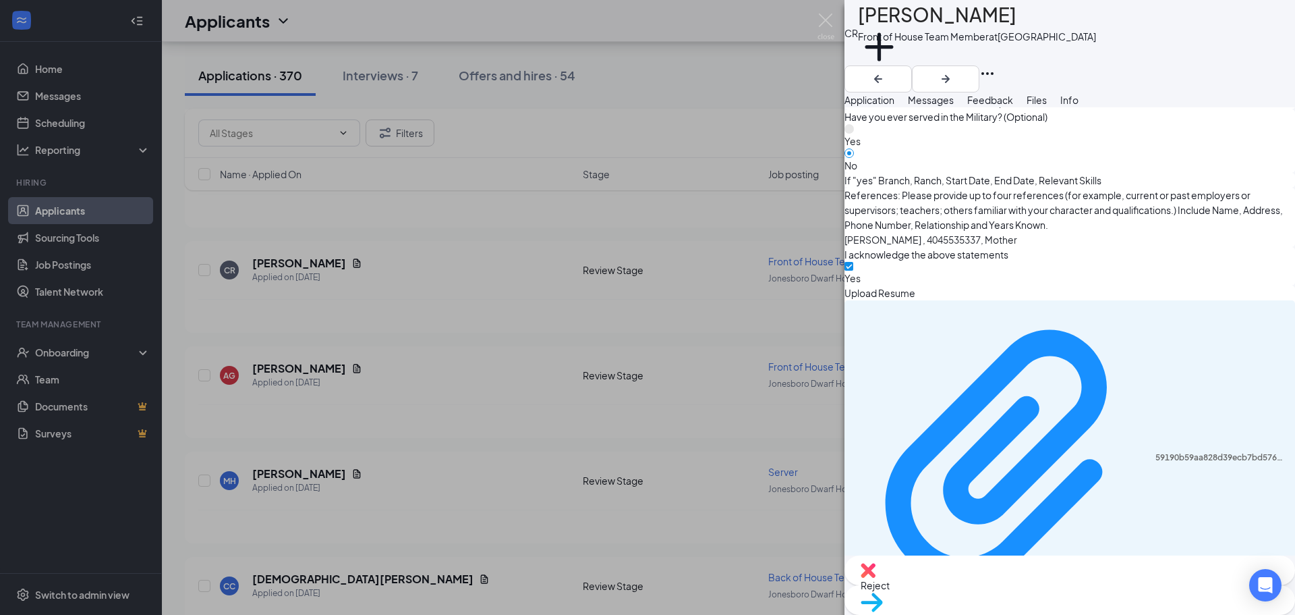
scroll to position [1754, 0]
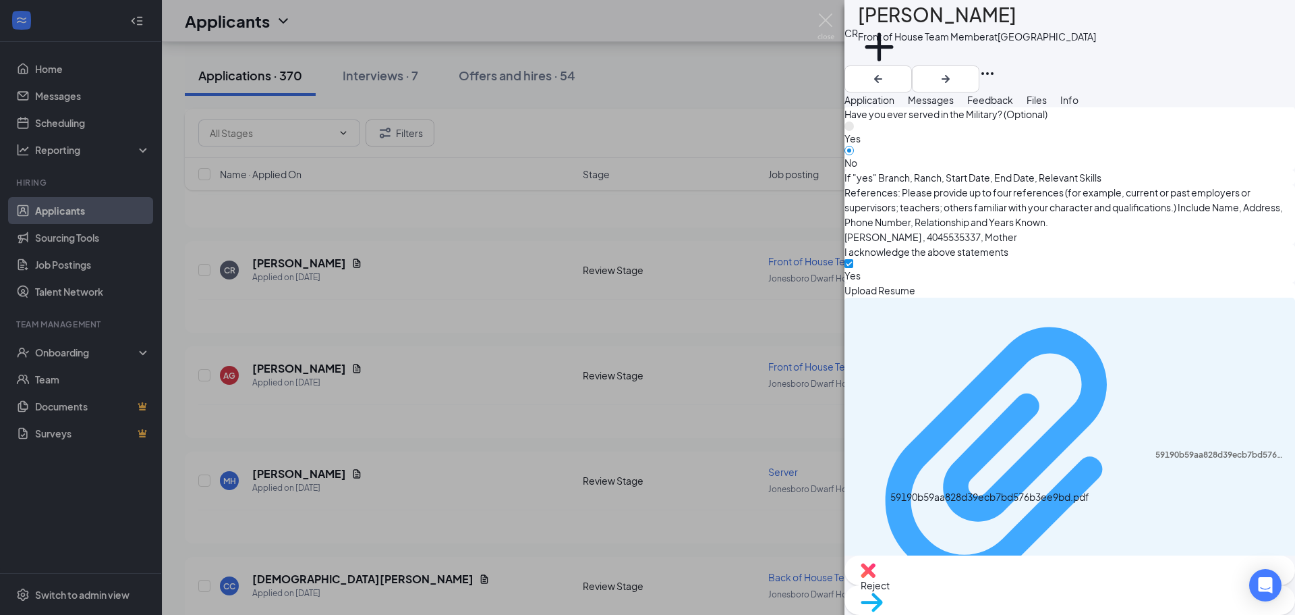
click at [1156, 460] on div "59190b59aa828d39ecb7bd576b3ee9bd.pdf" at bounding box center [1222, 454] width 132 height 11
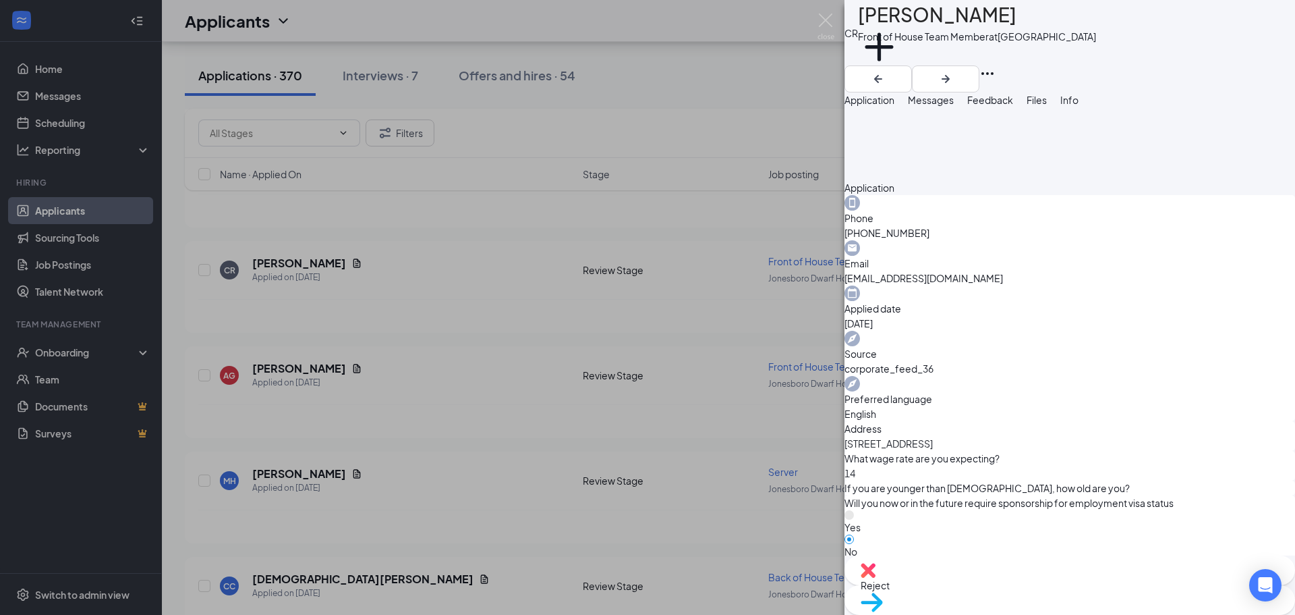
scroll to position [362, 0]
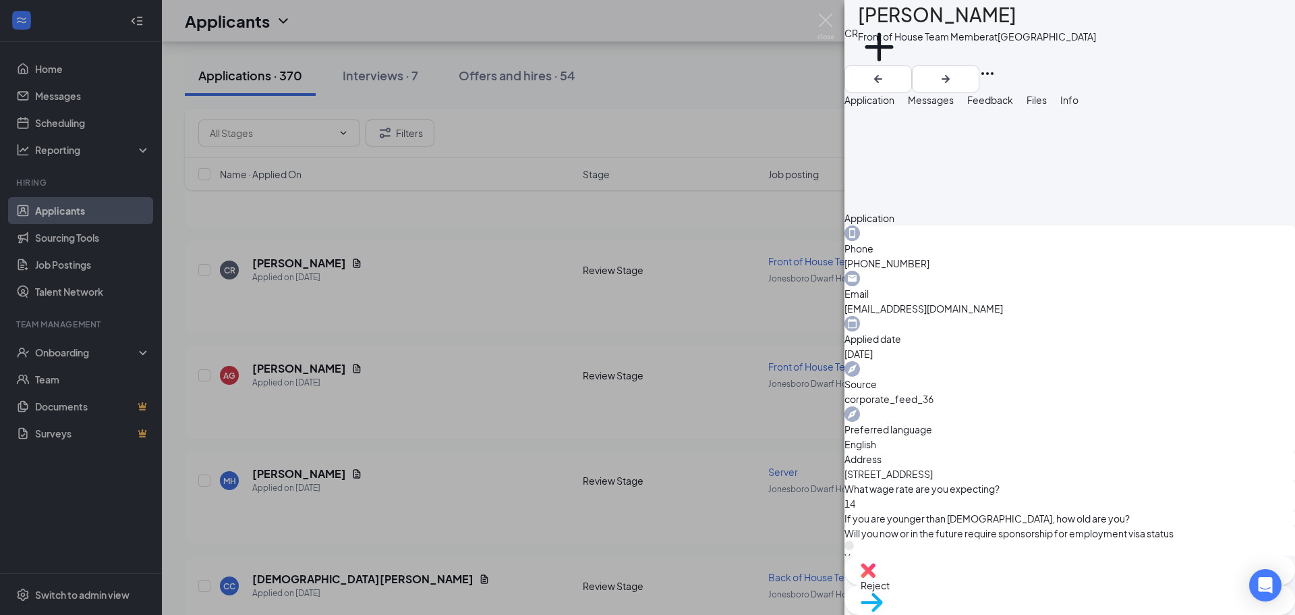
click at [954, 106] on span "Messages" at bounding box center [931, 100] width 46 height 12
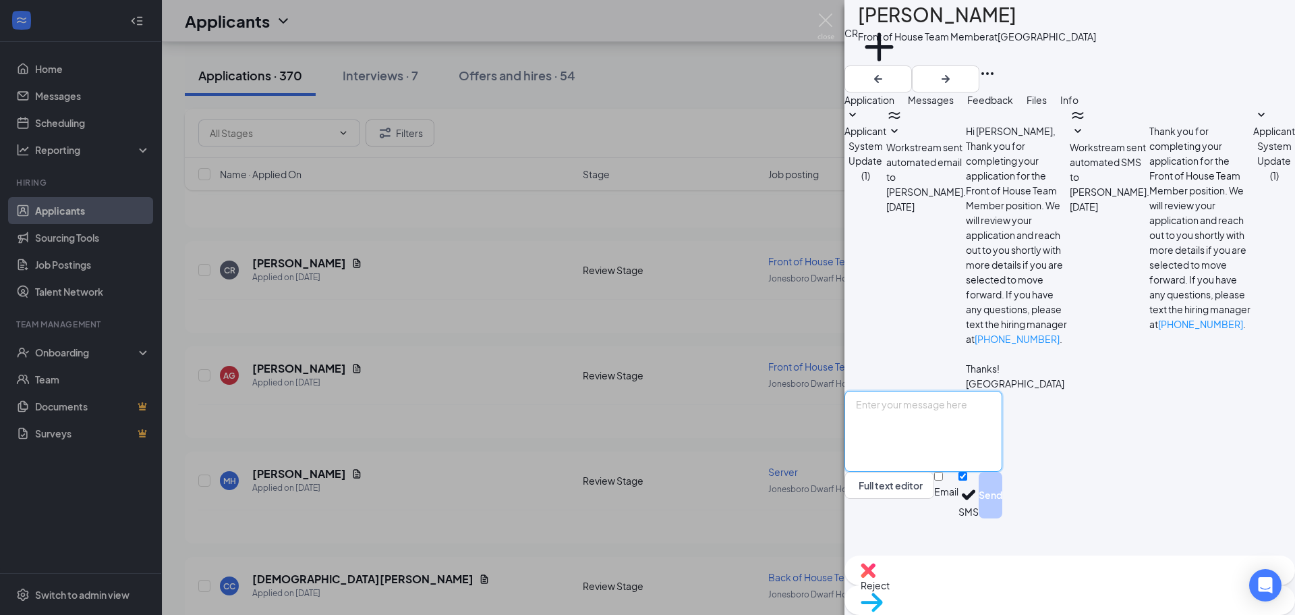
click at [1003, 472] on textarea at bounding box center [924, 431] width 158 height 81
type textarea "Good afternoon, are you available for an interview [DATE][DATE] 11:15AM?"
click at [1003, 518] on button "Send" at bounding box center [991, 495] width 24 height 47
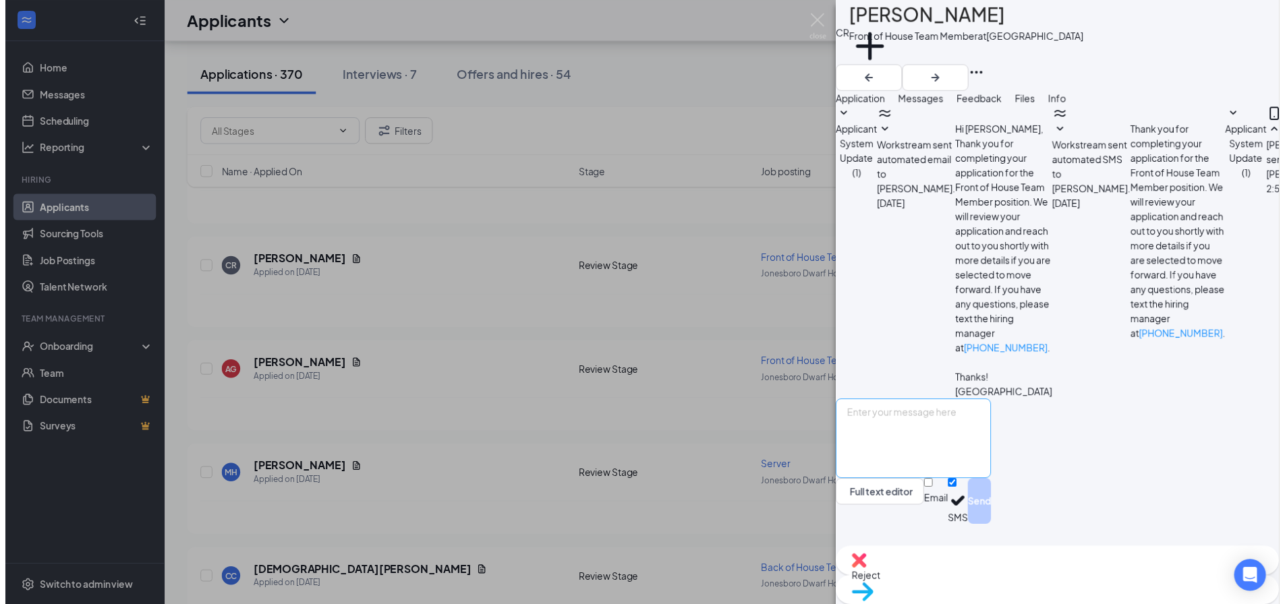
scroll to position [18, 0]
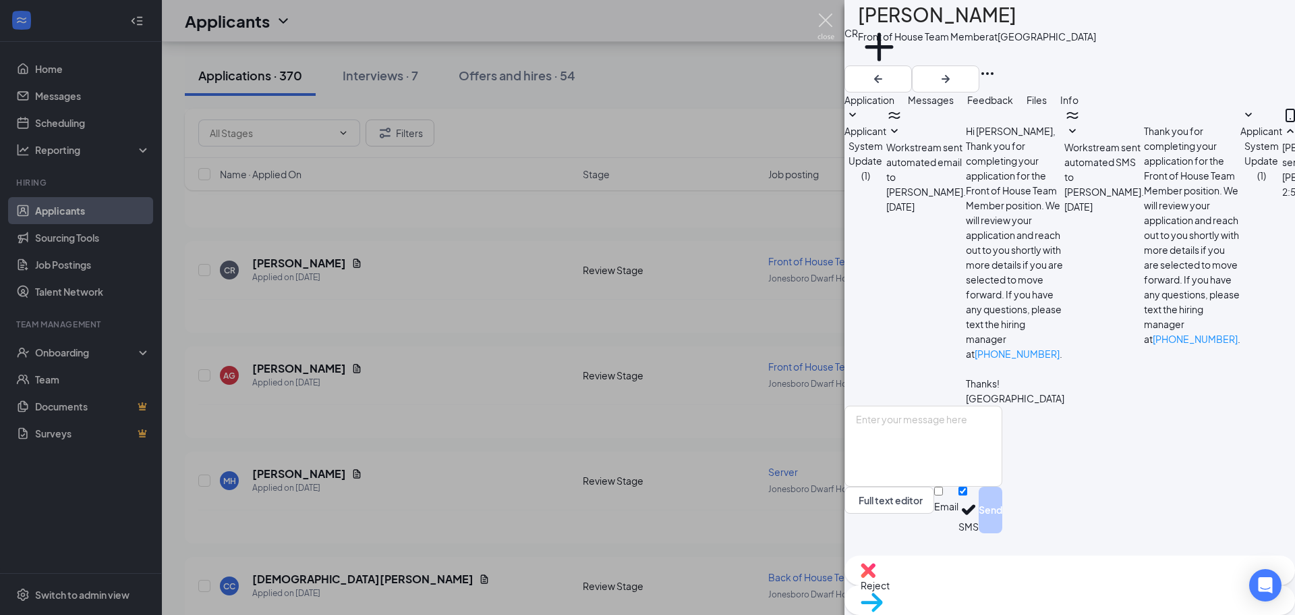
click at [824, 28] on img at bounding box center [826, 26] width 17 height 26
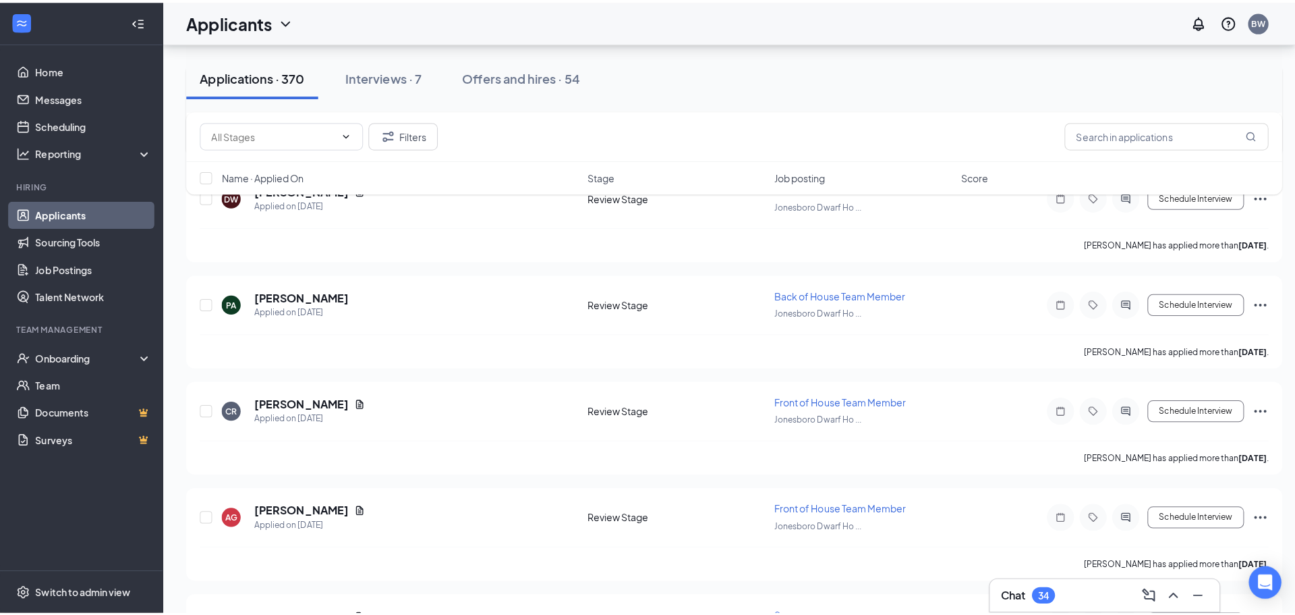
scroll to position [11881, 0]
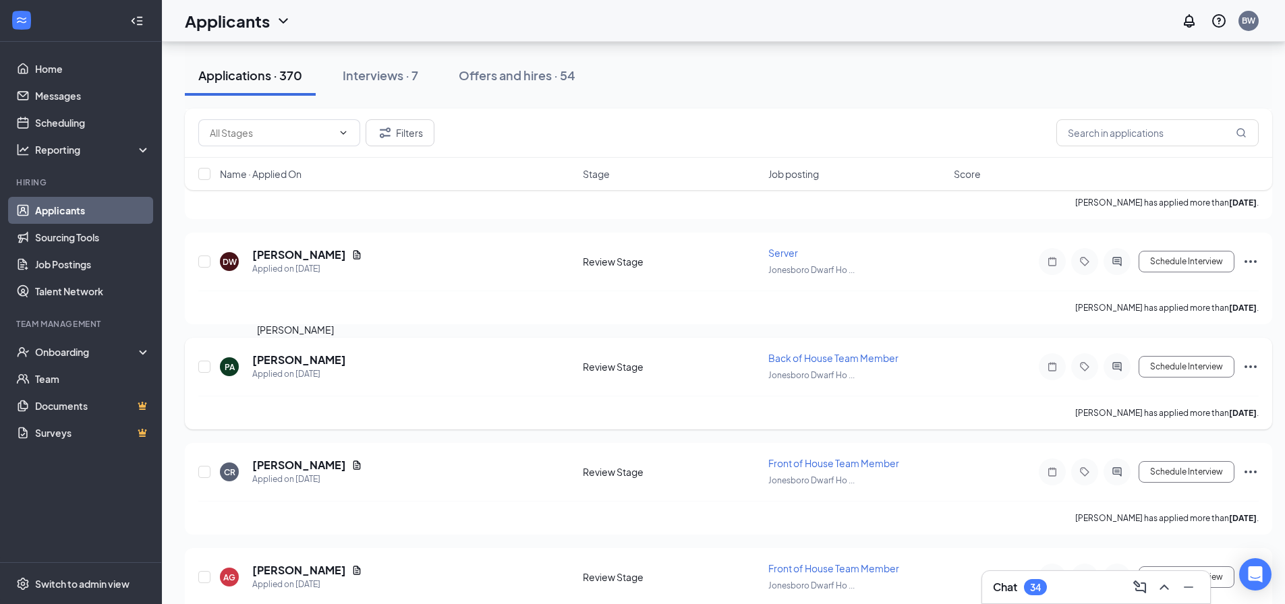
click at [277, 358] on h5 "[PERSON_NAME]" at bounding box center [299, 360] width 94 height 15
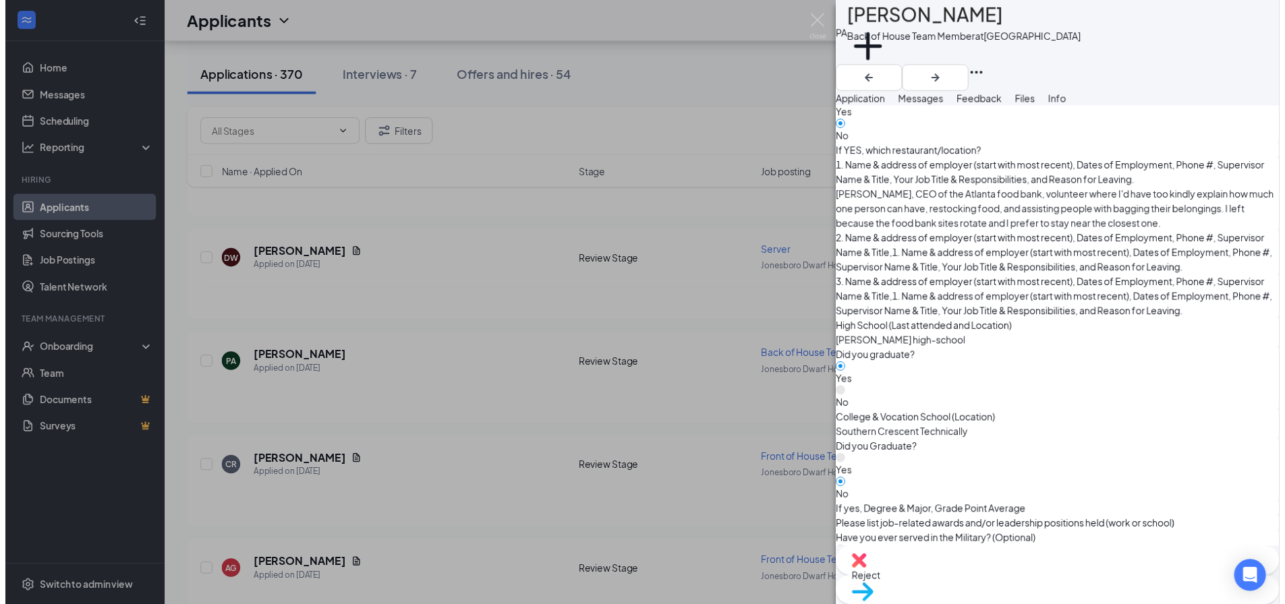
scroll to position [1147, 0]
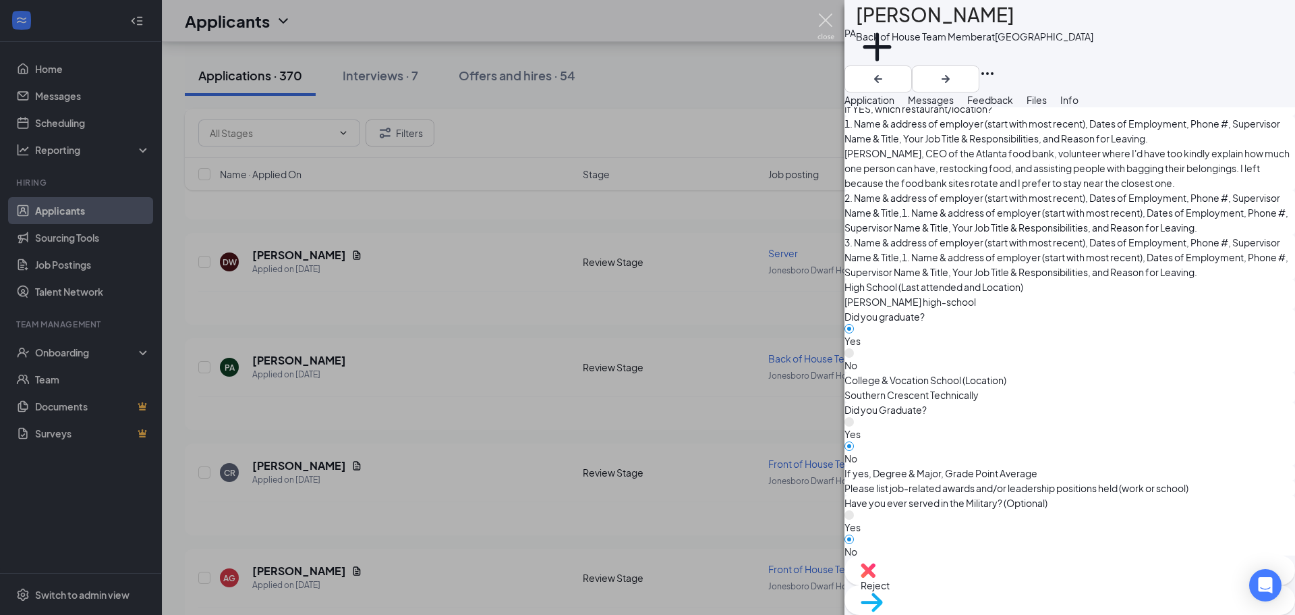
click at [830, 20] on img at bounding box center [826, 26] width 17 height 26
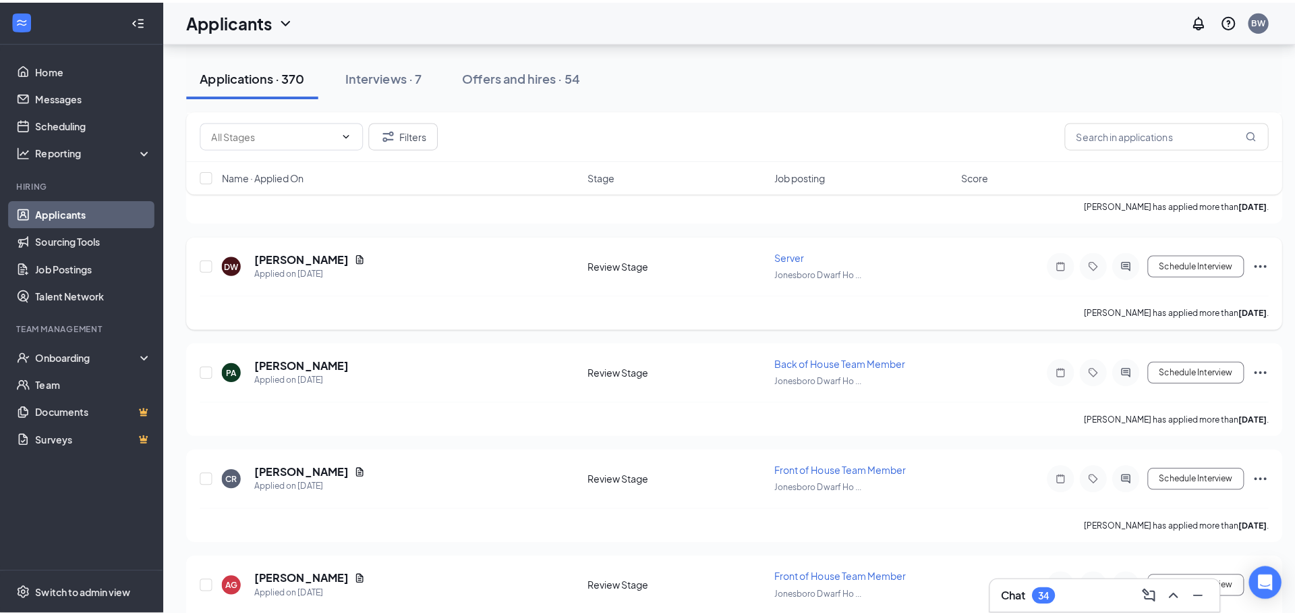
scroll to position [11746, 0]
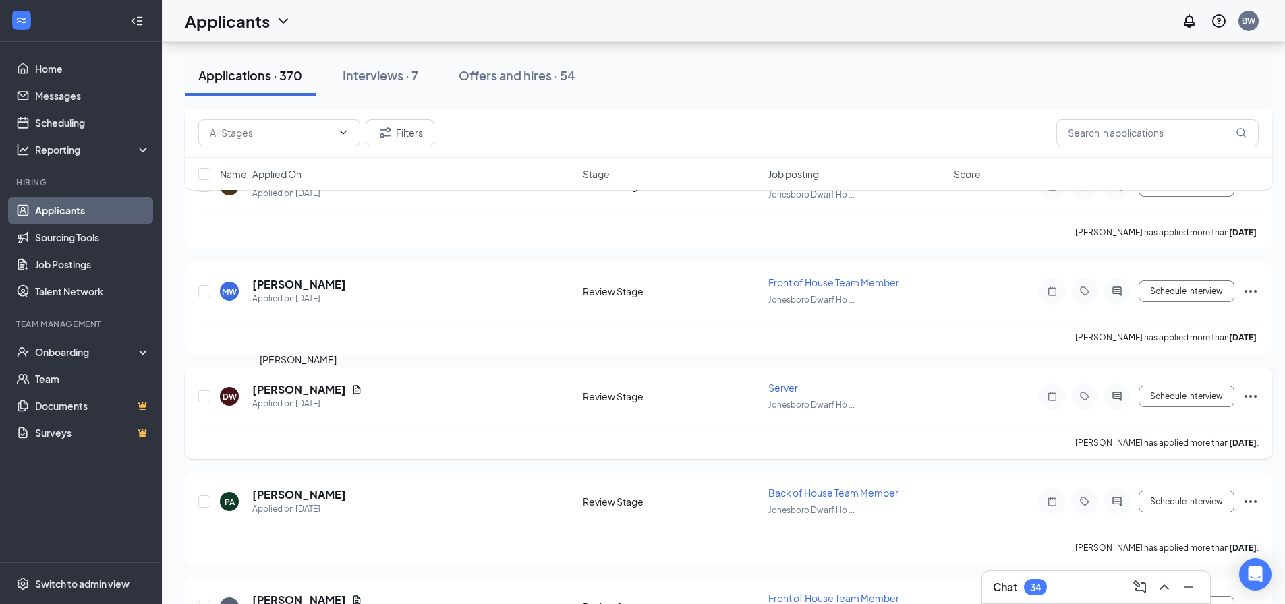
click at [268, 393] on h5 "[PERSON_NAME]" at bounding box center [299, 390] width 94 height 15
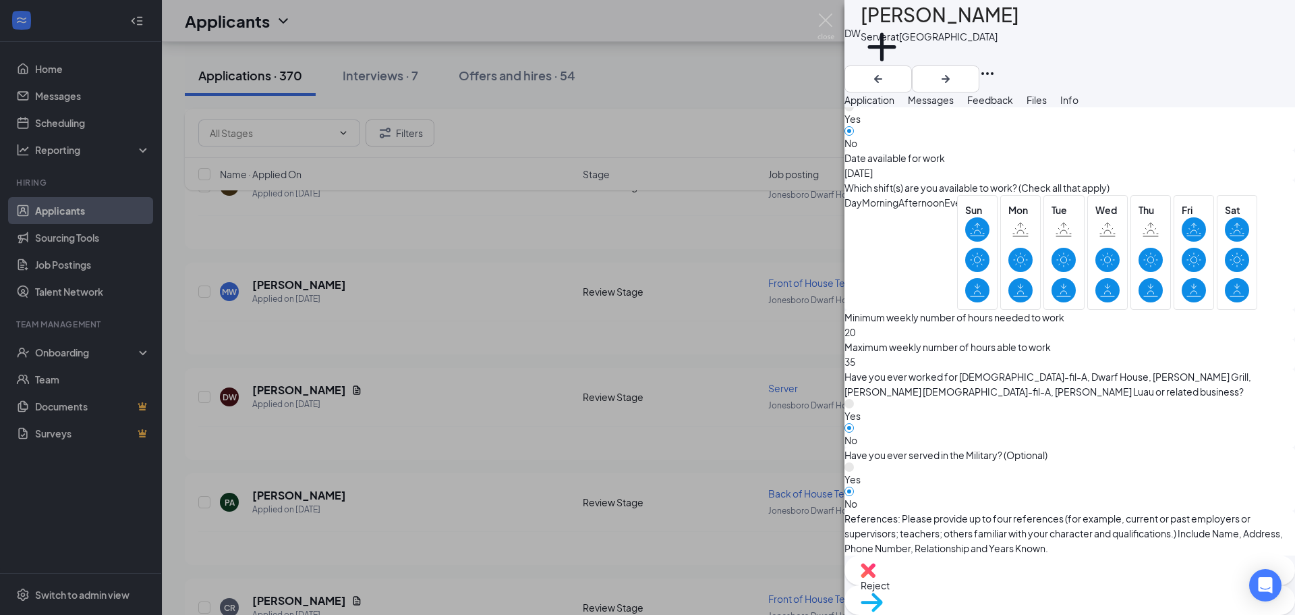
scroll to position [810, 0]
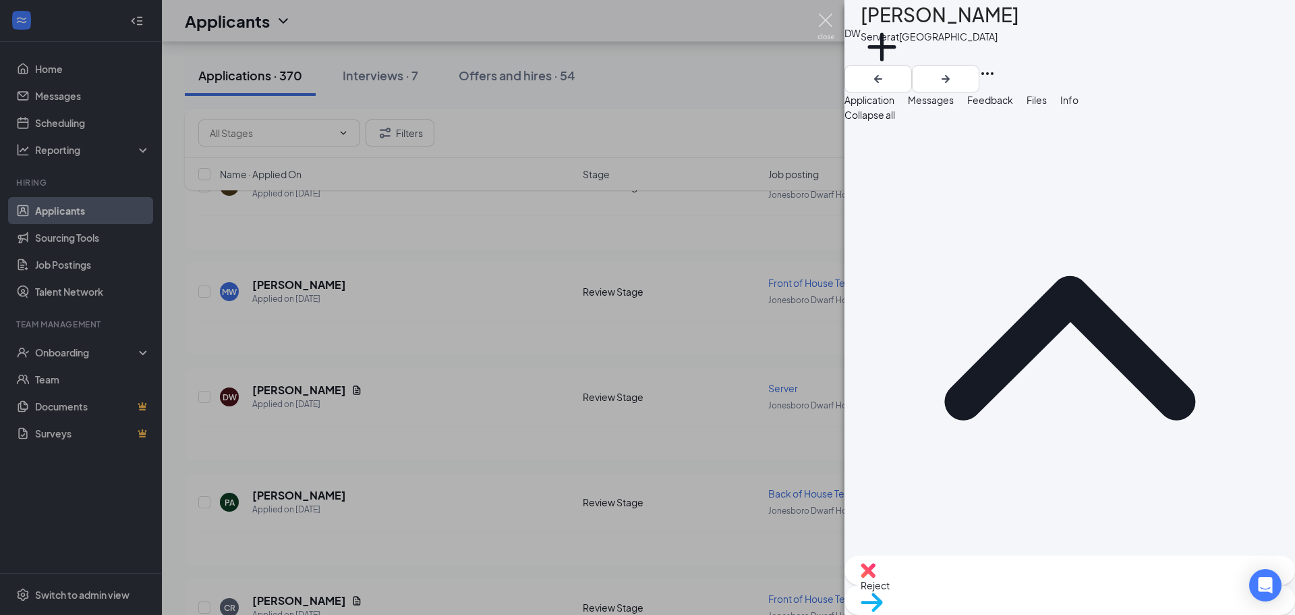
click at [822, 20] on img at bounding box center [826, 26] width 17 height 26
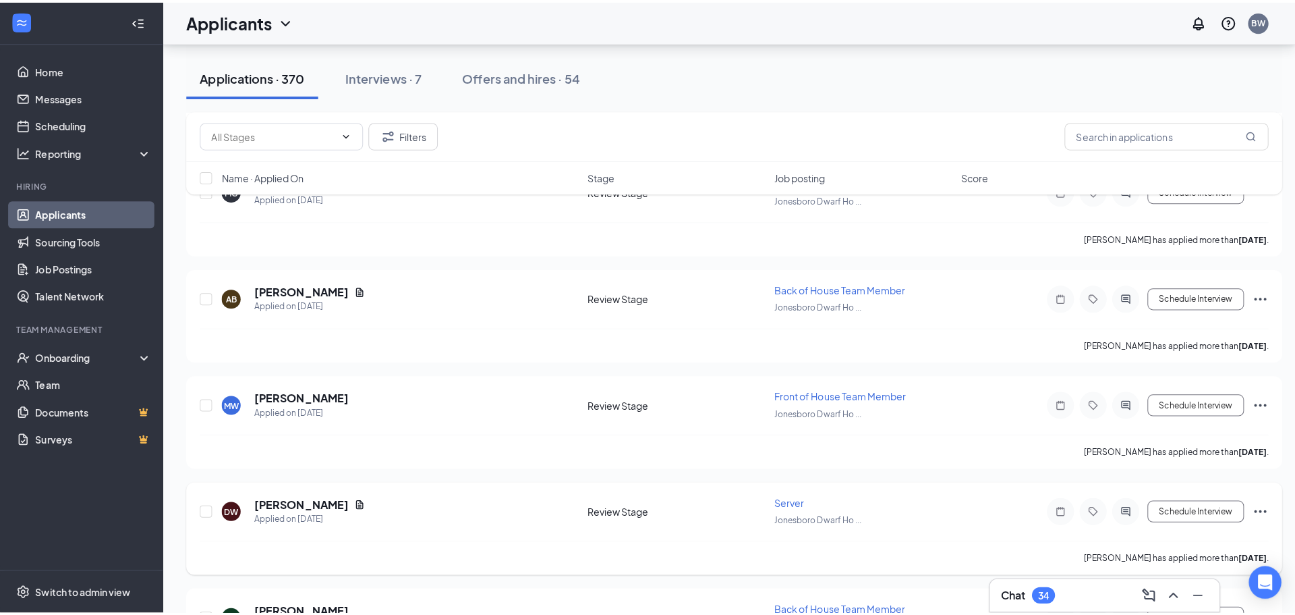
scroll to position [11611, 0]
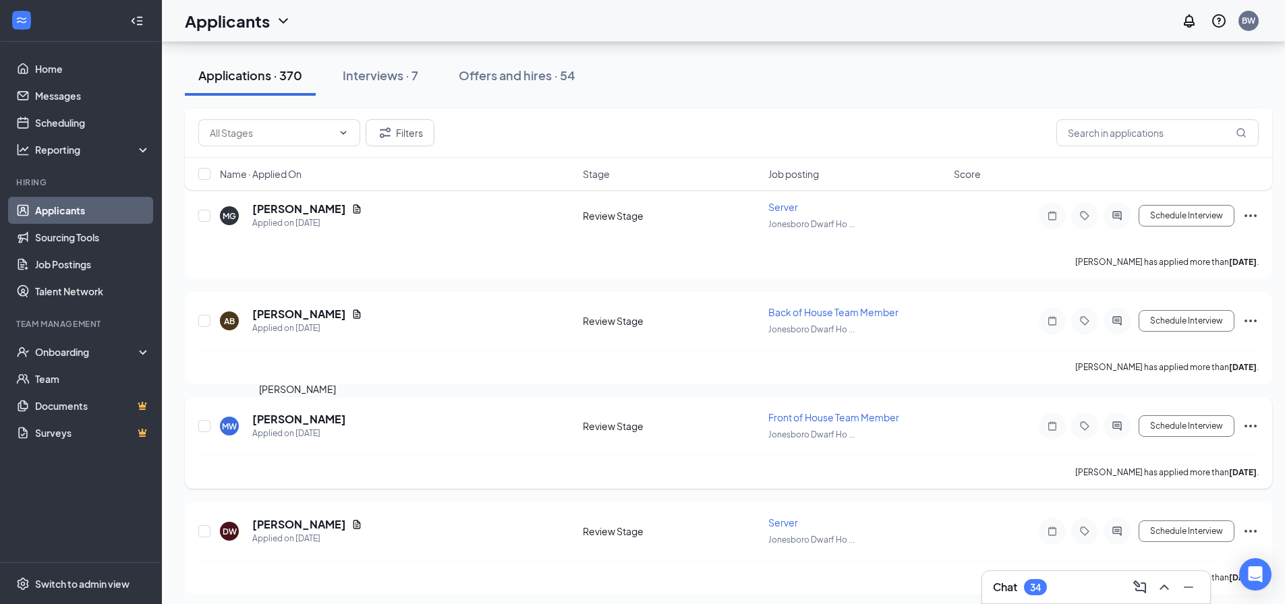
click at [326, 418] on h5 "[PERSON_NAME]" at bounding box center [299, 419] width 94 height 15
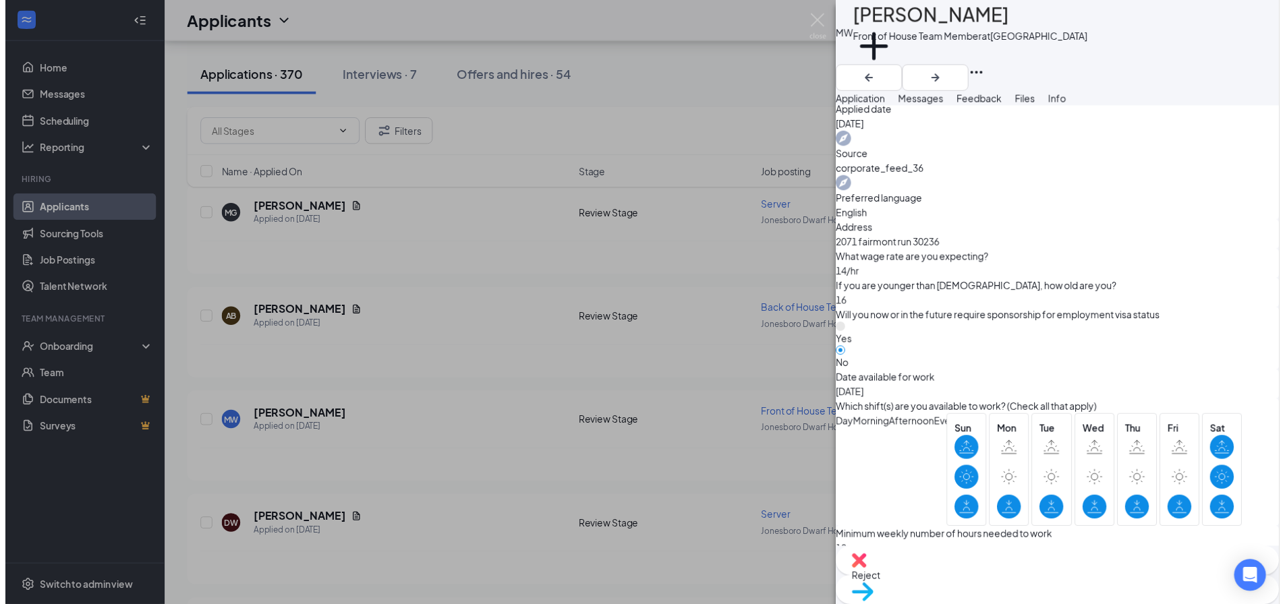
scroll to position [1079, 0]
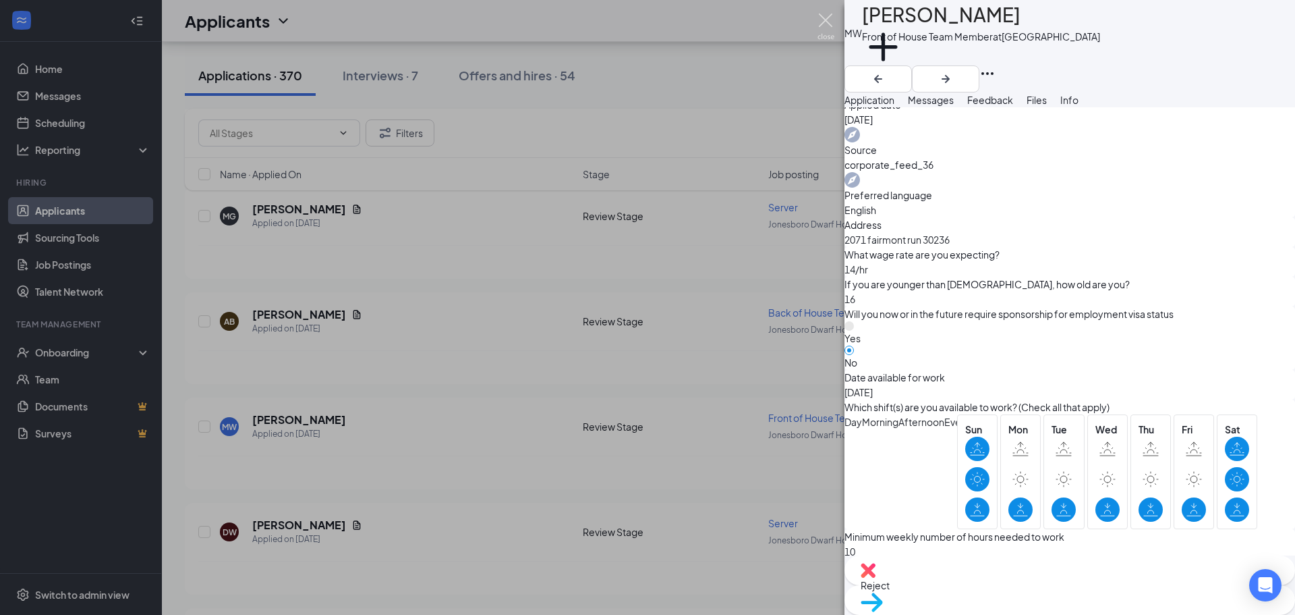
click at [833, 21] on img at bounding box center [826, 26] width 17 height 26
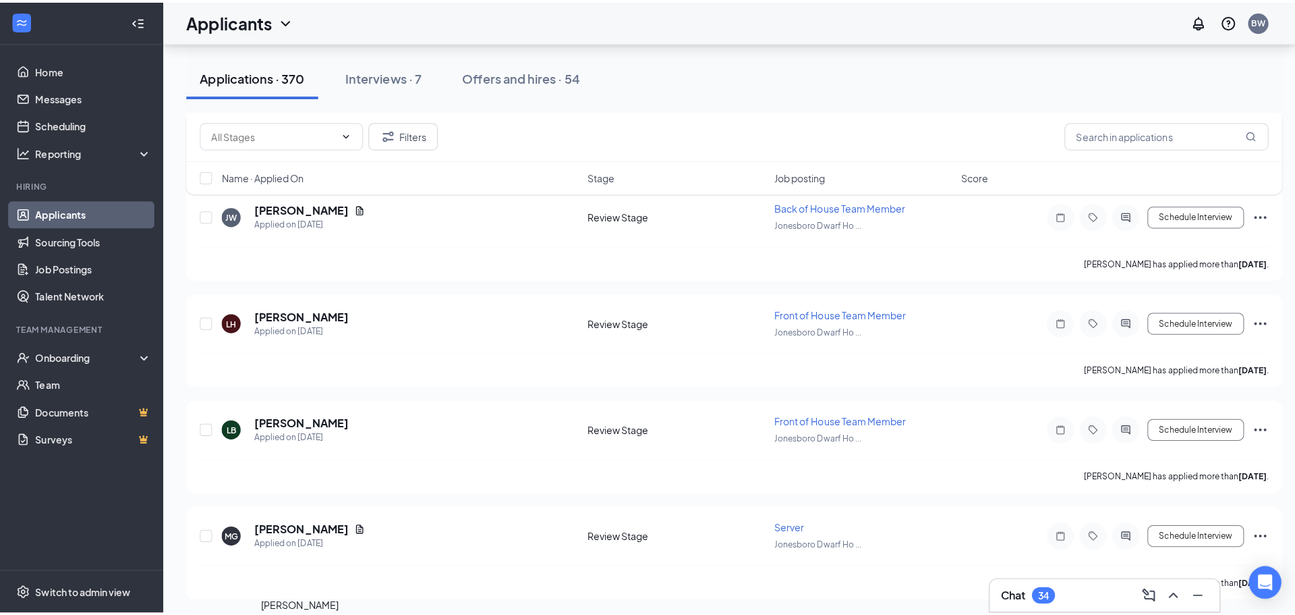
scroll to position [11273, 0]
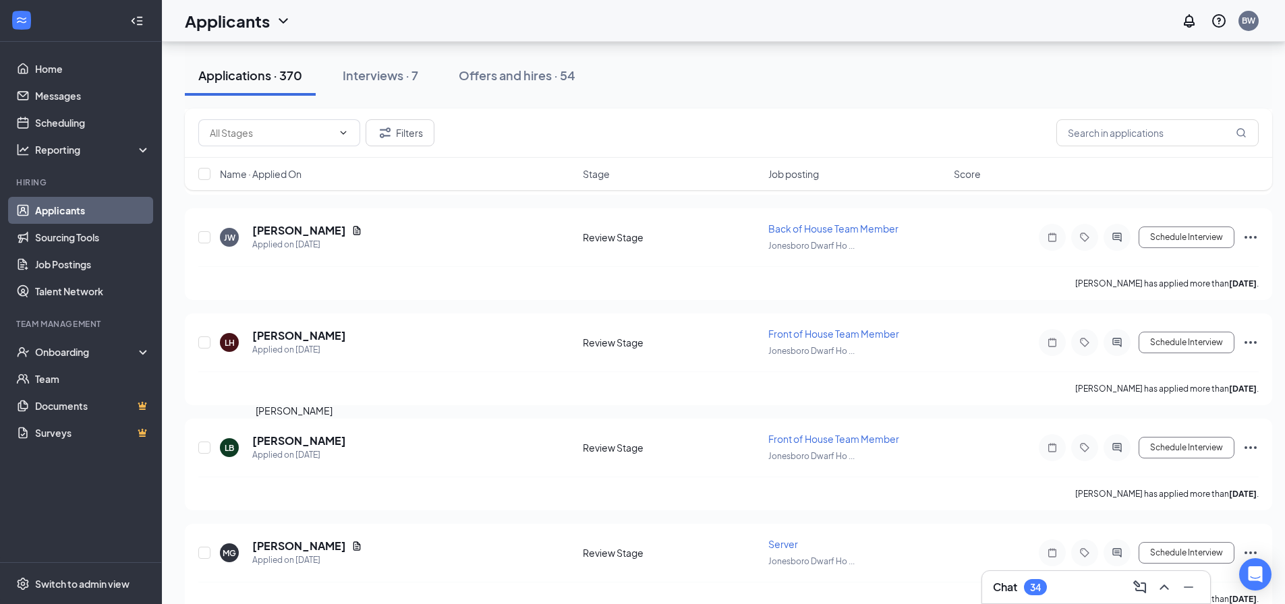
click at [285, 445] on h5 "[PERSON_NAME]" at bounding box center [299, 441] width 94 height 15
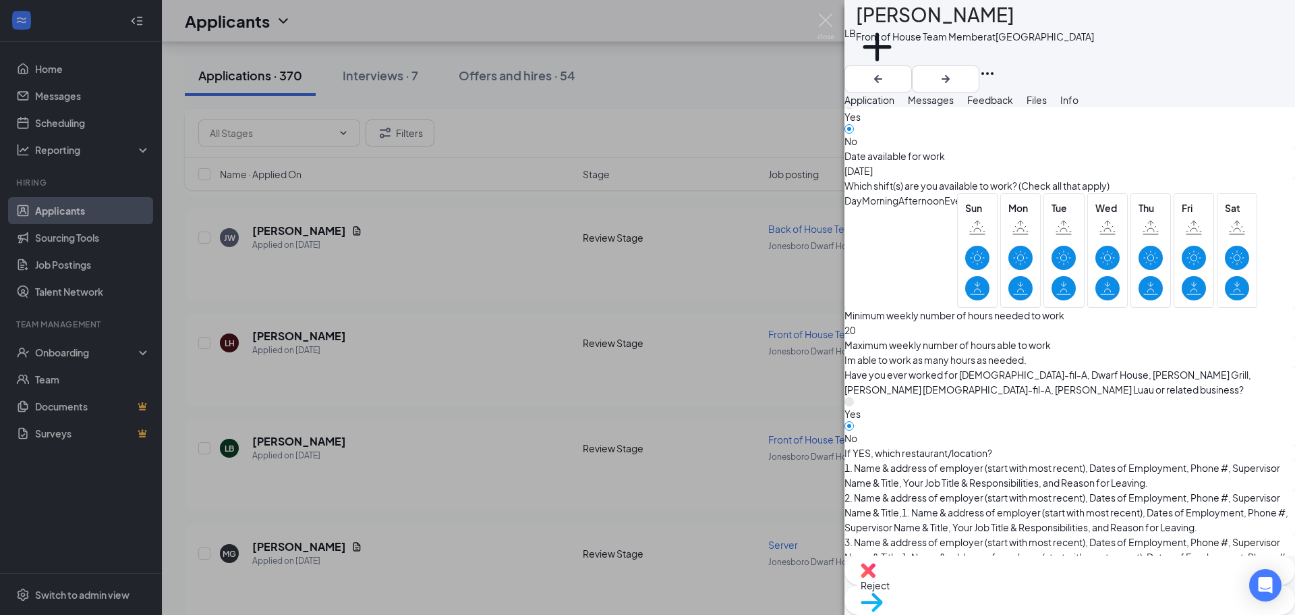
scroll to position [1317, 0]
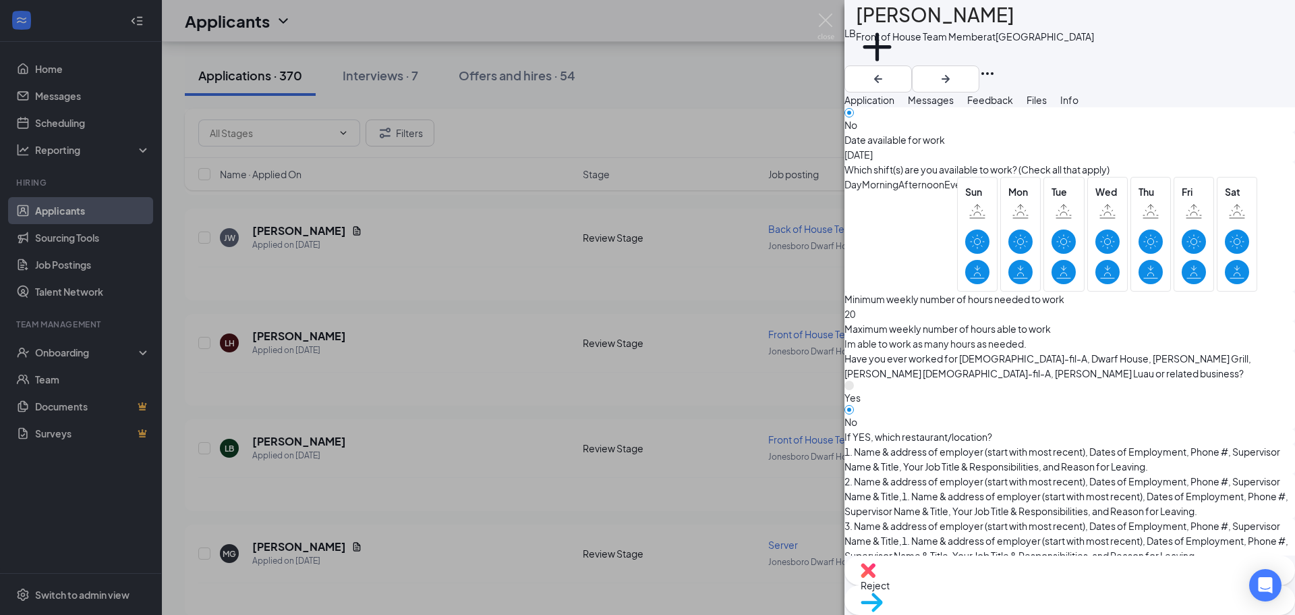
drag, startPoint x: 1003, startPoint y: 111, endPoint x: 1073, endPoint y: 340, distance: 239.0
click at [954, 106] on span "Messages" at bounding box center [931, 100] width 46 height 12
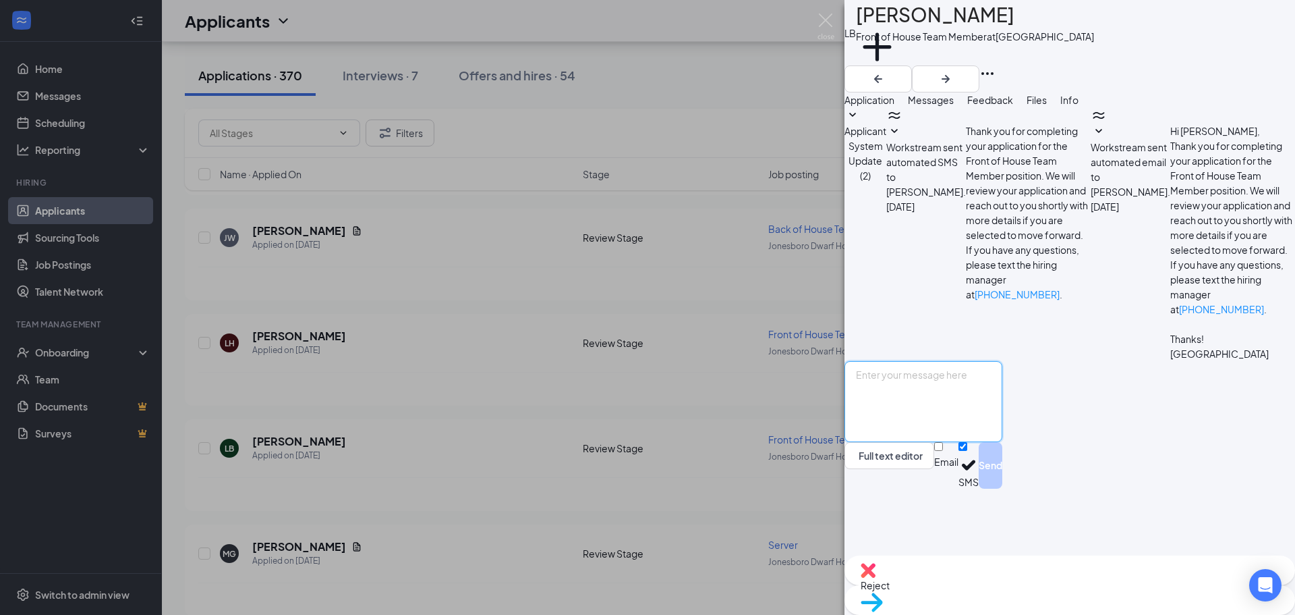
click at [1003, 442] on textarea at bounding box center [924, 401] width 158 height 81
